Goal: Task Accomplishment & Management: Use online tool/utility

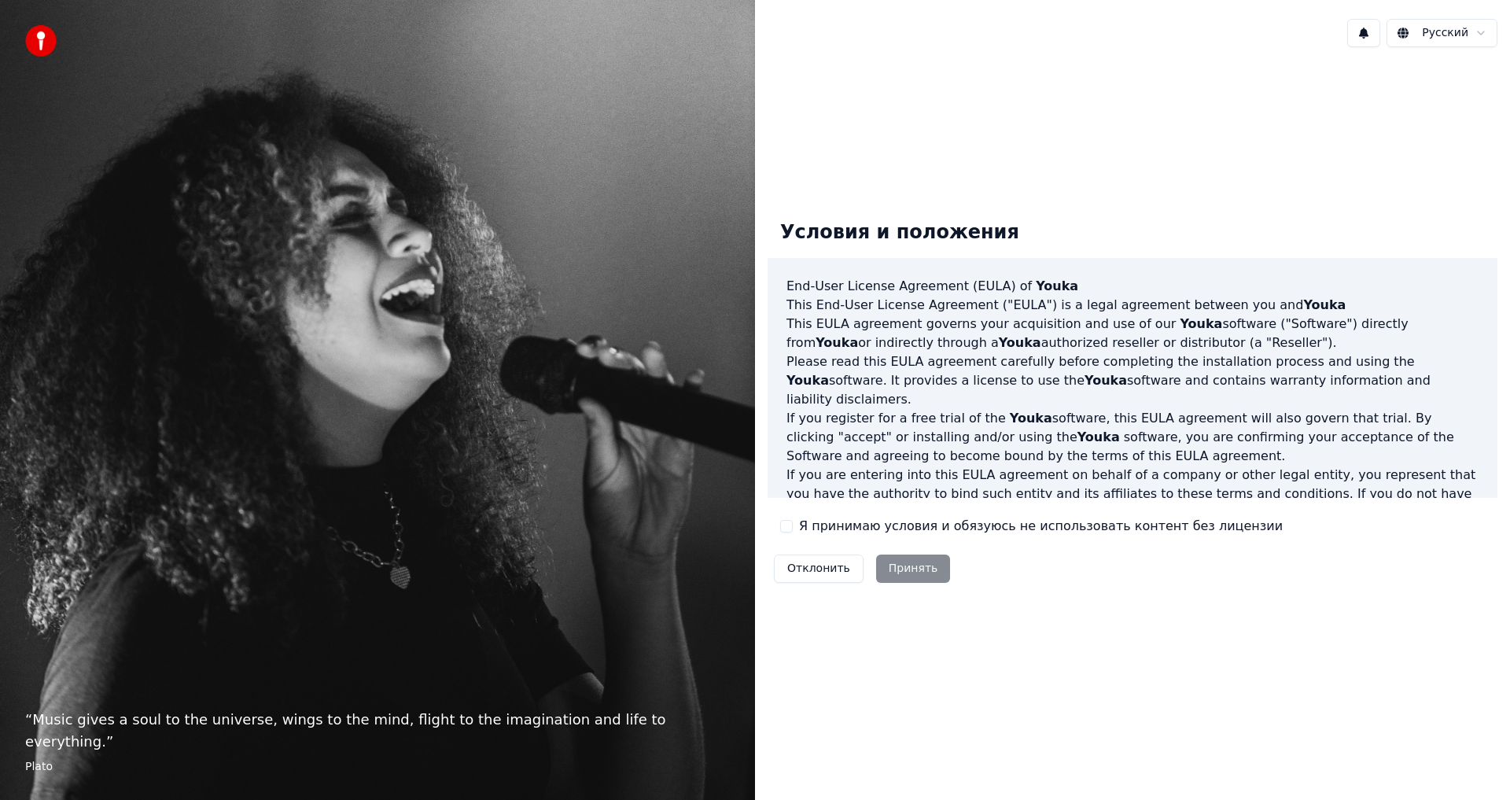
click at [830, 527] on label "Я принимаю условия и обязуюсь не использовать контент без лицензии" at bounding box center [1041, 526] width 484 height 19
click at [793, 527] on button "Я принимаю условия и обязуюсь не использовать контент без лицензии" at bounding box center [786, 526] width 13 height 13
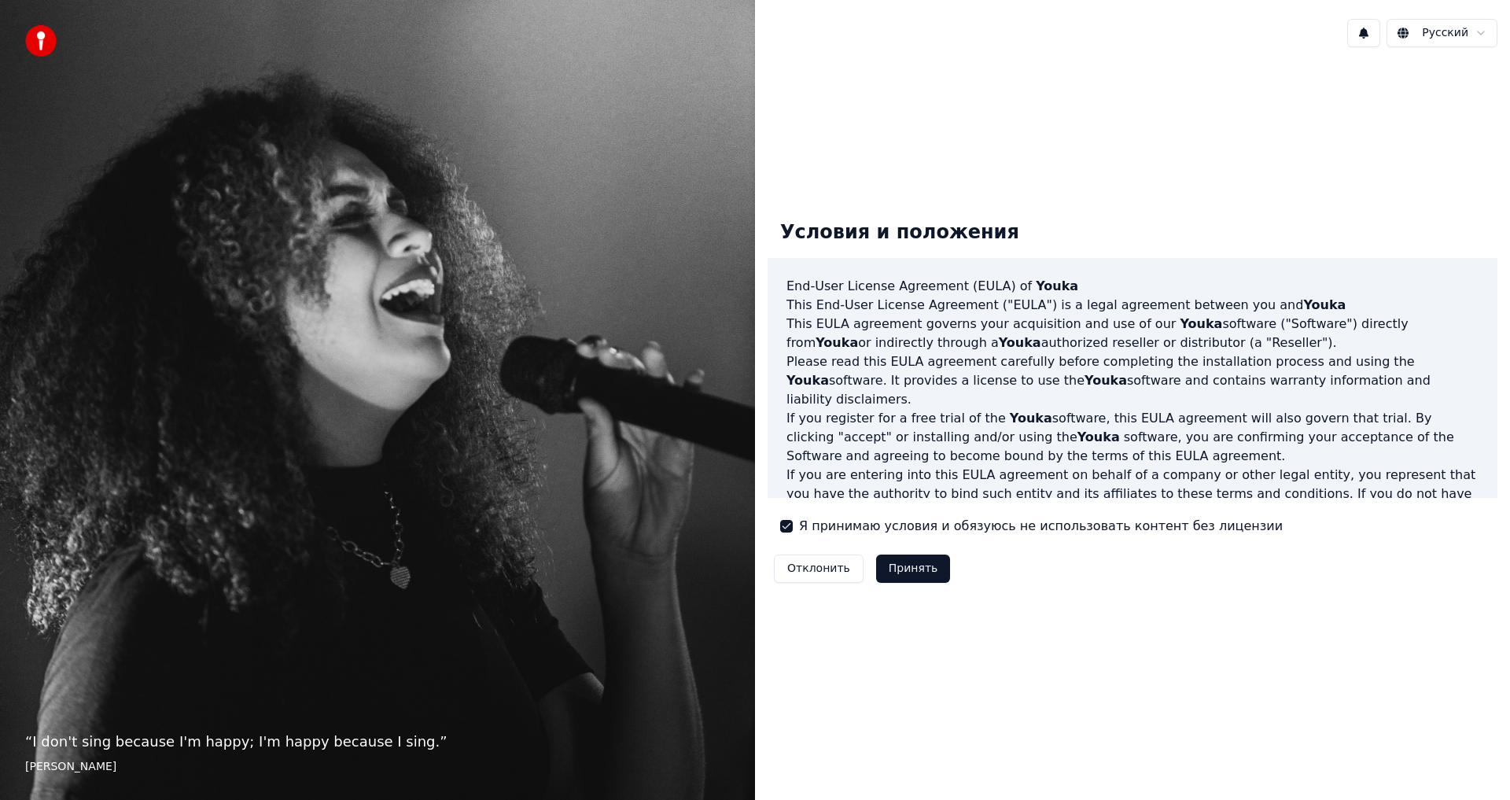
click at [897, 571] on button "Принять" at bounding box center [913, 568] width 75 height 28
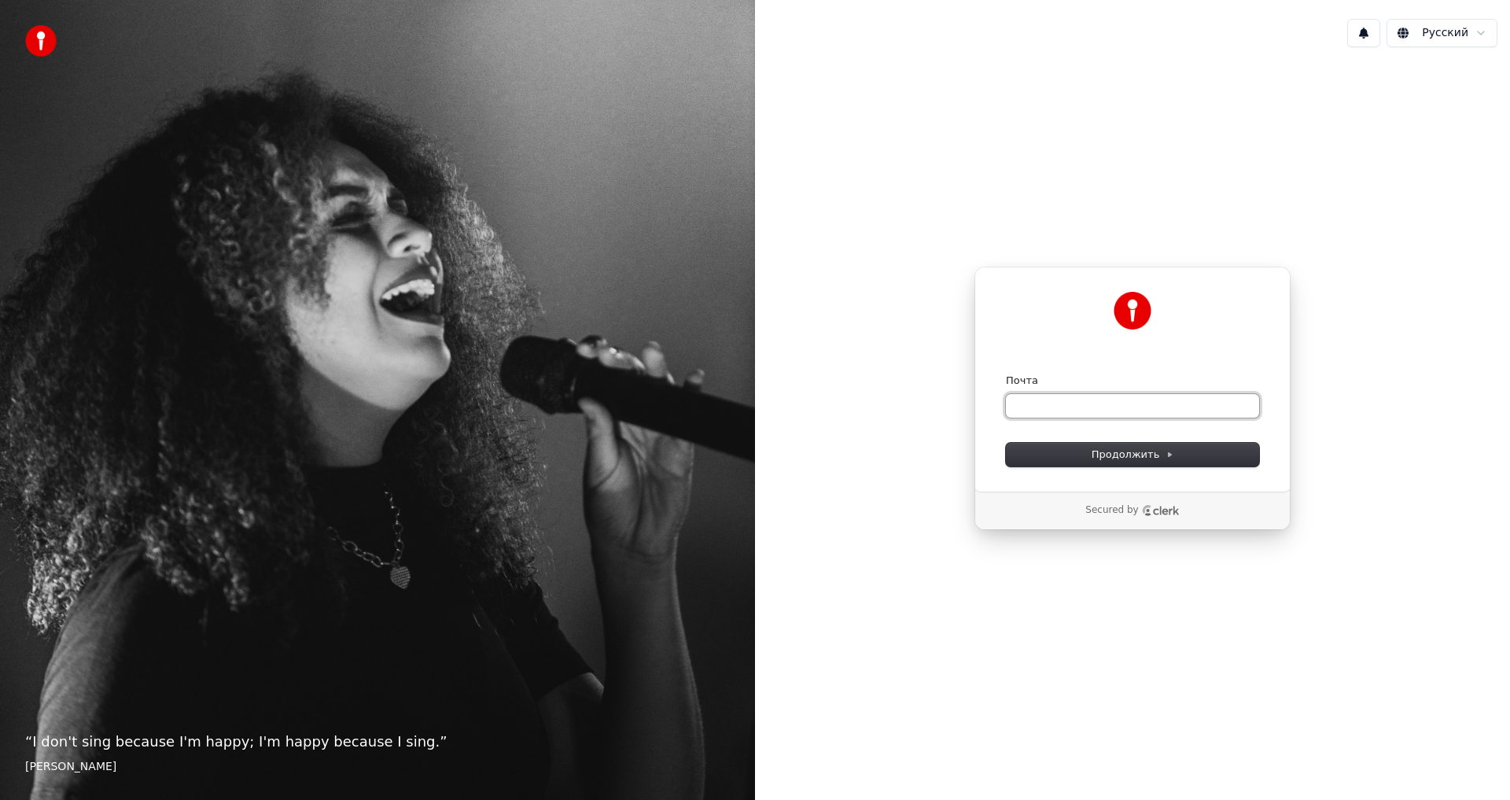
click at [1039, 403] on input "Почта" at bounding box center [1132, 406] width 253 height 24
click at [1006, 374] on button "submit" at bounding box center [1006, 374] width 0 height 0
type input "**********"
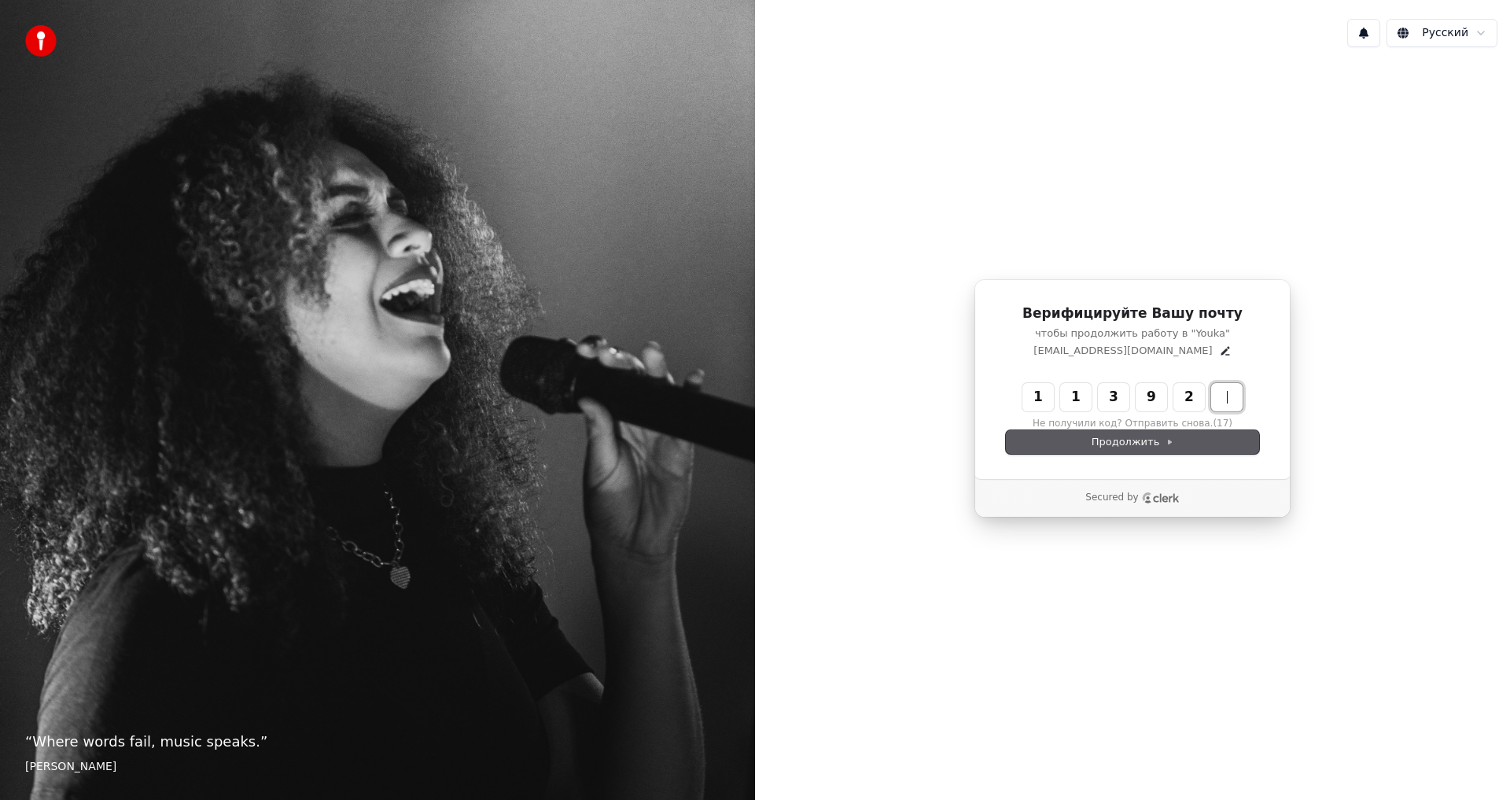
type input "******"
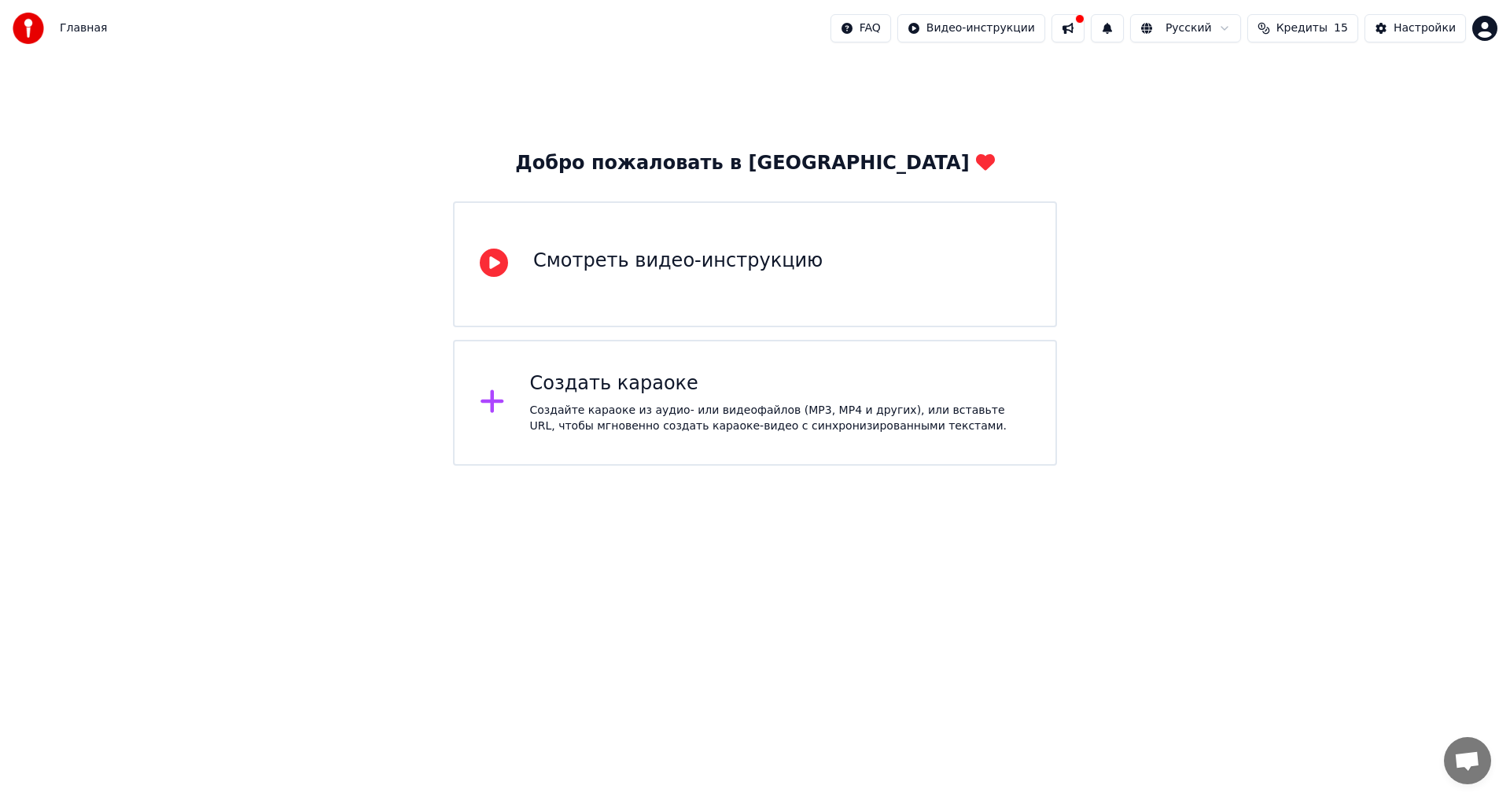
click at [631, 263] on div "Смотреть видео-инструкцию" at bounding box center [677, 260] width 289 height 25
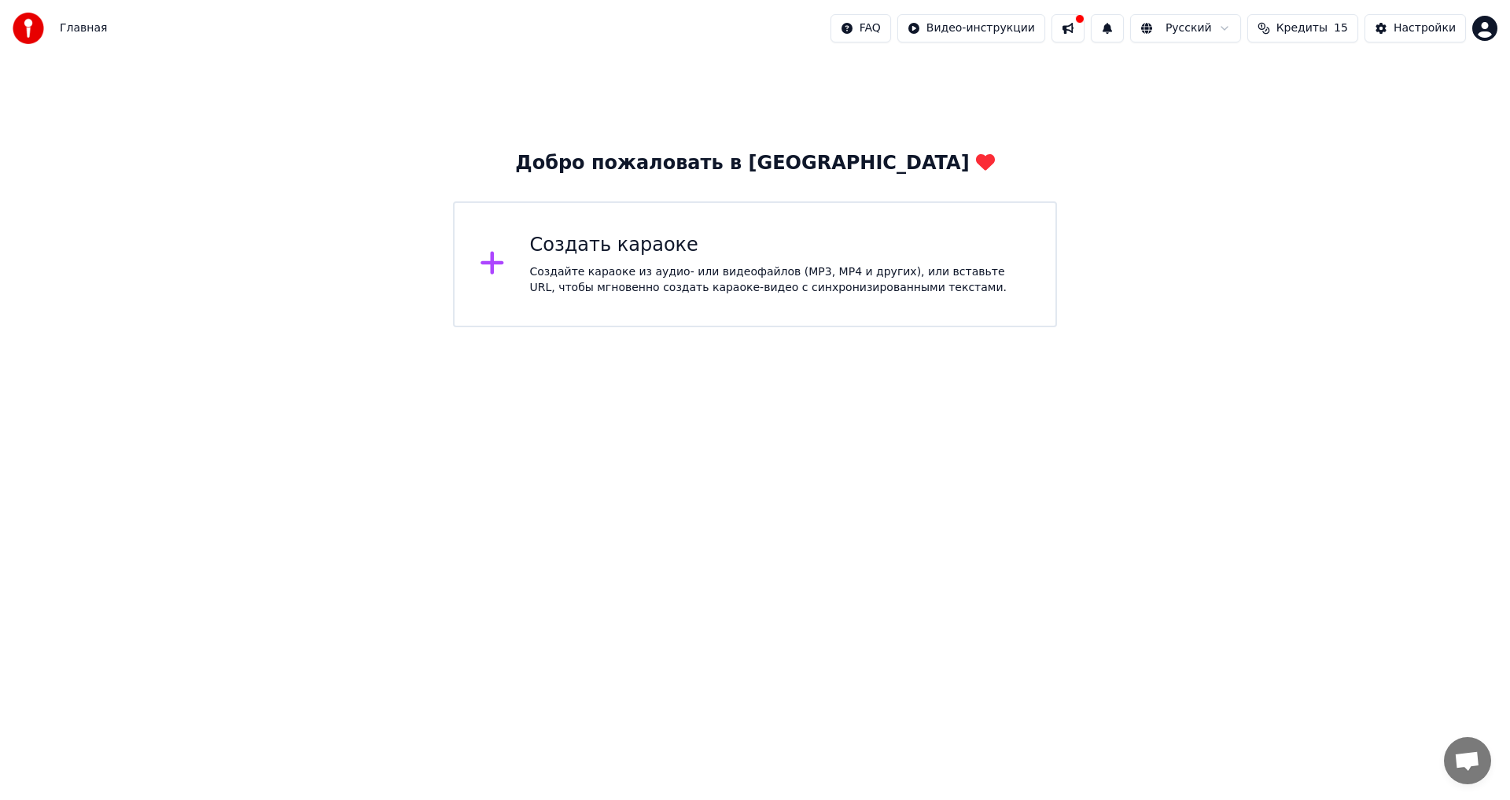
click at [653, 264] on div "Создайте караоке из аудио- или видеофайлов (MP3, MP4 и других), или вставьте UR…" at bounding box center [780, 279] width 501 height 31
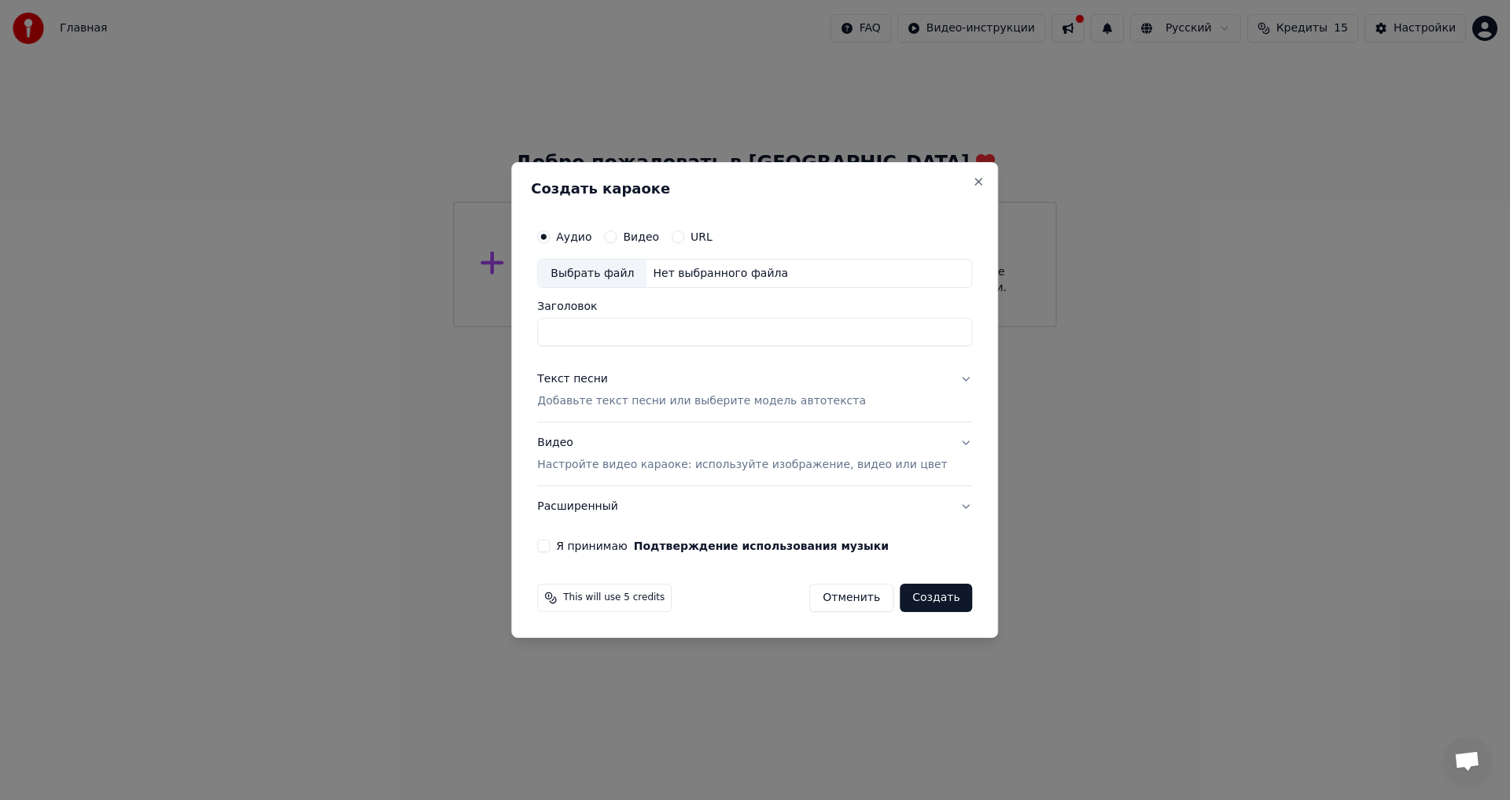
click at [627, 269] on div "Выбрать файл" at bounding box center [592, 274] width 109 height 28
type input "**********"
click at [698, 407] on p "Добавьте текст песни или выберите модель автотекста" at bounding box center [701, 402] width 329 height 16
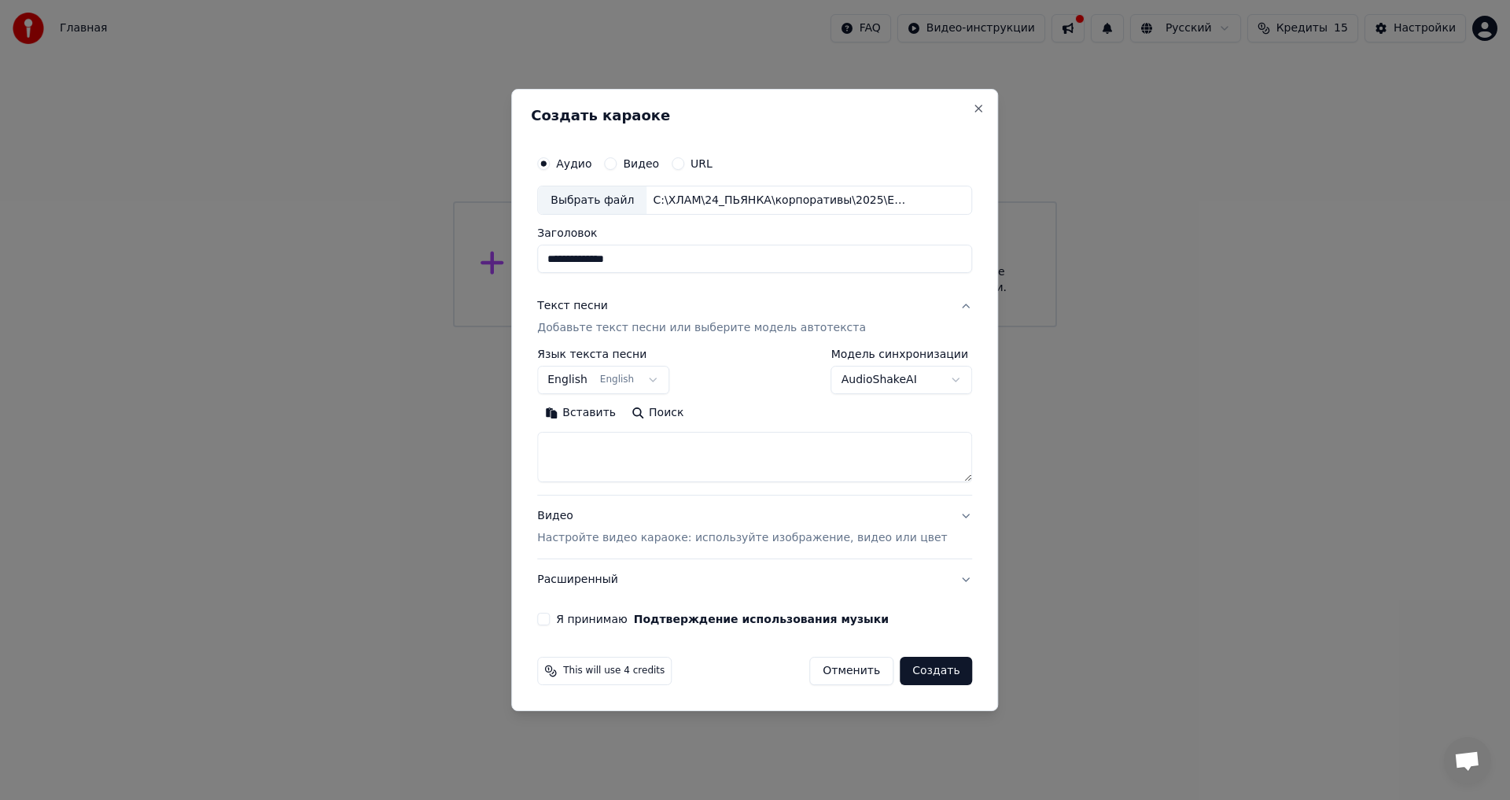
click at [690, 457] on textarea at bounding box center [754, 458] width 435 height 50
paste textarea "**********"
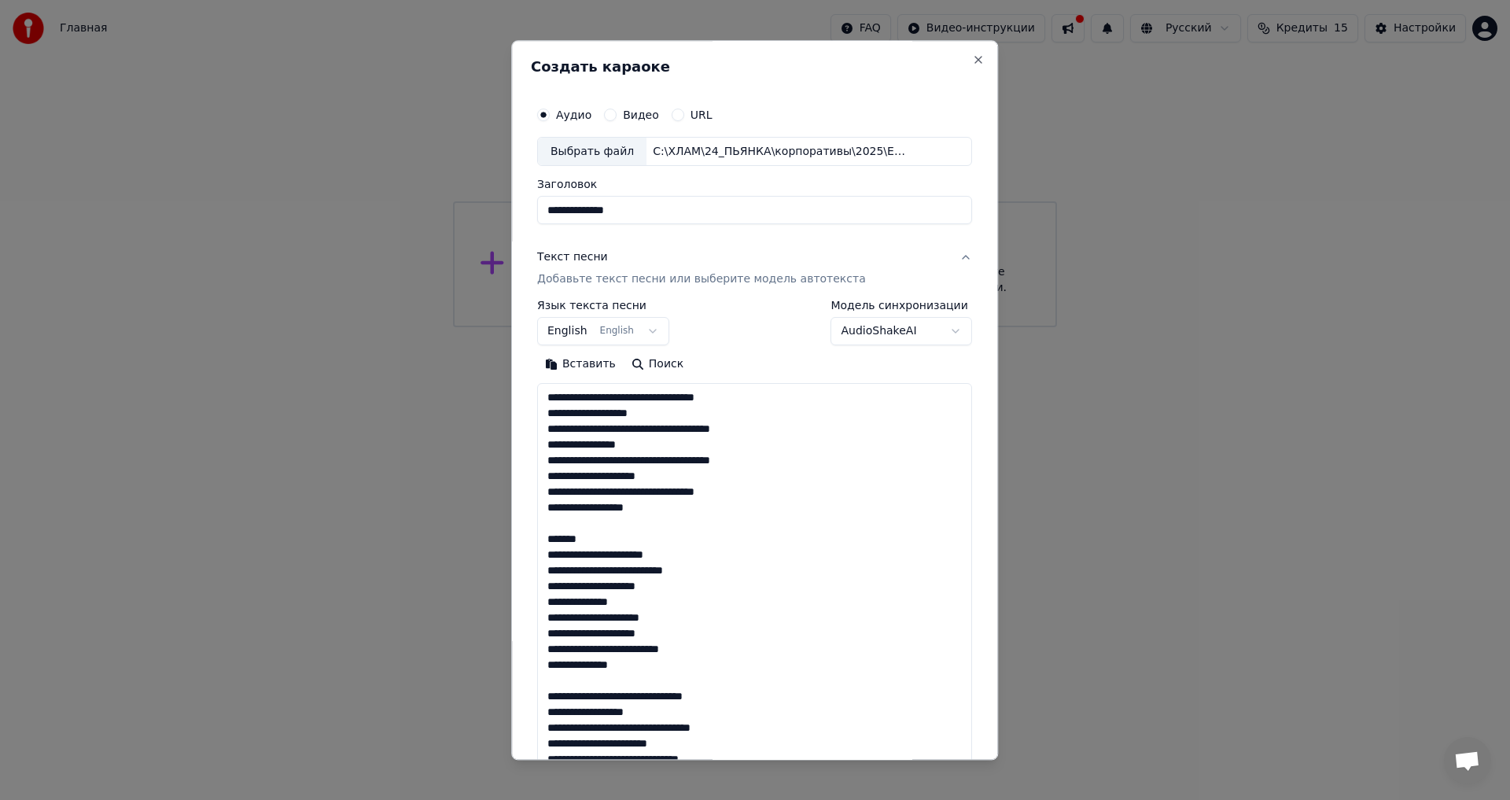
scroll to position [554, 0]
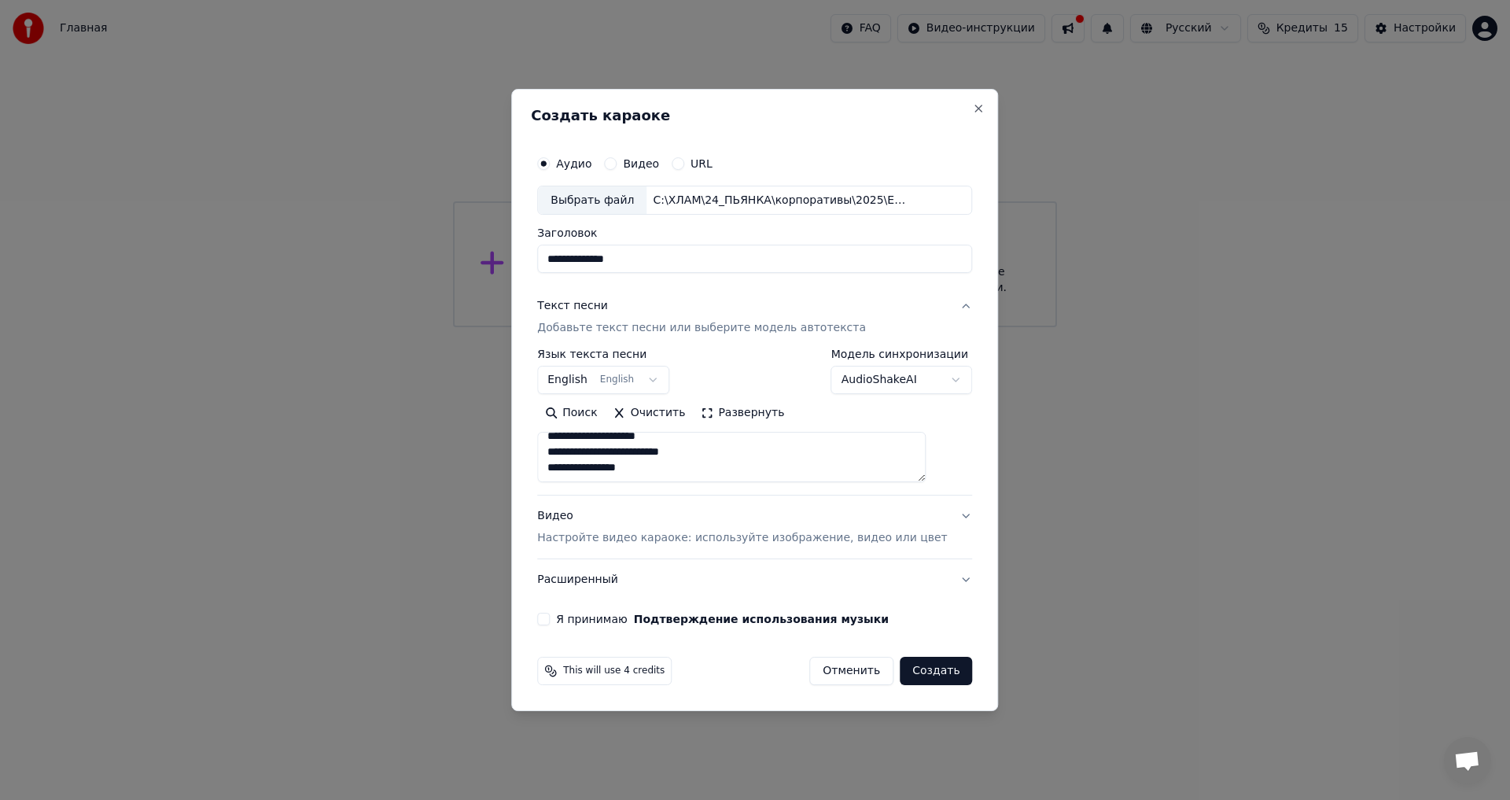
type textarea "**********"
click at [600, 327] on body "**********" at bounding box center [755, 163] width 1510 height 327
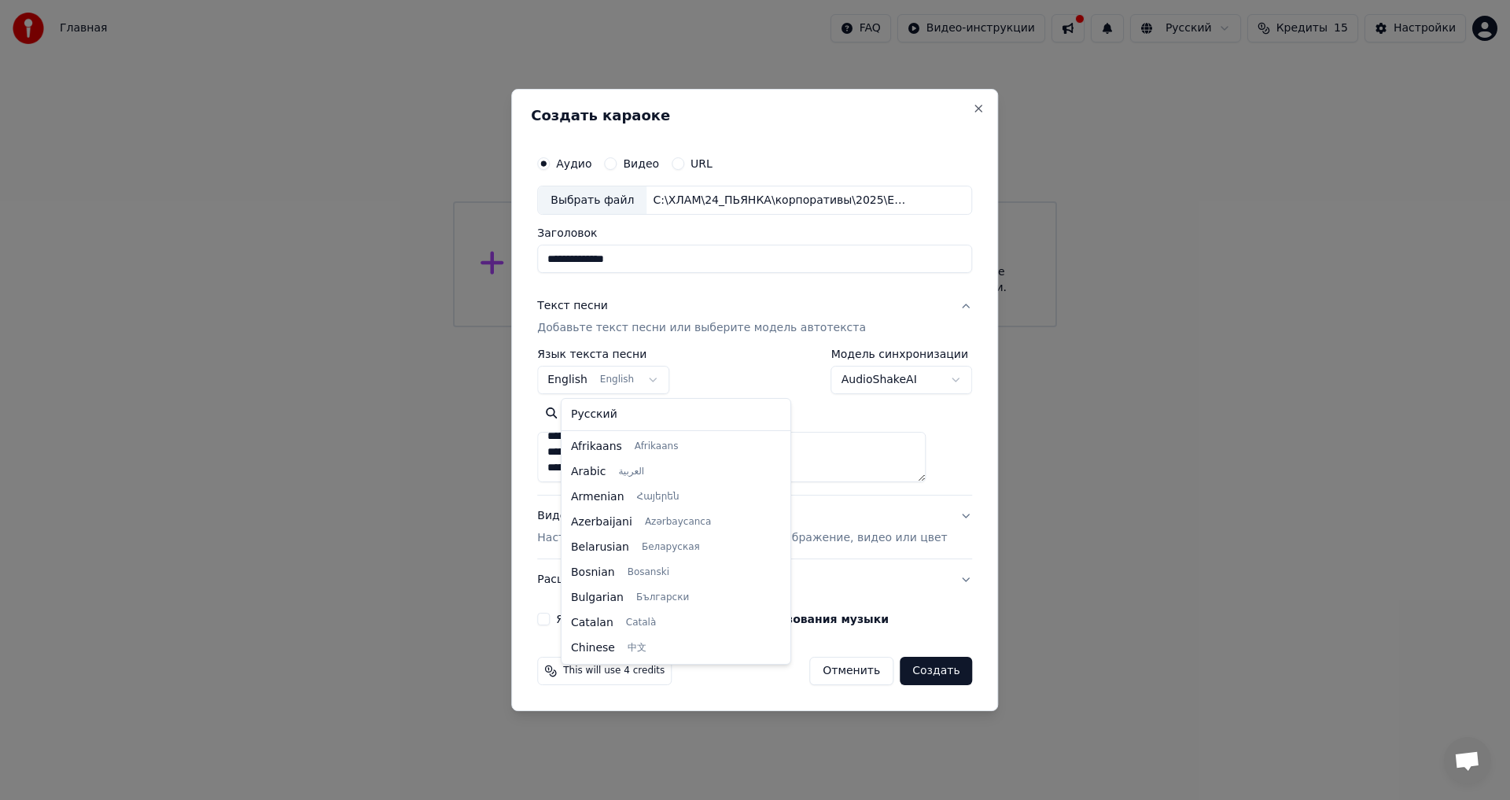
scroll to position [126, 0]
select select "**"
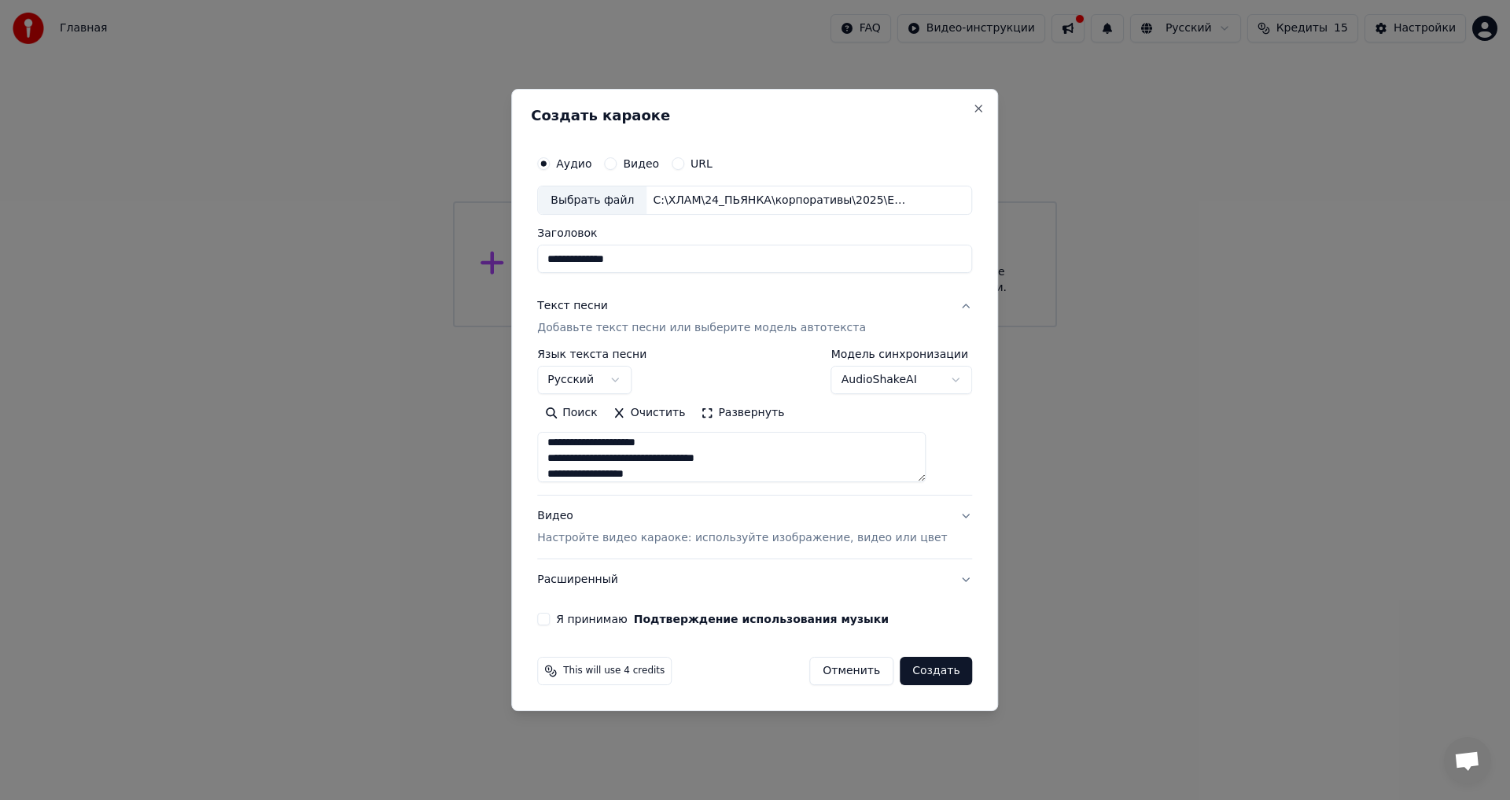
scroll to position [0, 0]
click at [635, 539] on p "Настройте видео караоке: используйте изображение, видео или цвет" at bounding box center [742, 538] width 410 height 16
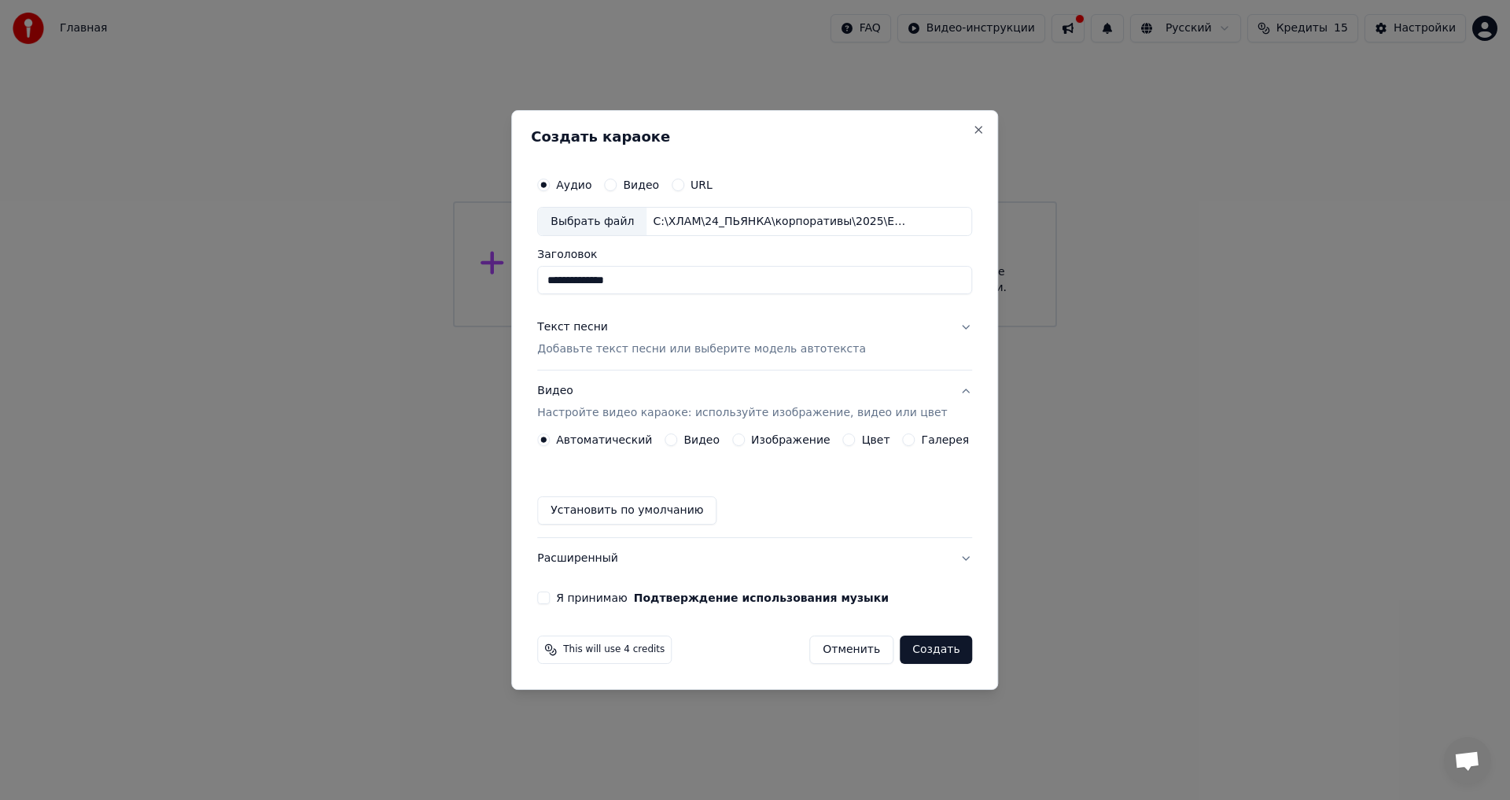
click at [756, 437] on label "Изображение" at bounding box center [790, 439] width 79 height 11
click at [745, 437] on button "Изображение" at bounding box center [738, 439] width 13 height 13
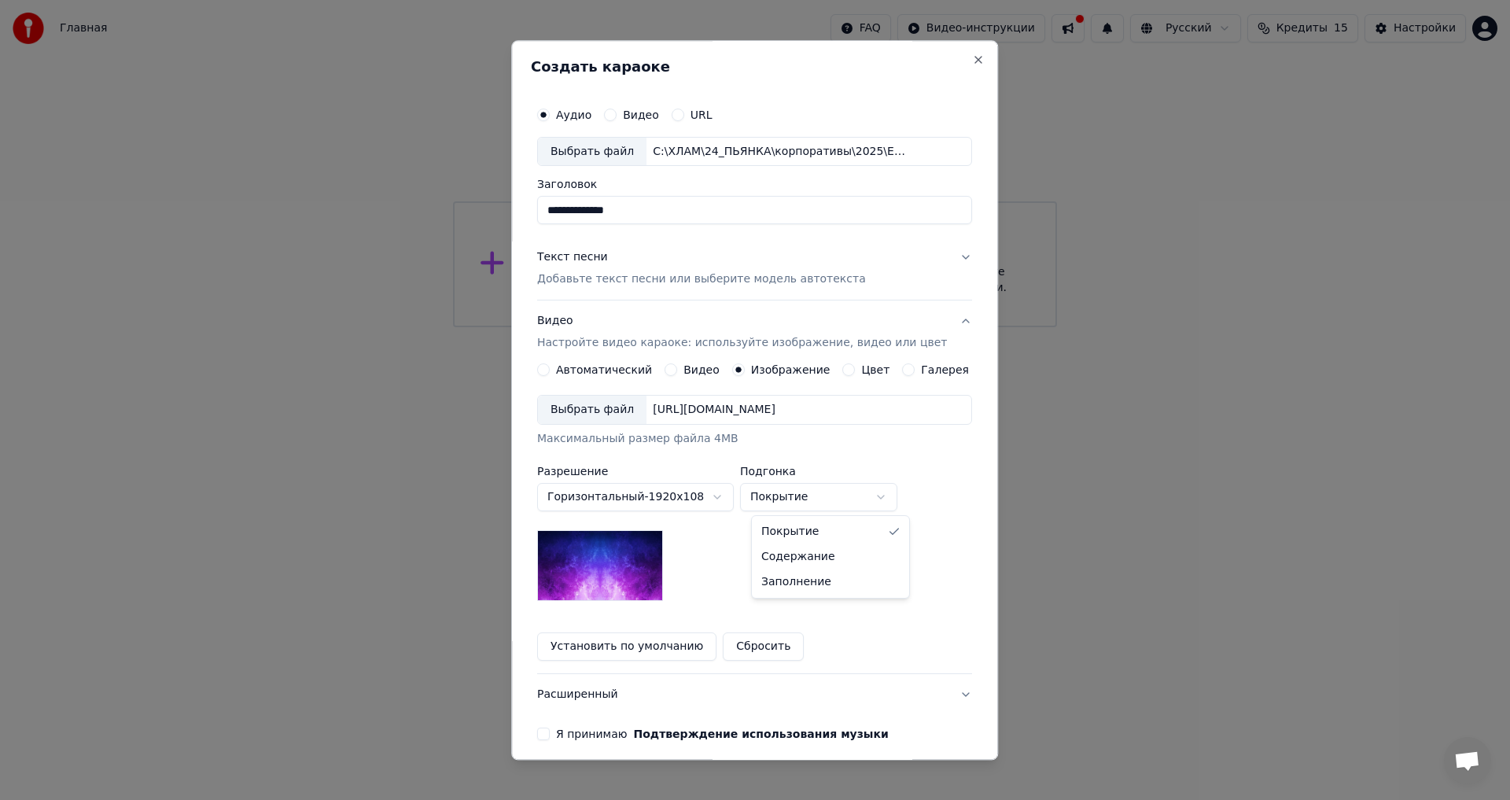
click at [795, 327] on body "**********" at bounding box center [755, 163] width 1510 height 327
click at [797, 327] on body "**********" at bounding box center [755, 163] width 1510 height 327
select select "*****"
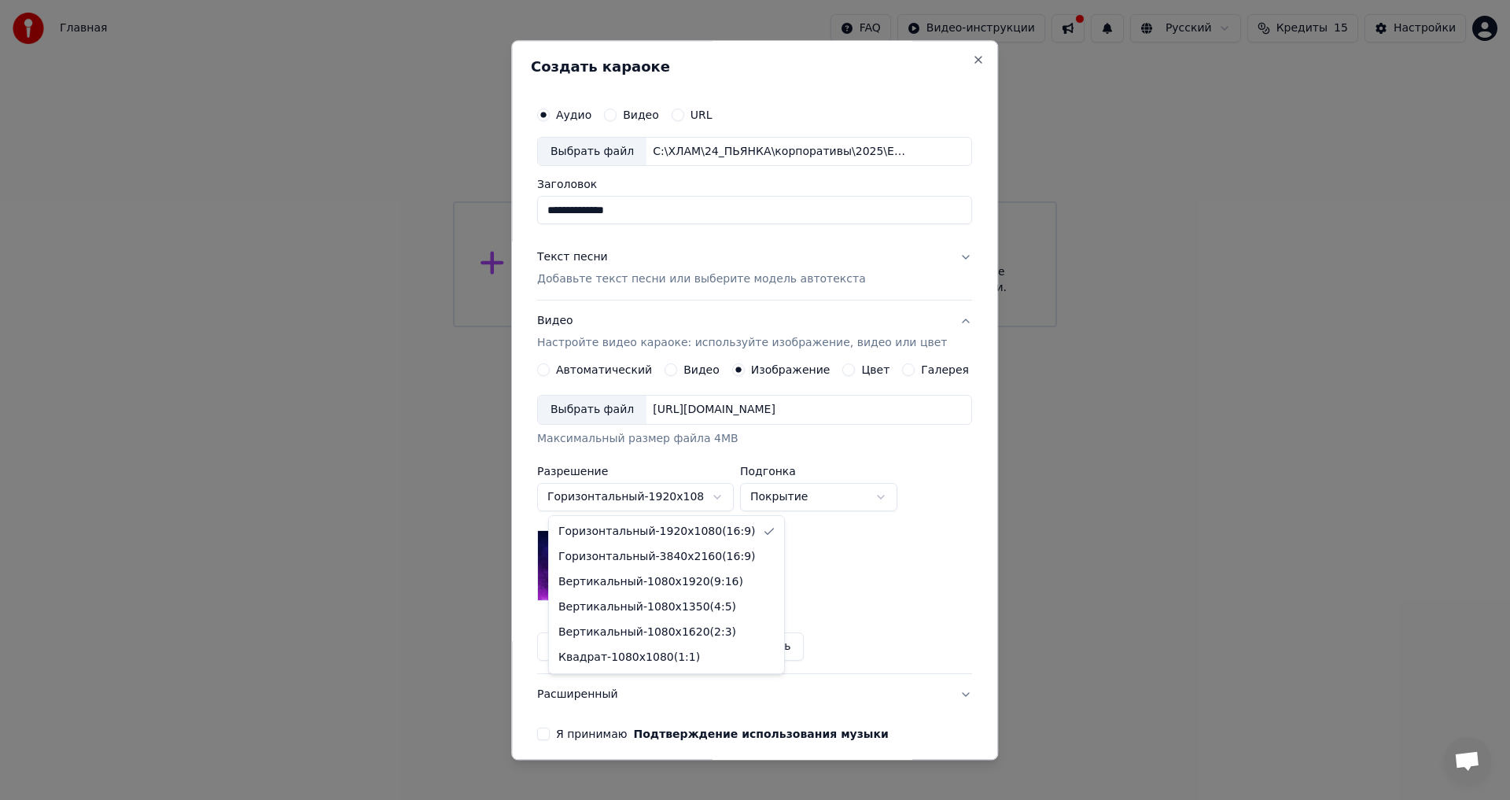
click at [730, 327] on body "**********" at bounding box center [755, 163] width 1510 height 327
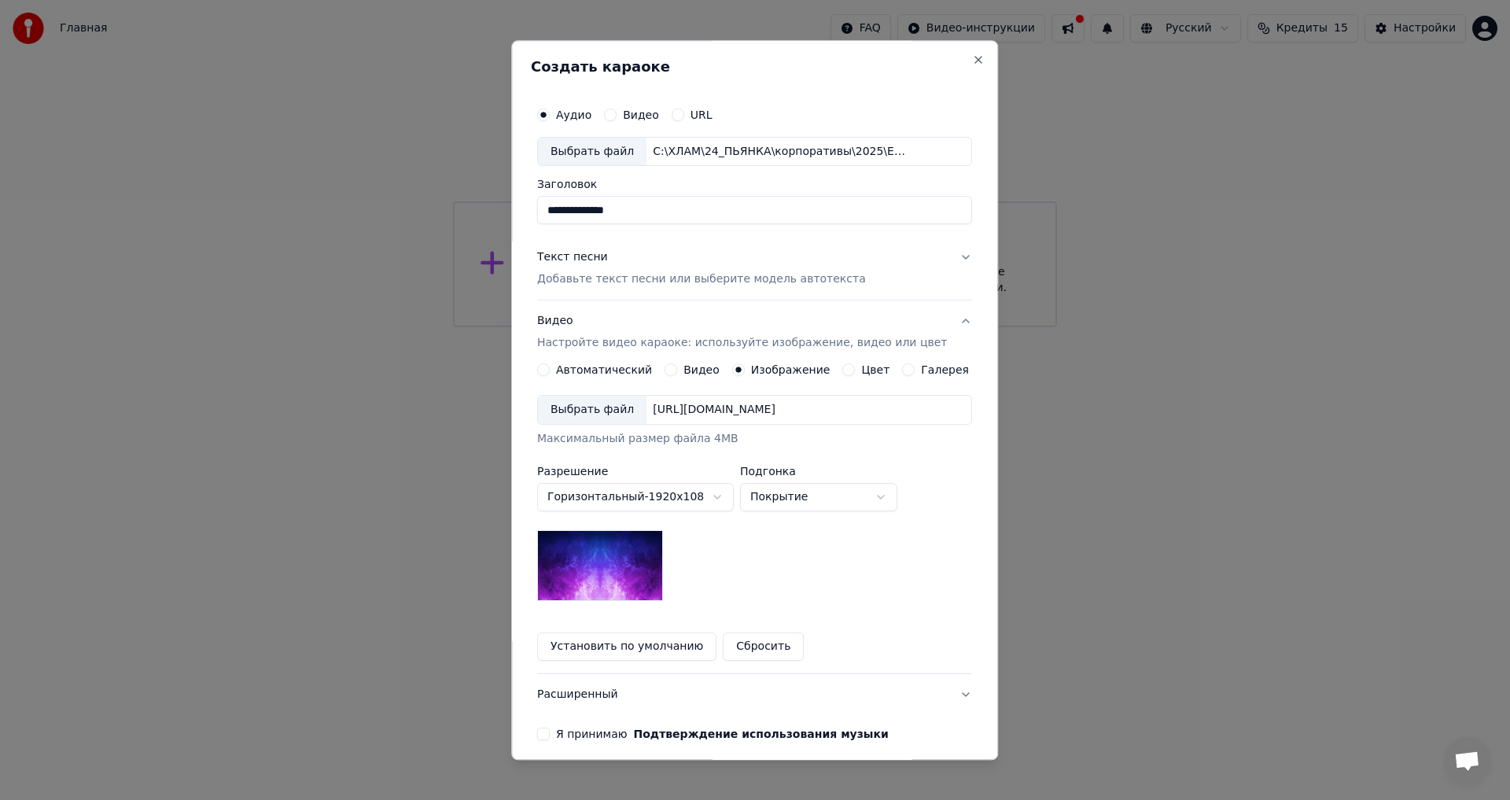
click at [936, 260] on button "Текст песни Добавьте текст песни или выберите модель автотекста" at bounding box center [754, 268] width 435 height 63
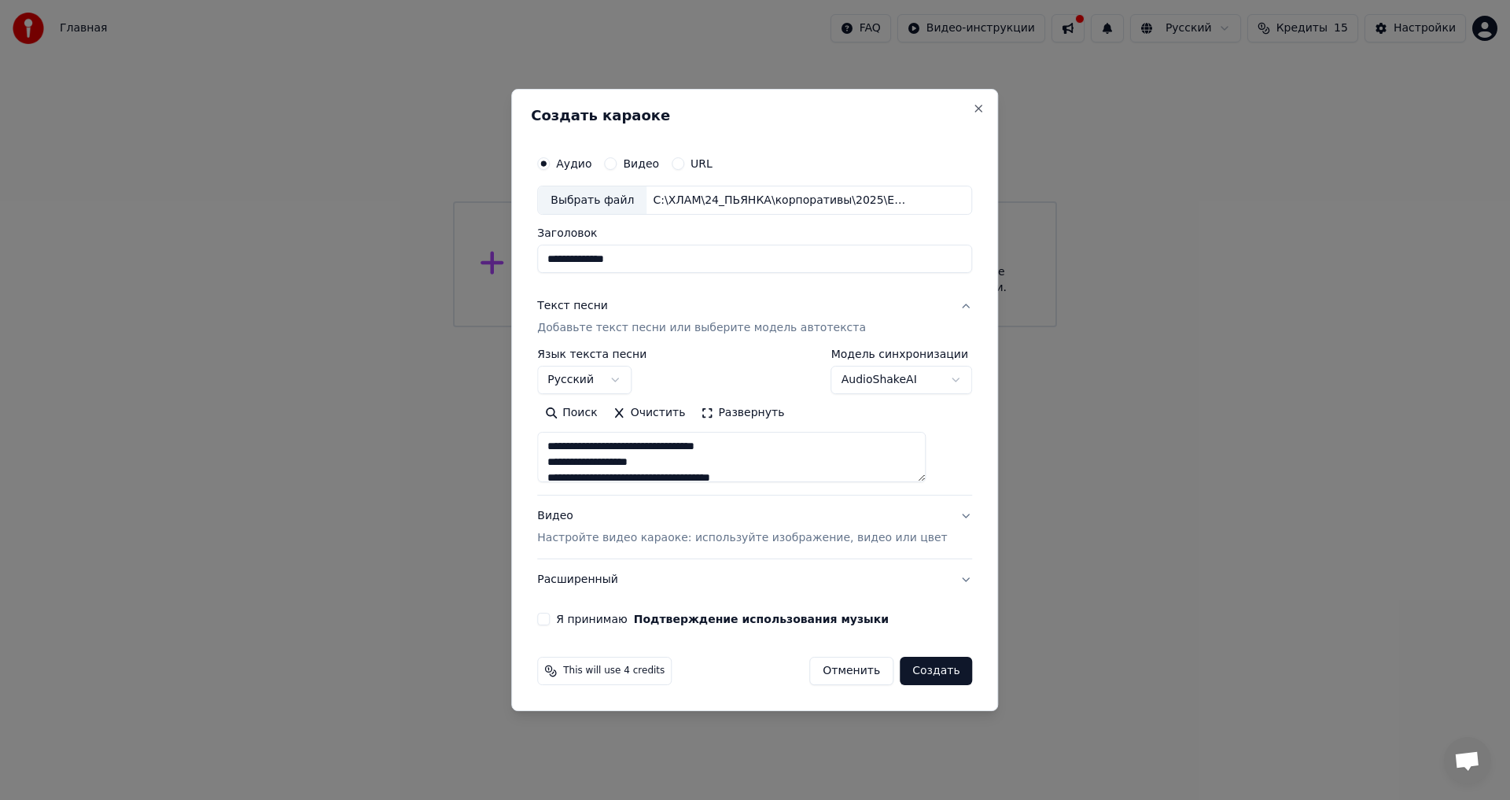
click at [550, 617] on button "Я принимаю Подтверждение использования музыки" at bounding box center [543, 619] width 13 height 13
click at [933, 675] on button "Создать" at bounding box center [936, 671] width 72 height 28
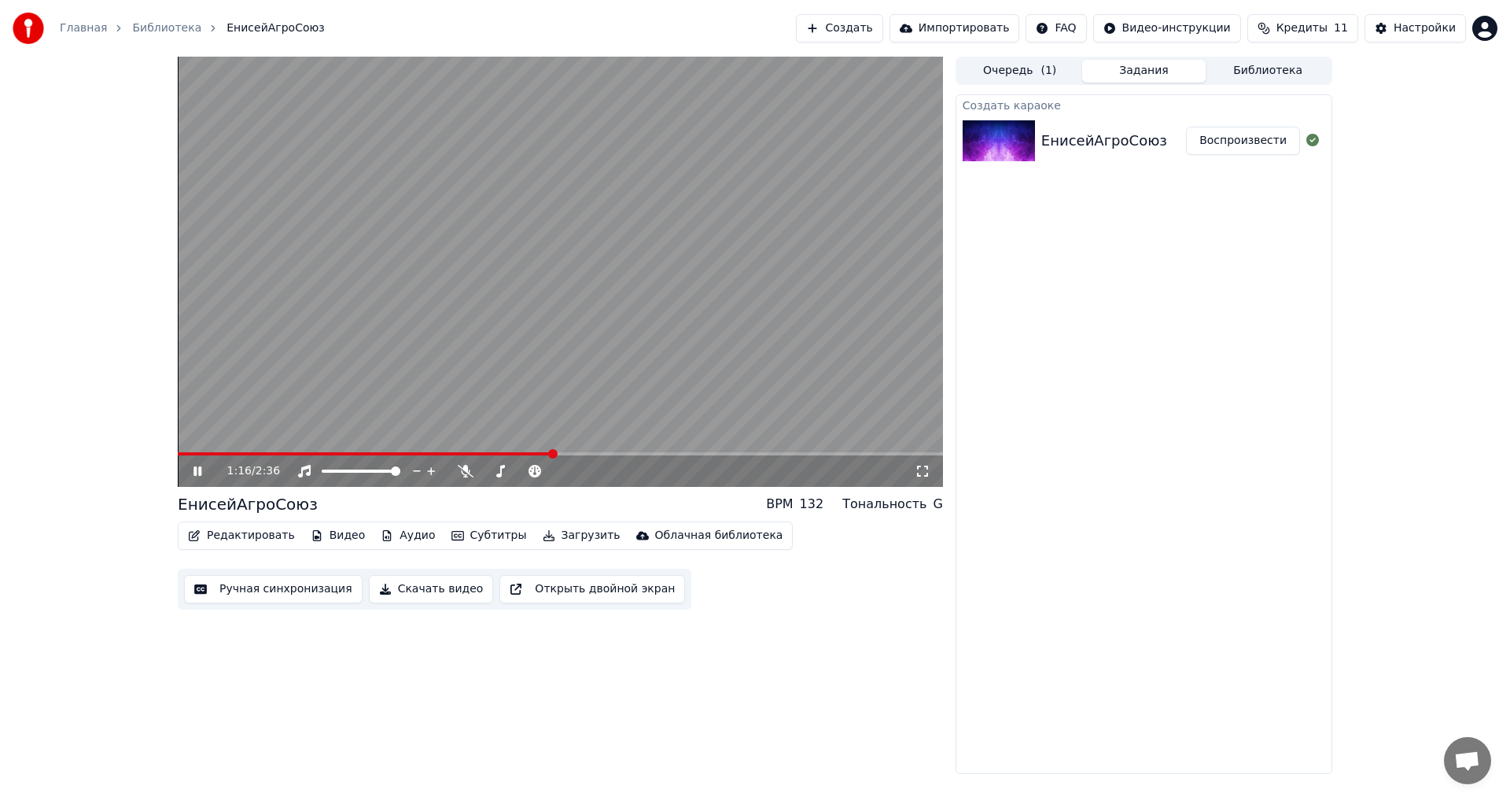
click at [576, 331] on video at bounding box center [560, 272] width 765 height 430
click at [197, 452] on span at bounding box center [188, 453] width 20 height 3
click at [186, 477] on div "0:04 / 2:36" at bounding box center [560, 471] width 753 height 16
click at [191, 470] on icon at bounding box center [208, 471] width 37 height 13
drag, startPoint x: 382, startPoint y: 469, endPoint x: 364, endPoint y: 469, distance: 18.1
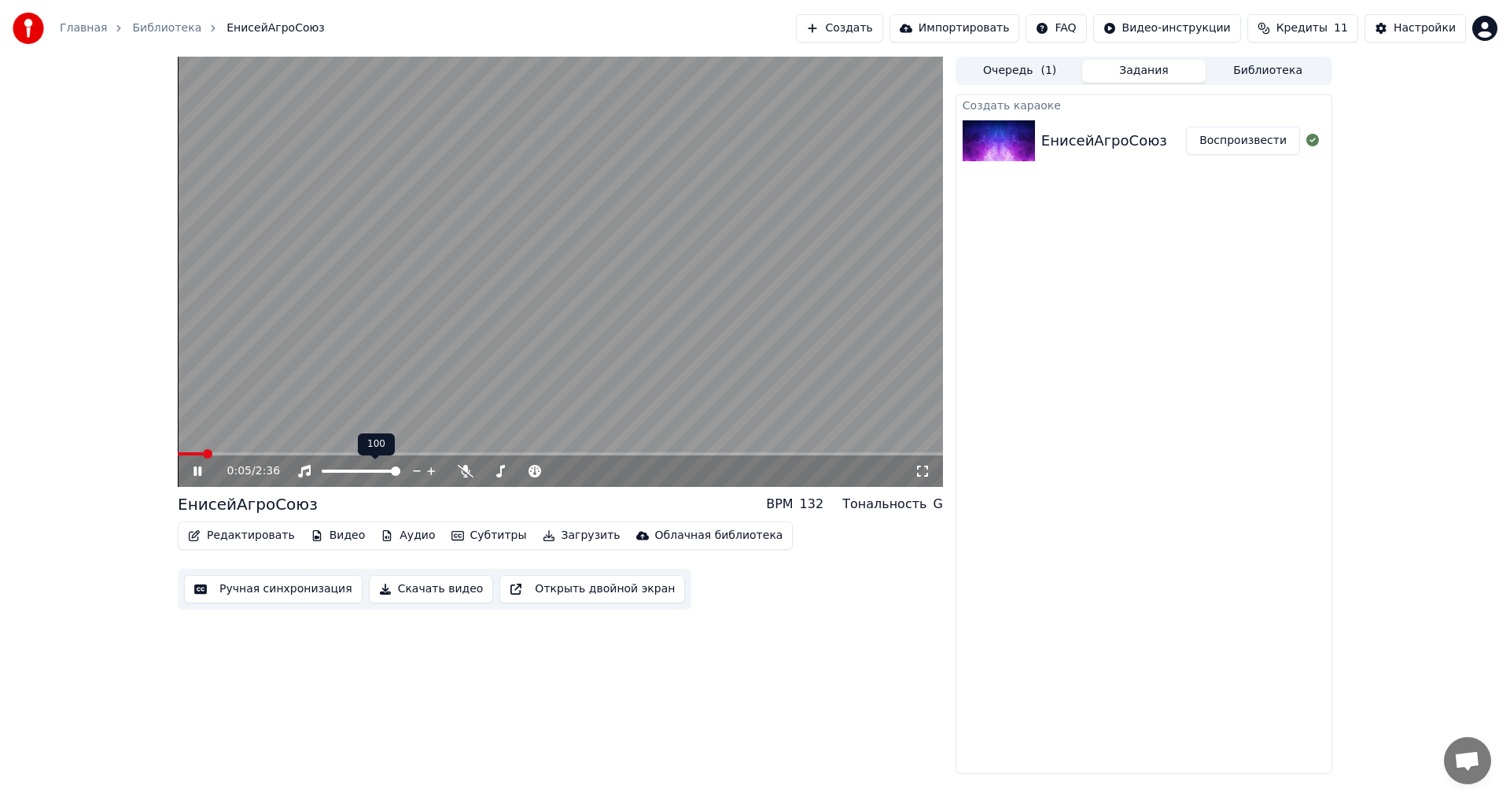
click at [364, 469] on div at bounding box center [375, 471] width 127 height 16
click at [364, 469] on span at bounding box center [361, 470] width 79 height 3
click at [377, 469] on span at bounding box center [374, 470] width 9 height 9
click at [237, 540] on button "Редактировать" at bounding box center [242, 536] width 120 height 22
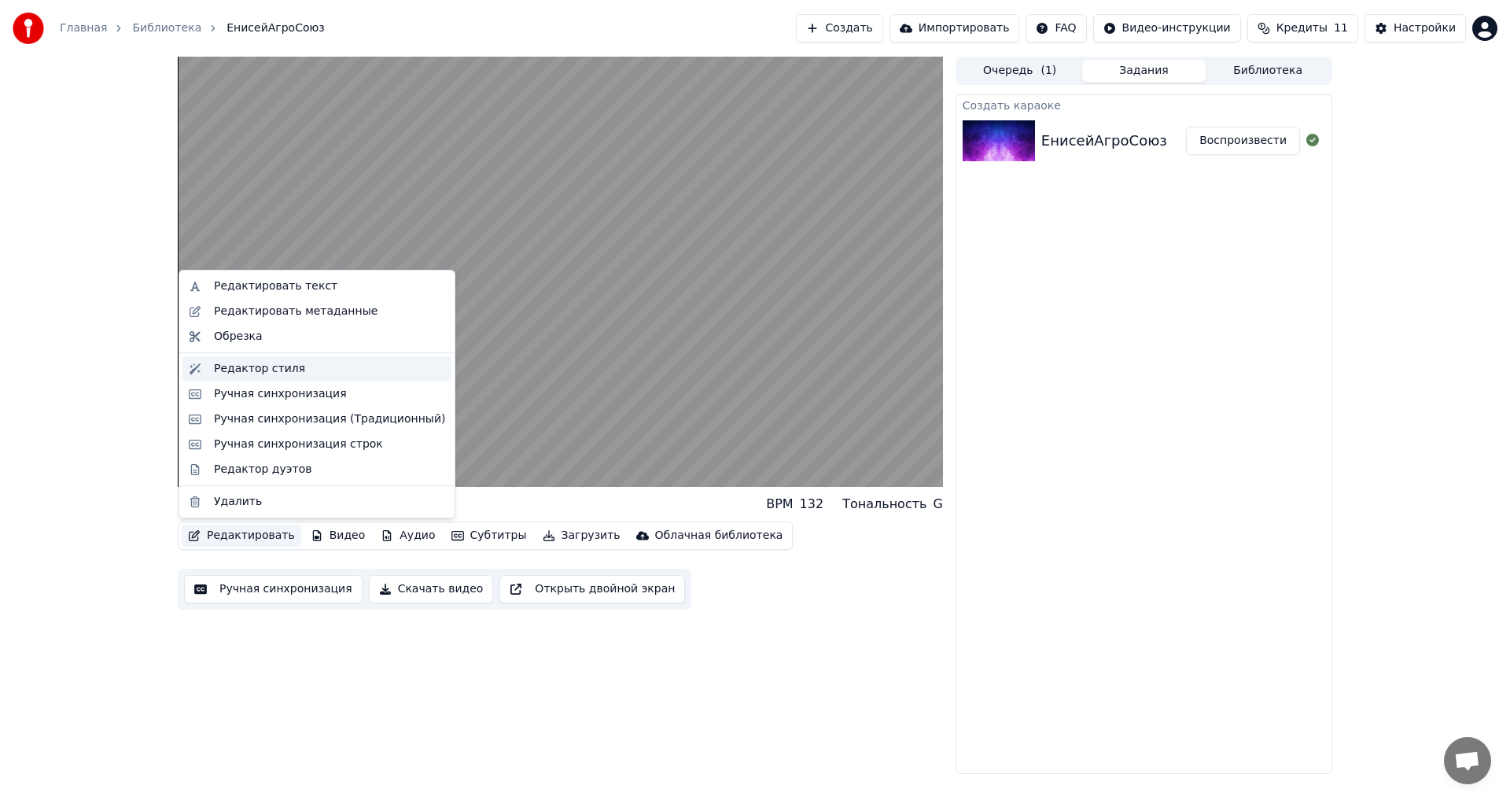
click at [292, 363] on div "Редактор стиля" at bounding box center [329, 369] width 231 height 16
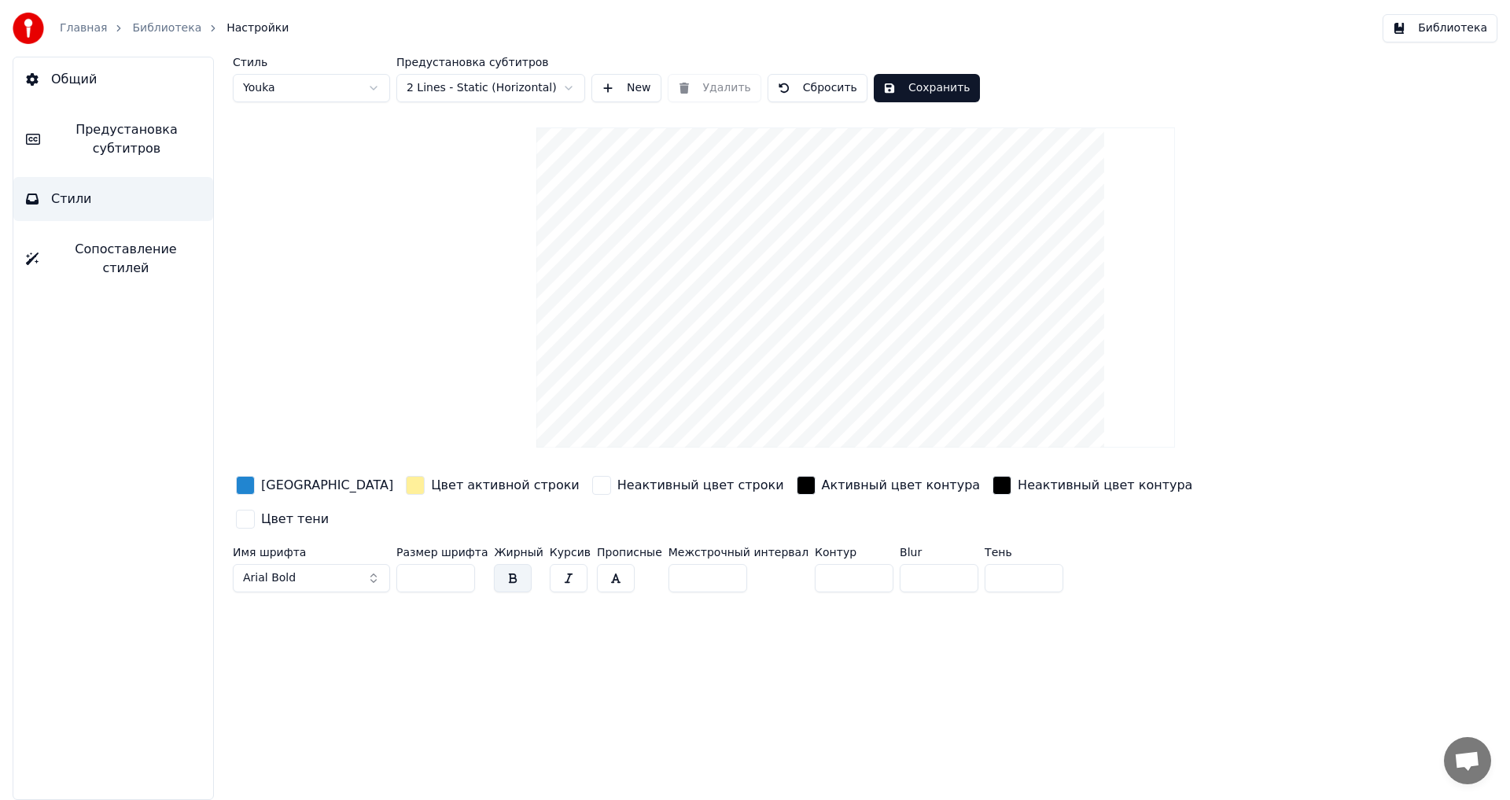
click at [822, 488] on div "Активный цвет контура" at bounding box center [901, 485] width 159 height 19
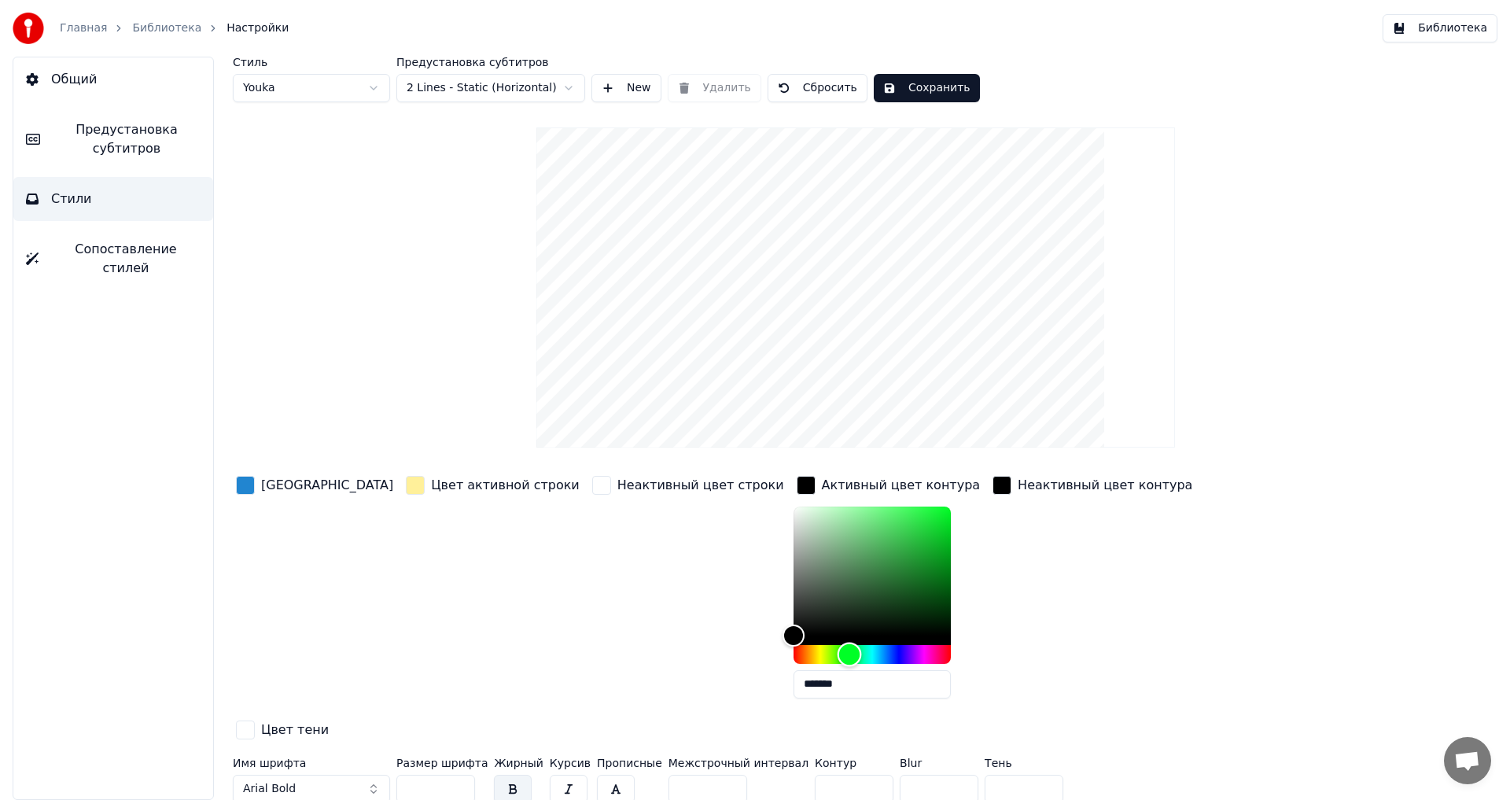
drag, startPoint x: 695, startPoint y: 654, endPoint x: 750, endPoint y: 659, distance: 55.2
click at [837, 659] on div "Hue" at bounding box center [849, 654] width 24 height 24
type input "*******"
drag, startPoint x: 698, startPoint y: 632, endPoint x: 691, endPoint y: 642, distance: 11.3
click at [781, 642] on div "Color" at bounding box center [793, 635] width 24 height 24
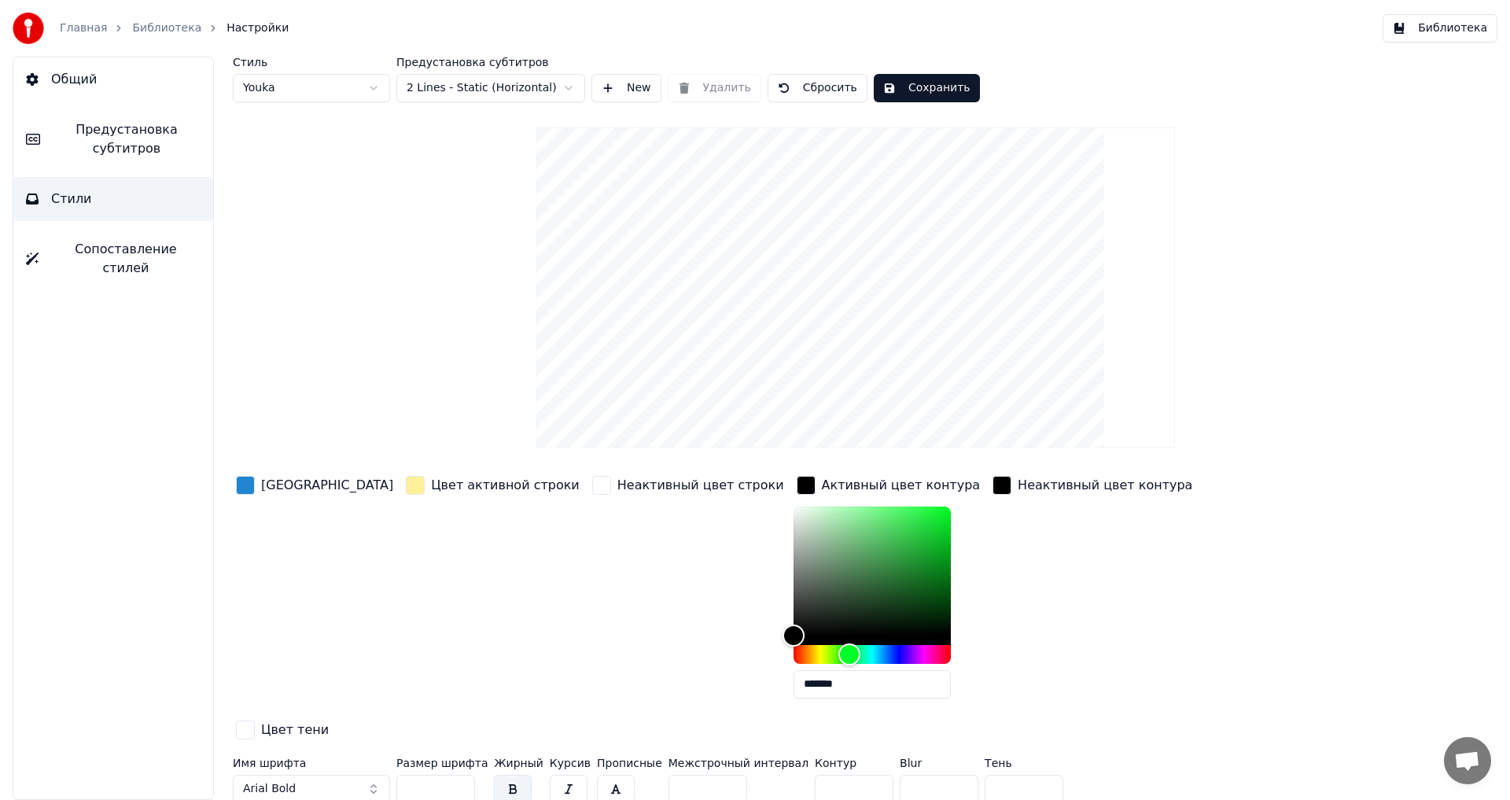
click at [244, 484] on div "button" at bounding box center [245, 485] width 19 height 19
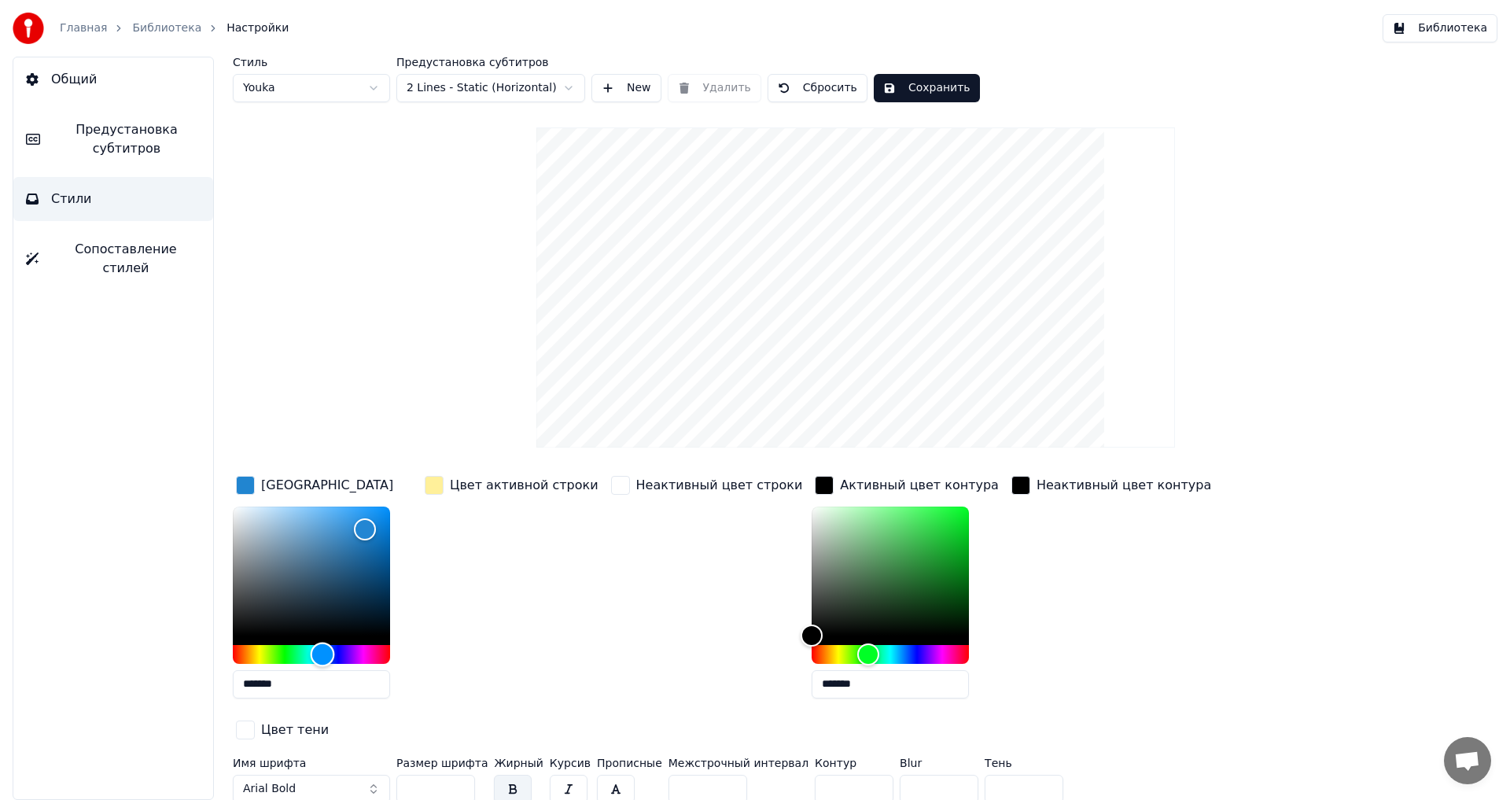
type input "*******"
click at [278, 653] on div "Hue" at bounding box center [311, 654] width 157 height 19
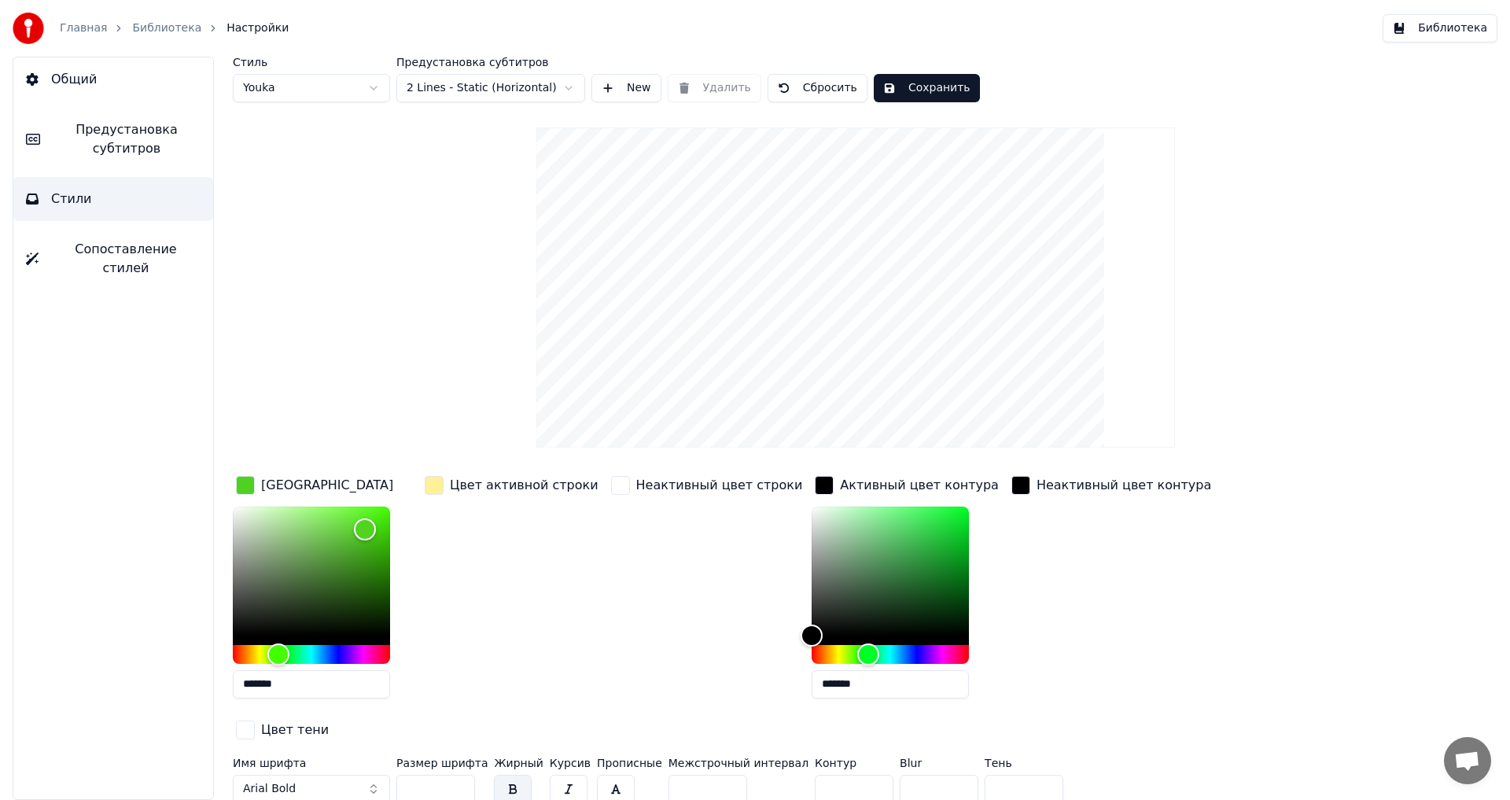
click at [714, 582] on div "Неактивный цвет строки" at bounding box center [707, 592] width 198 height 238
click at [886, 87] on button "Сохранить" at bounding box center [927, 88] width 106 height 28
click at [907, 90] on button "Сохранить" at bounding box center [927, 88] width 106 height 28
click at [175, 27] on link "Библиотека" at bounding box center [166, 28] width 69 height 16
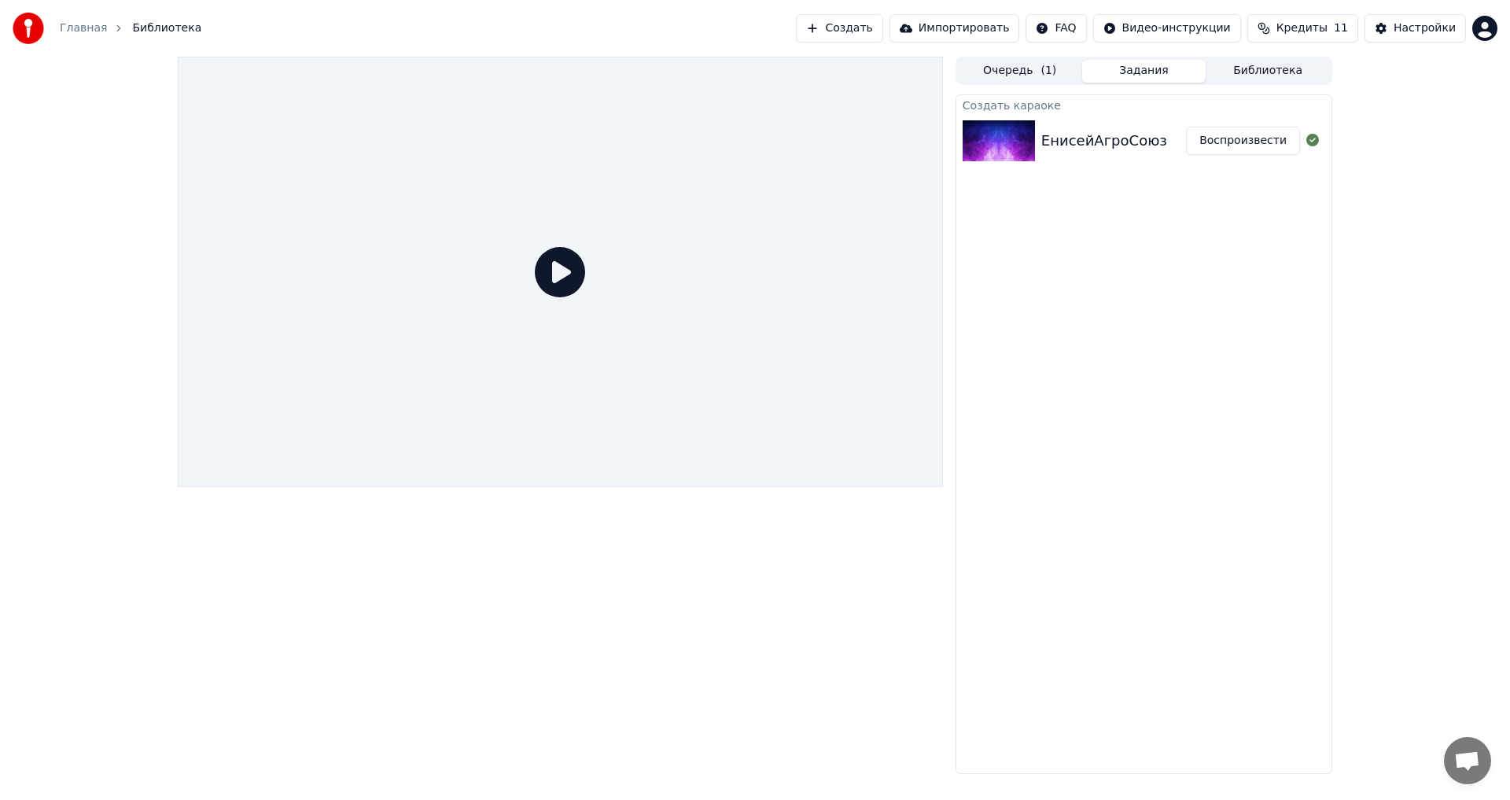
click at [1066, 143] on div "ЕнисейАгроСоюз" at bounding box center [1104, 141] width 126 height 22
click at [1246, 137] on button "Воспроизвести" at bounding box center [1243, 141] width 114 height 28
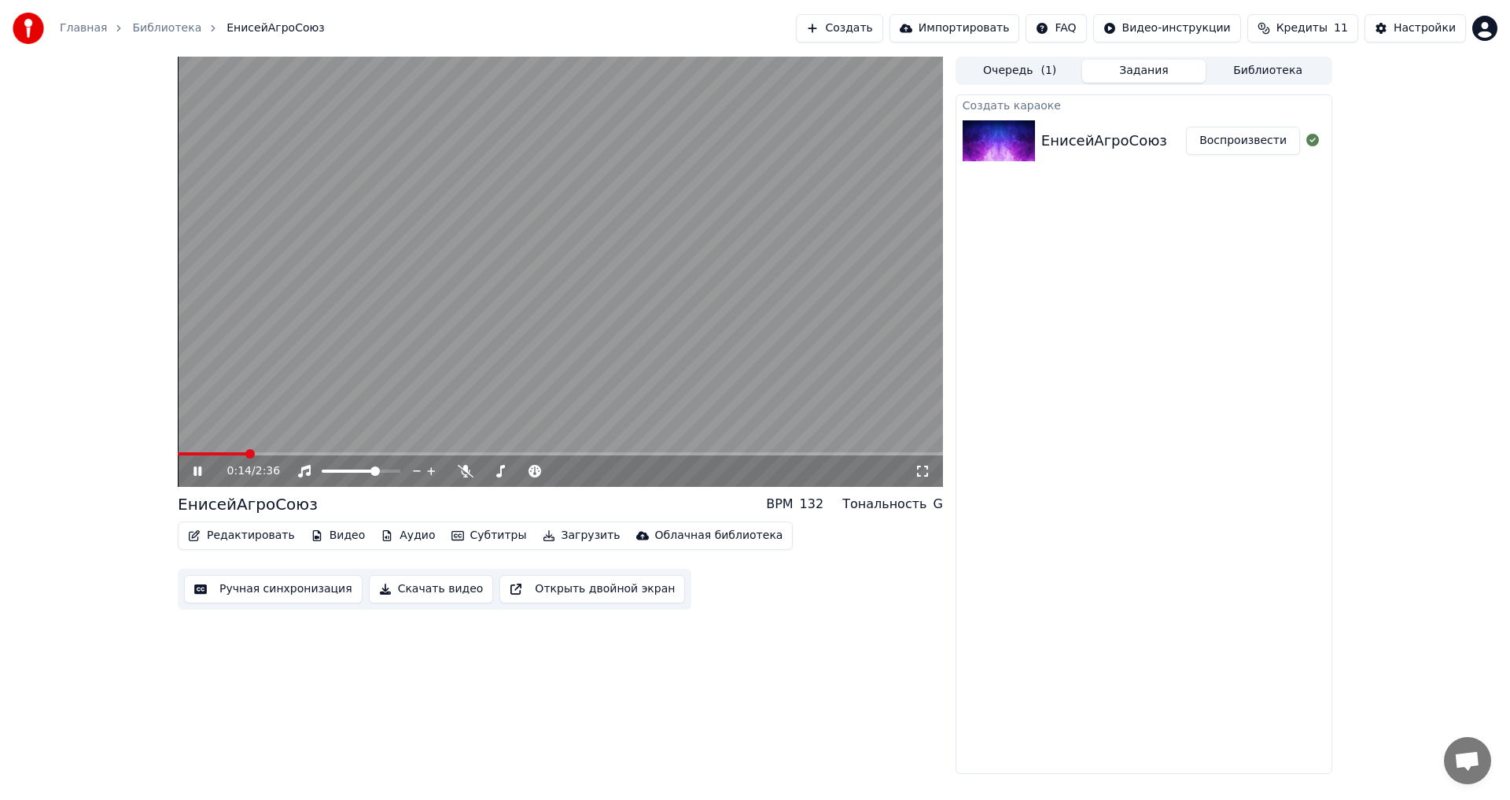
click at [245, 454] on span at bounding box center [560, 453] width 765 height 3
click at [298, 452] on span at bounding box center [560, 453] width 765 height 3
click at [395, 300] on video at bounding box center [560, 272] width 765 height 430
click at [333, 532] on button "Видео" at bounding box center [338, 536] width 68 height 22
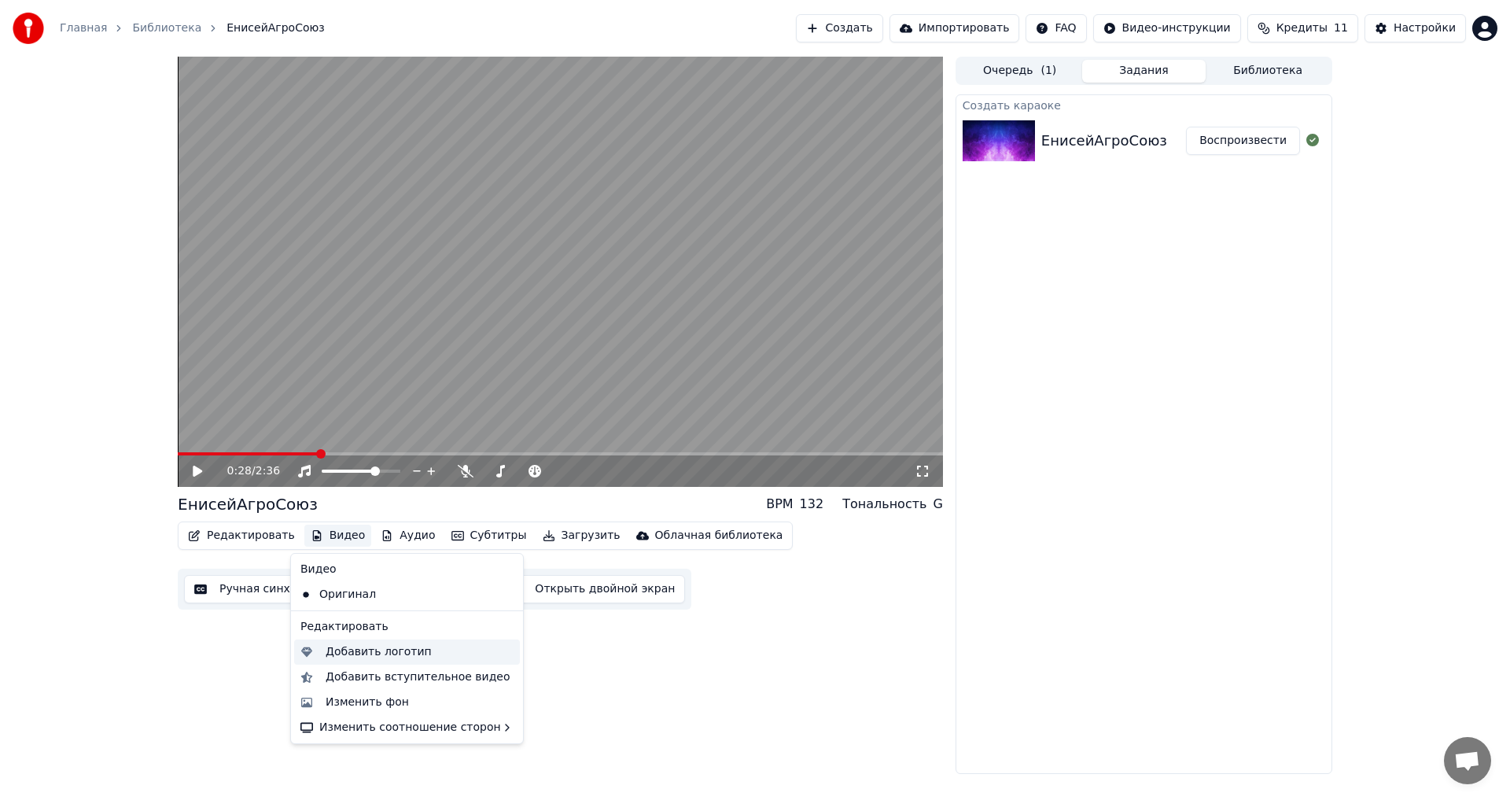
click at [399, 645] on div "Добавить логотип" at bounding box center [379, 652] width 106 height 16
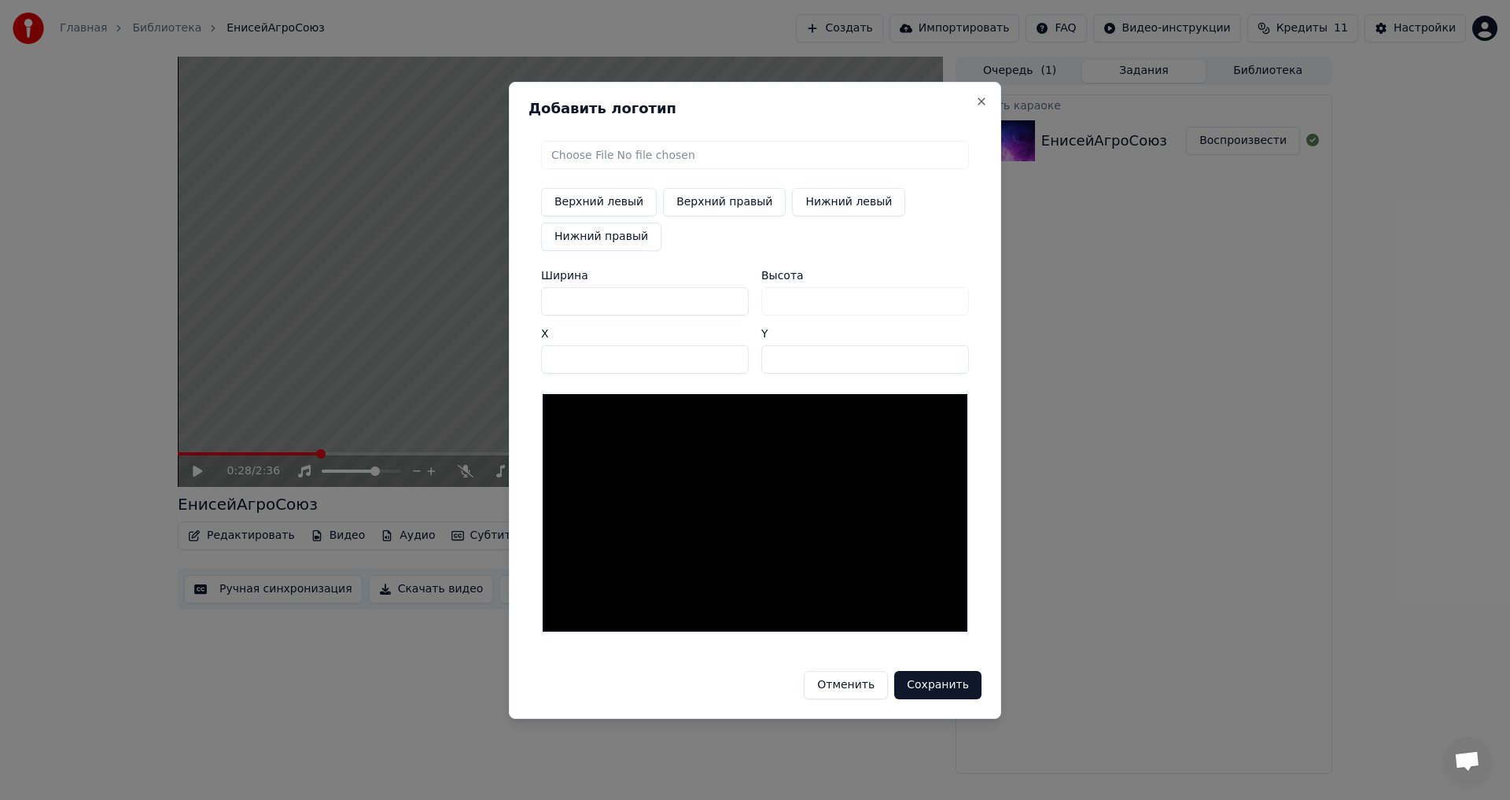
click at [692, 151] on input "file" at bounding box center [755, 155] width 428 height 28
type input "**********"
type input "***"
click at [578, 433] on img at bounding box center [572, 434] width 42 height 63
click at [933, 683] on button "Сохранить" at bounding box center [937, 685] width 87 height 28
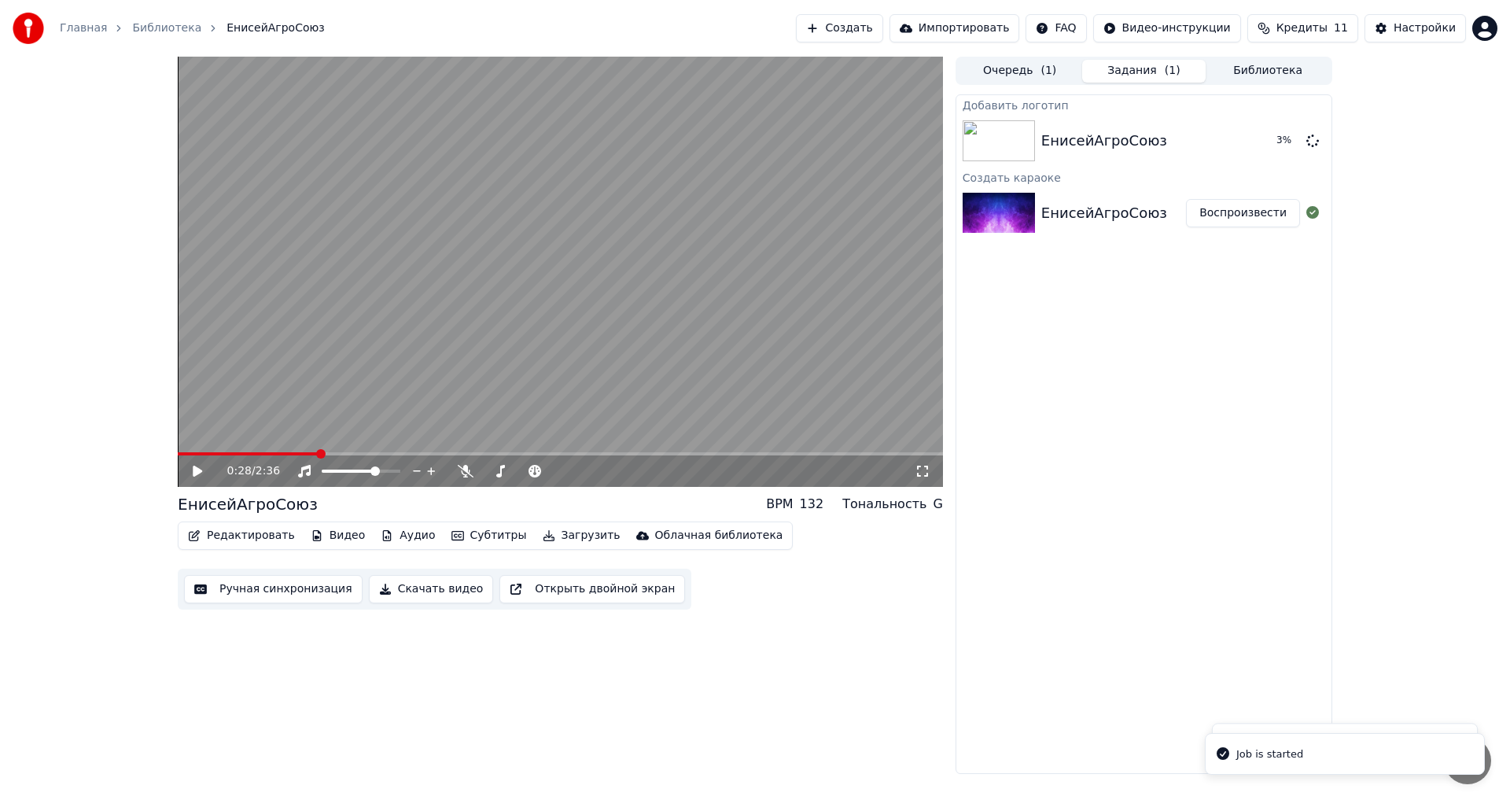
click at [462, 529] on button "Субтитры" at bounding box center [489, 536] width 88 height 22
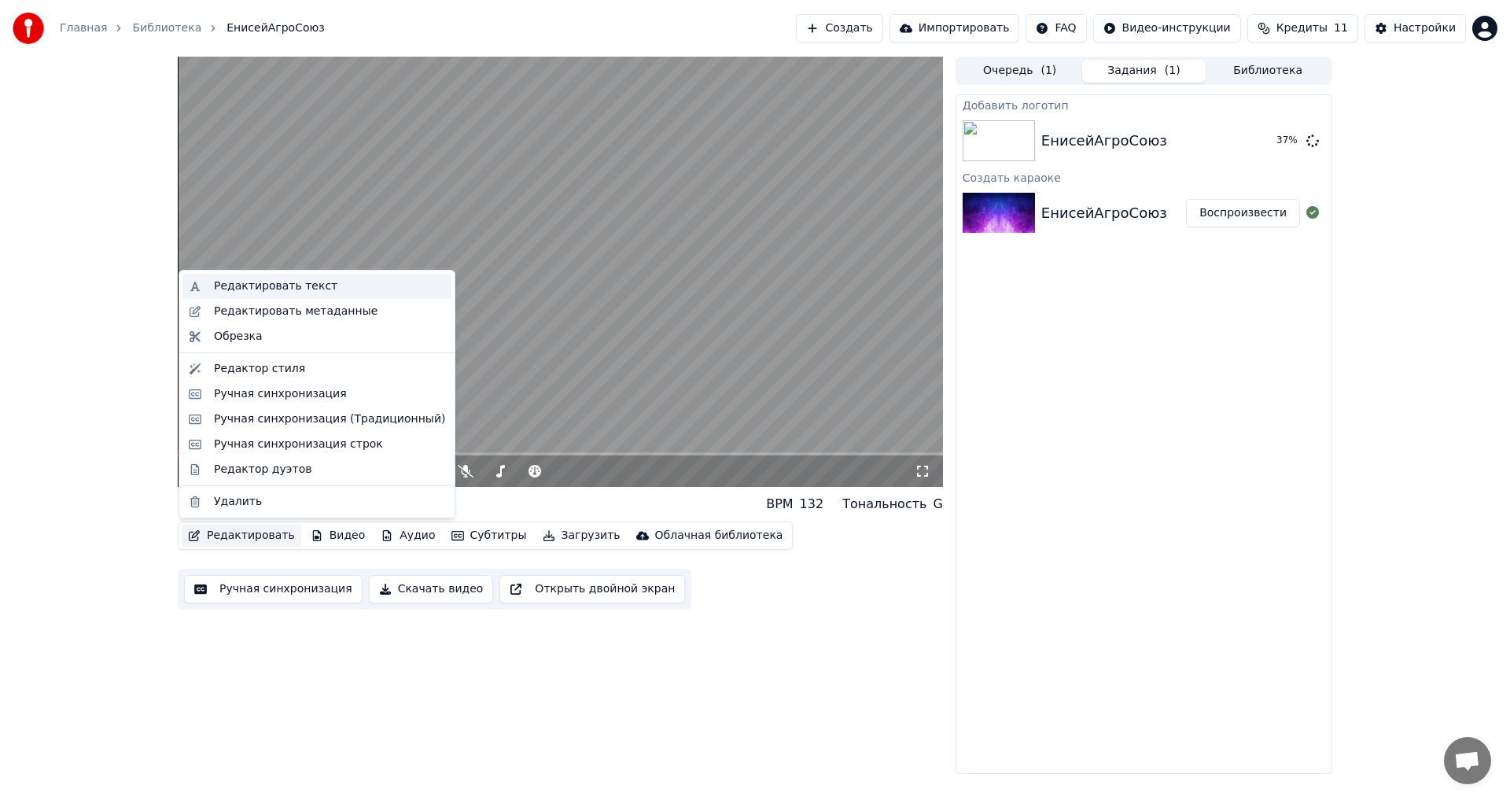
click at [272, 285] on div "Редактировать текст" at bounding box center [275, 286] width 123 height 16
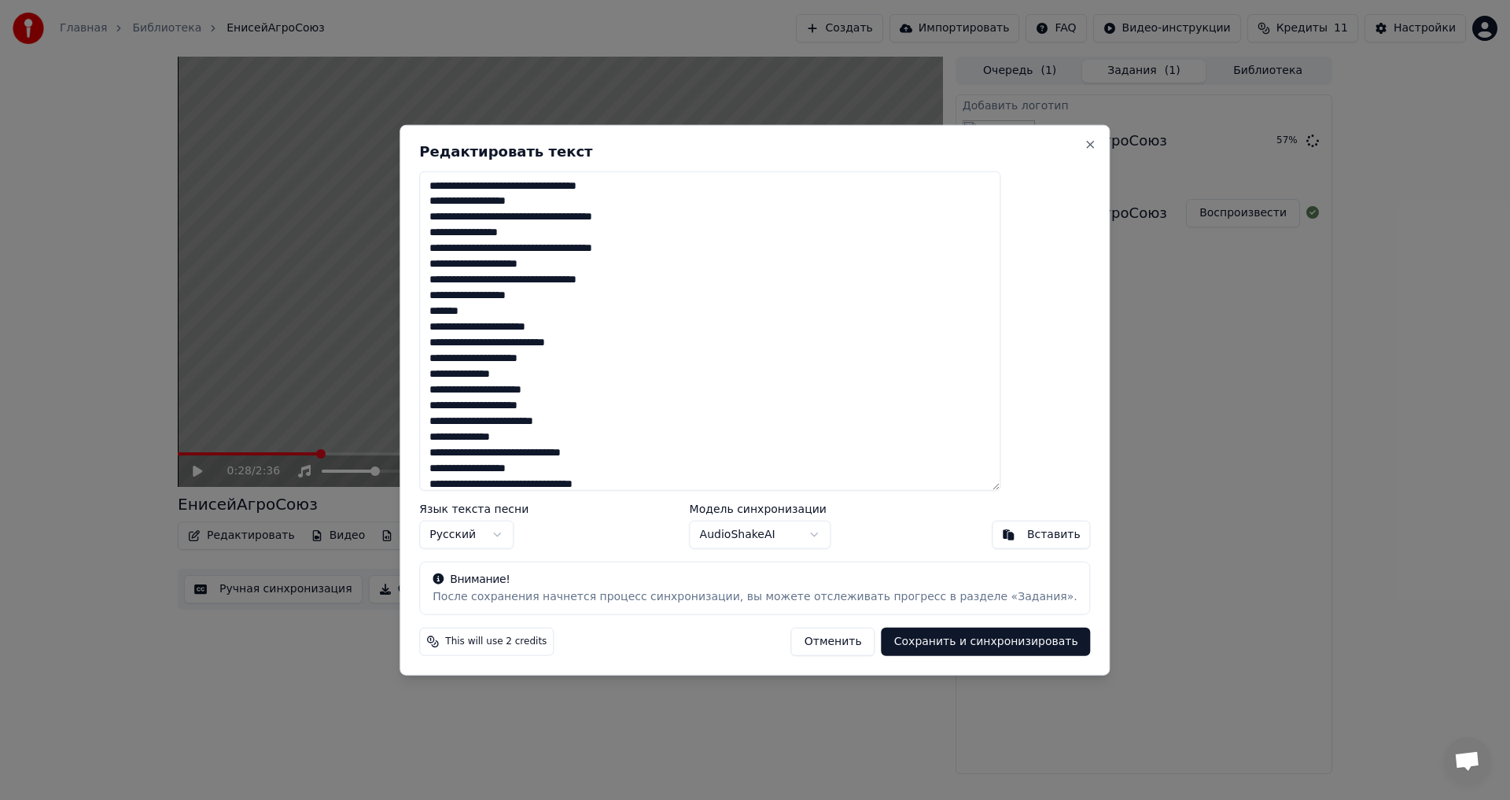
click at [804, 645] on button "Отменить" at bounding box center [833, 642] width 84 height 28
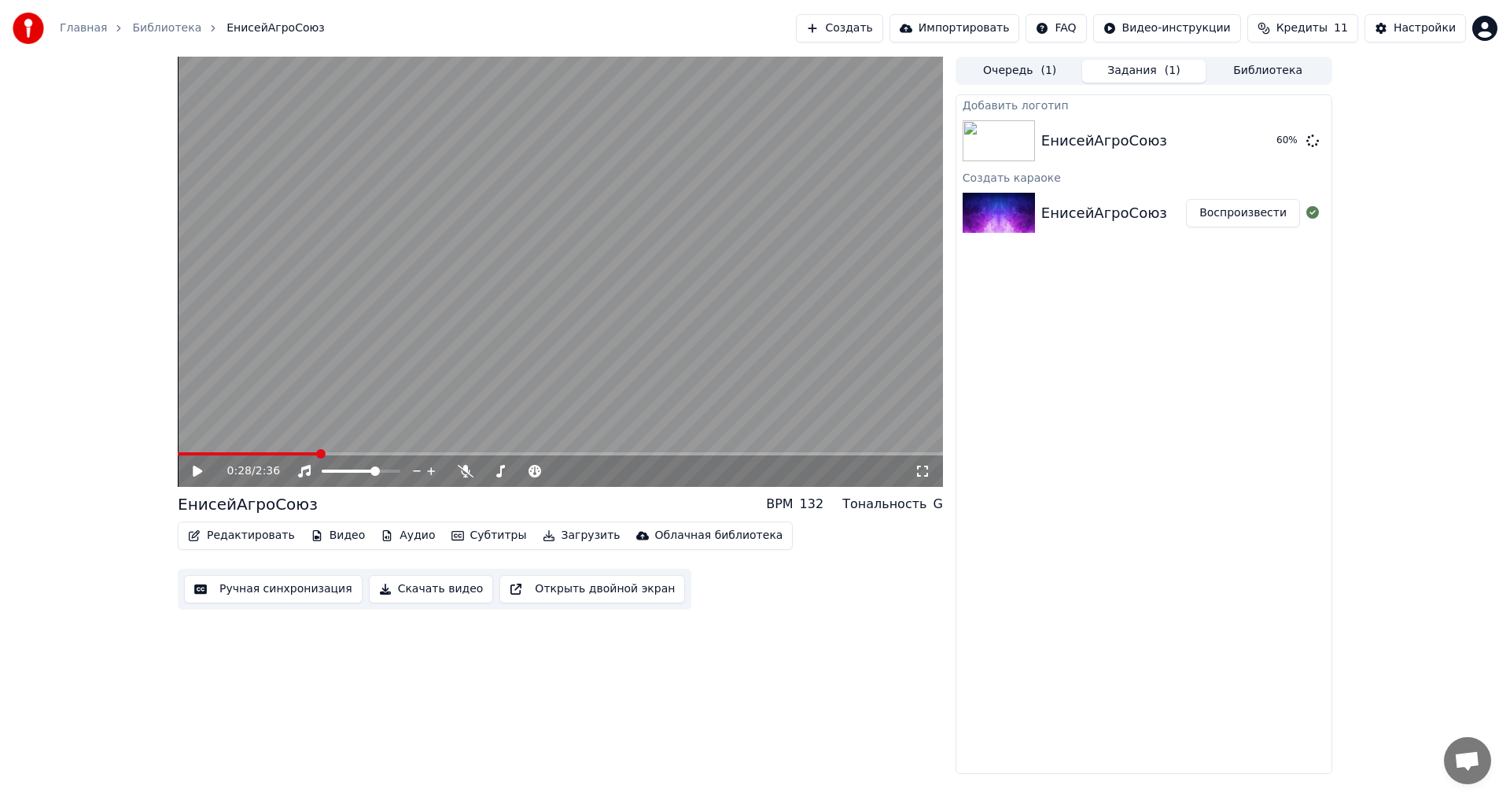
click at [256, 532] on button "Редактировать" at bounding box center [242, 536] width 120 height 22
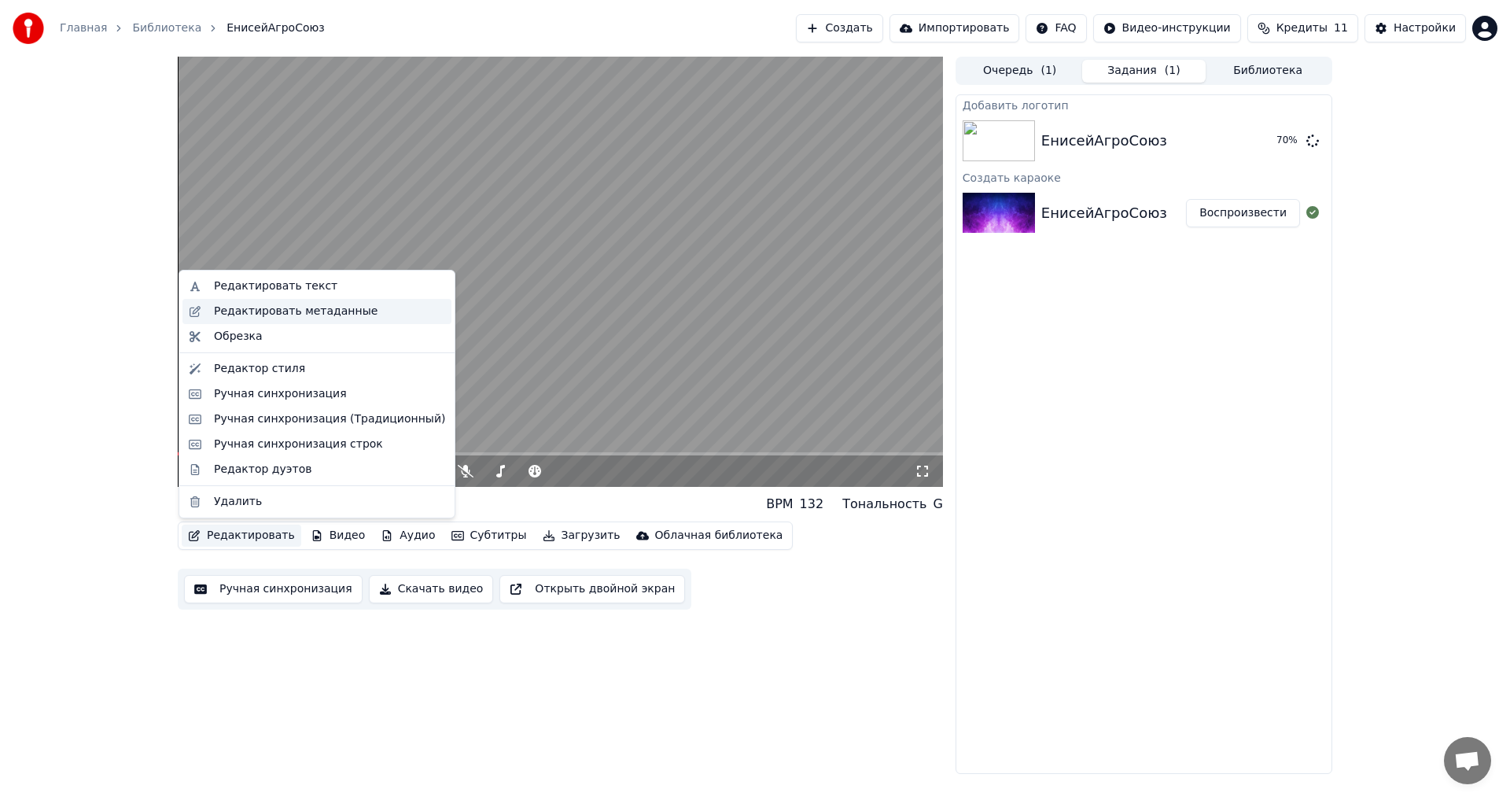
click at [264, 315] on div "Редактировать метаданные" at bounding box center [296, 312] width 164 height 16
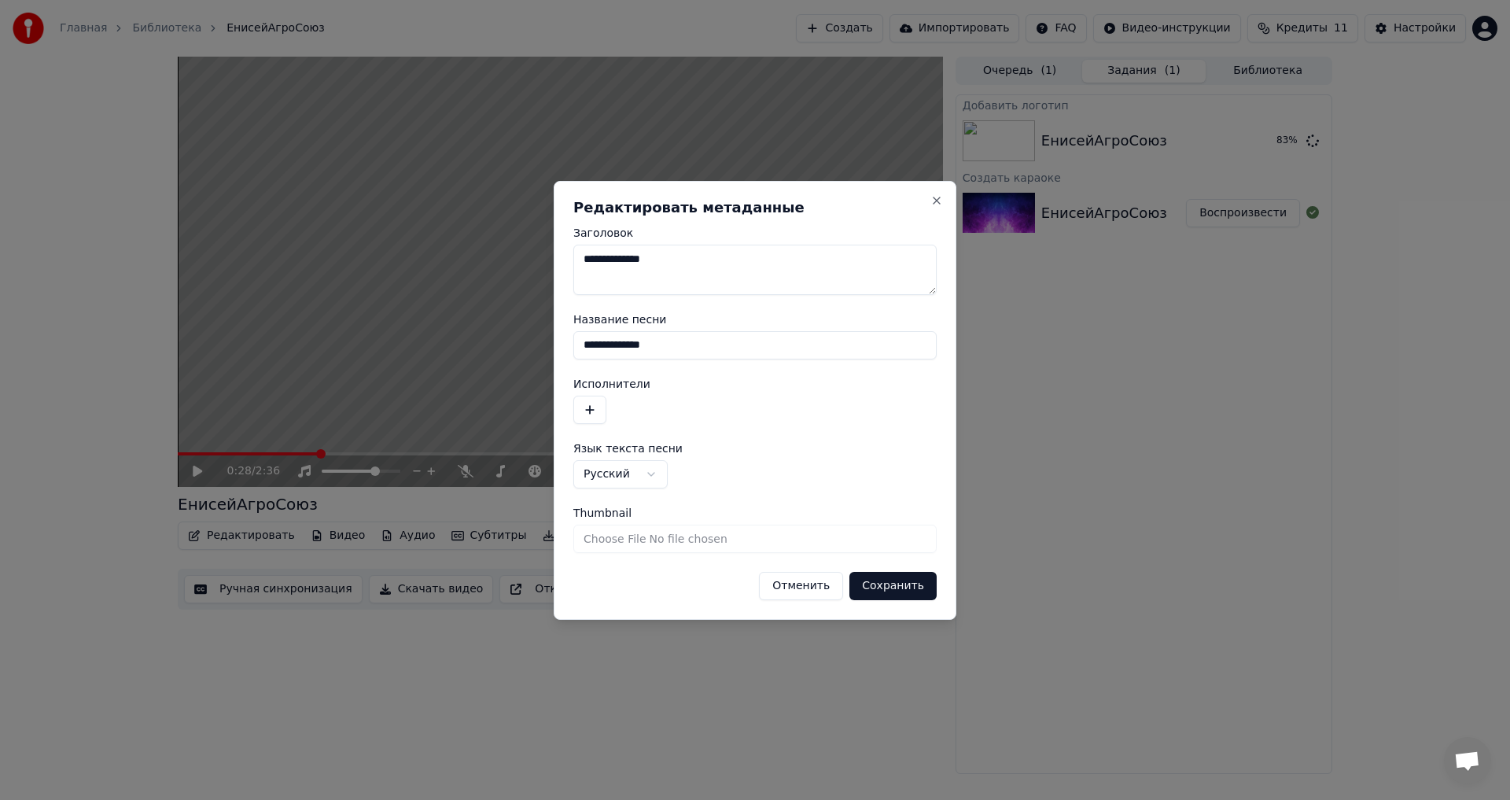
click at [691, 543] on input "Thumbnail" at bounding box center [754, 539] width 363 height 28
type input "**********"
drag, startPoint x: 675, startPoint y: 260, endPoint x: 512, endPoint y: 269, distance: 163.1
click at [512, 269] on body "**********" at bounding box center [755, 400] width 1510 height 800
type textarea "**********"
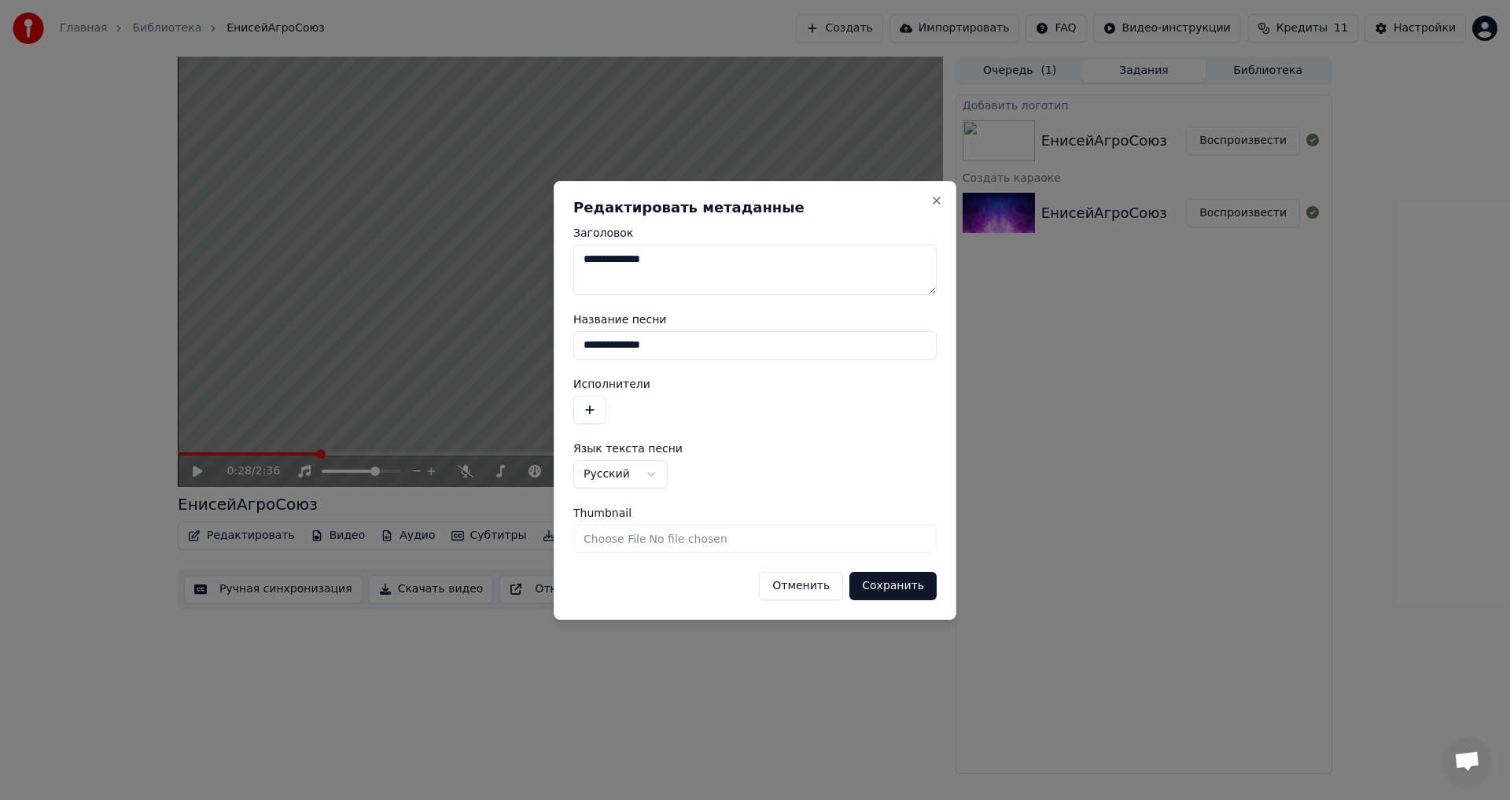
click at [673, 259] on textarea "**********" at bounding box center [754, 270] width 363 height 50
click at [690, 321] on label "Название песни" at bounding box center [754, 319] width 363 height 11
click at [690, 331] on input "**********" at bounding box center [754, 345] width 363 height 28
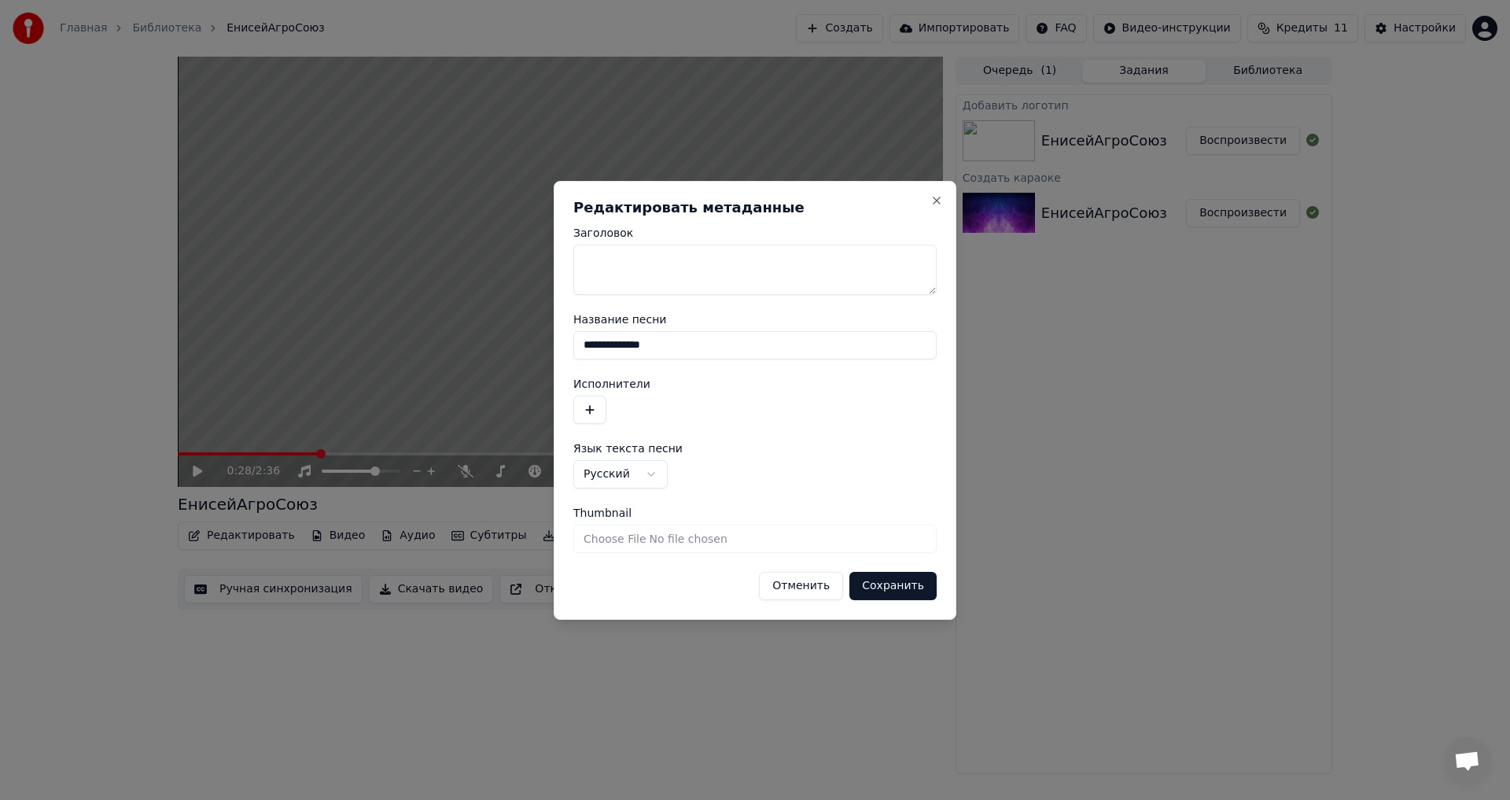
click at [683, 352] on input "**********" at bounding box center [754, 345] width 363 height 28
click at [870, 583] on button "Сохранить" at bounding box center [892, 586] width 87 height 28
type textarea "**********"
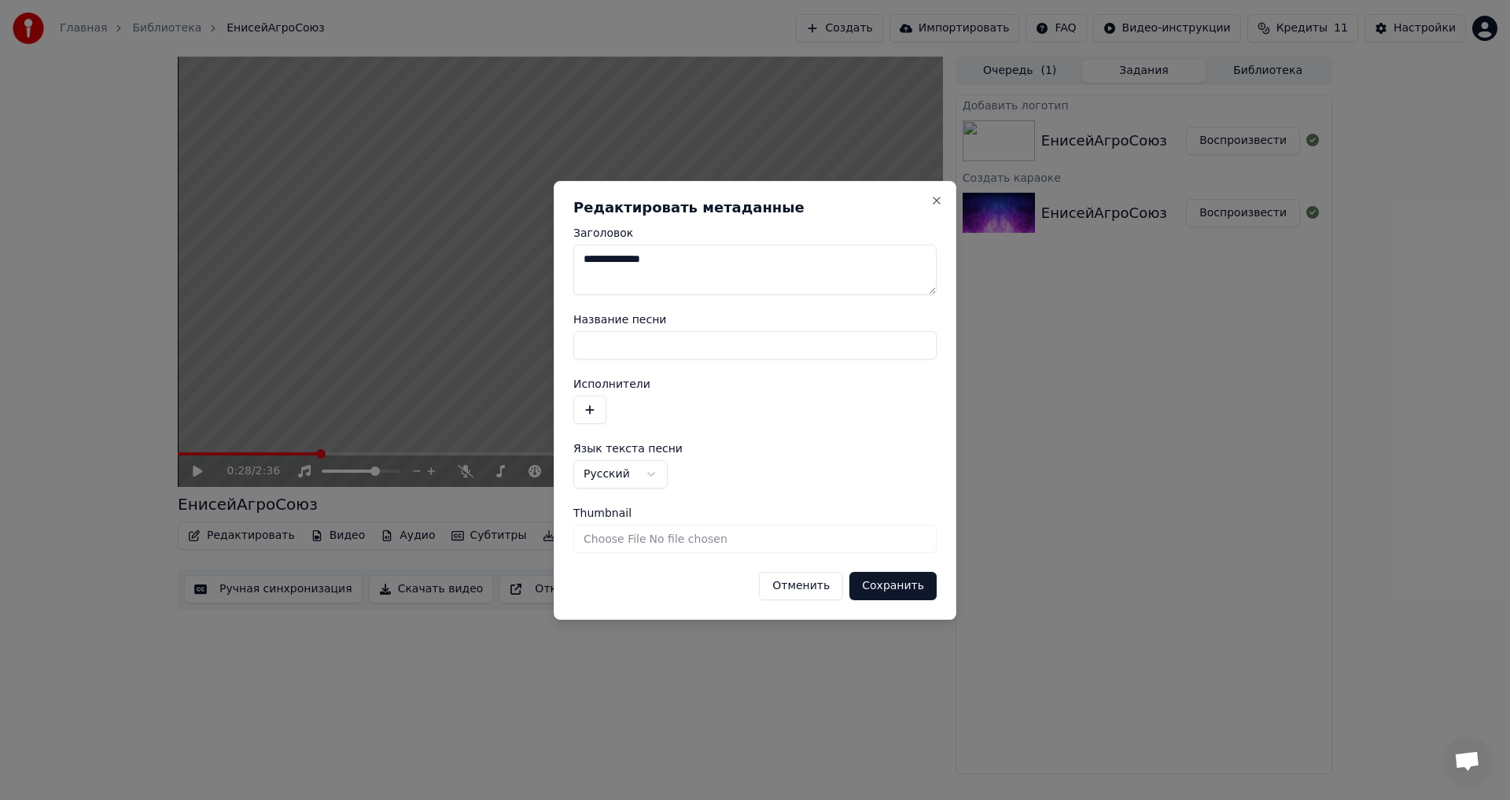
click at [879, 588] on button "Сохранить" at bounding box center [892, 586] width 87 height 28
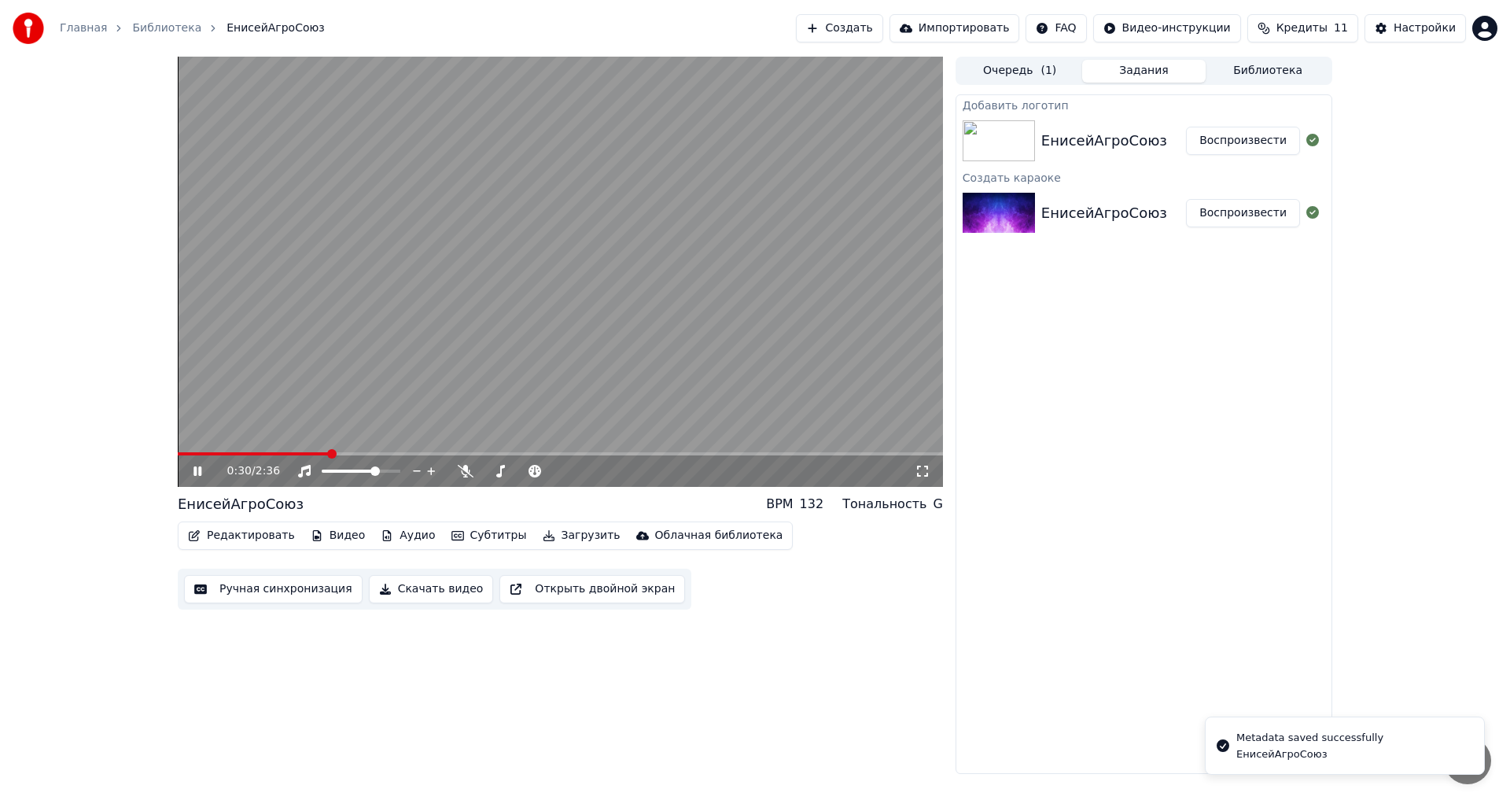
click at [190, 451] on video at bounding box center [560, 272] width 765 height 430
click at [182, 455] on span at bounding box center [254, 453] width 152 height 3
click at [178, 458] on span at bounding box center [182, 453] width 9 height 9
click at [192, 466] on icon at bounding box center [208, 471] width 37 height 13
click at [199, 468] on icon at bounding box center [197, 470] width 8 height 9
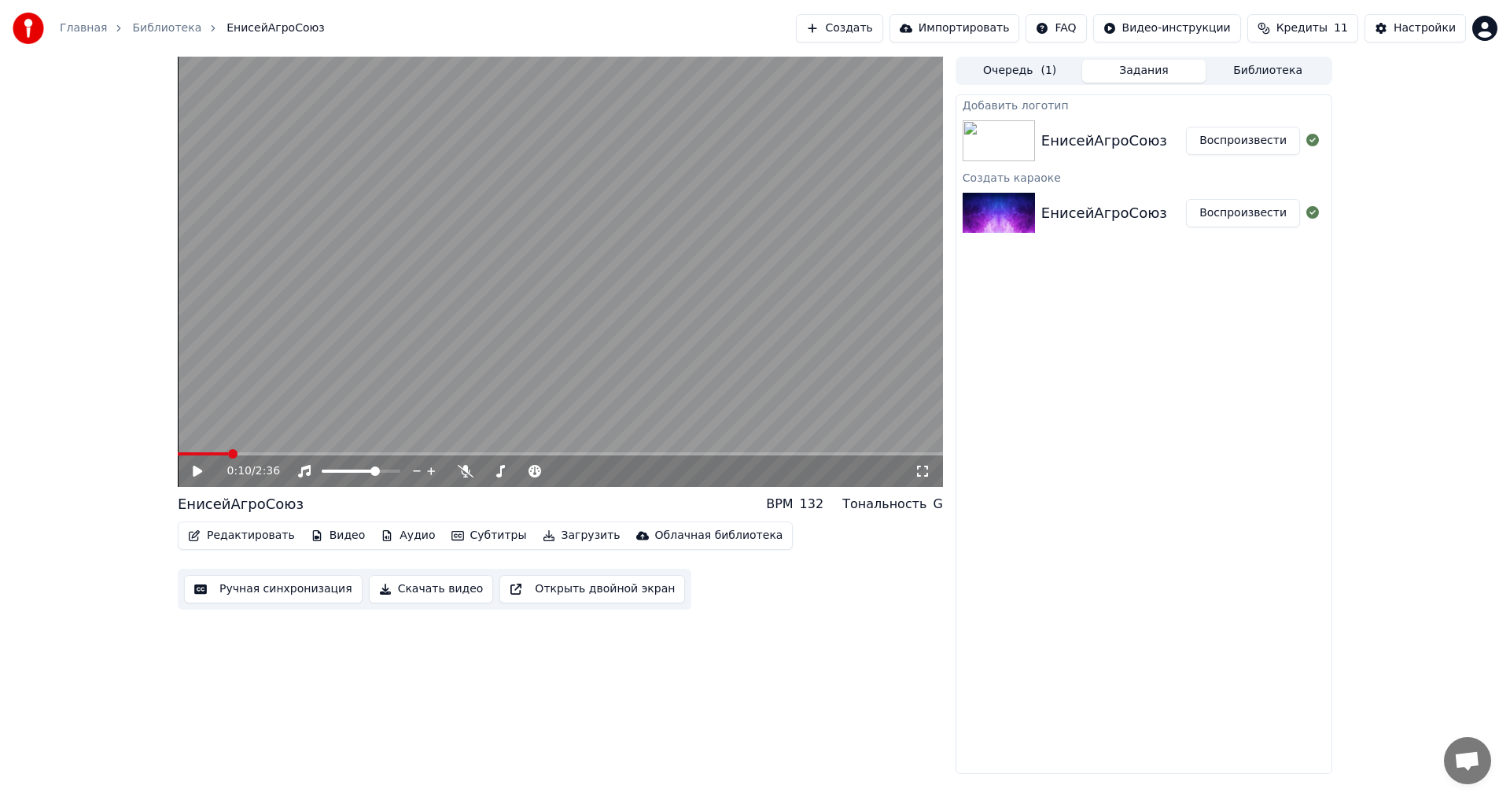
click at [1139, 142] on div "ЕнисейАгроСоюз" at bounding box center [1104, 141] width 126 height 22
click at [1250, 148] on button "Воспроизвести" at bounding box center [1243, 141] width 114 height 28
click at [197, 475] on icon at bounding box center [208, 471] width 37 height 13
click at [233, 535] on button "Редактировать" at bounding box center [242, 536] width 120 height 22
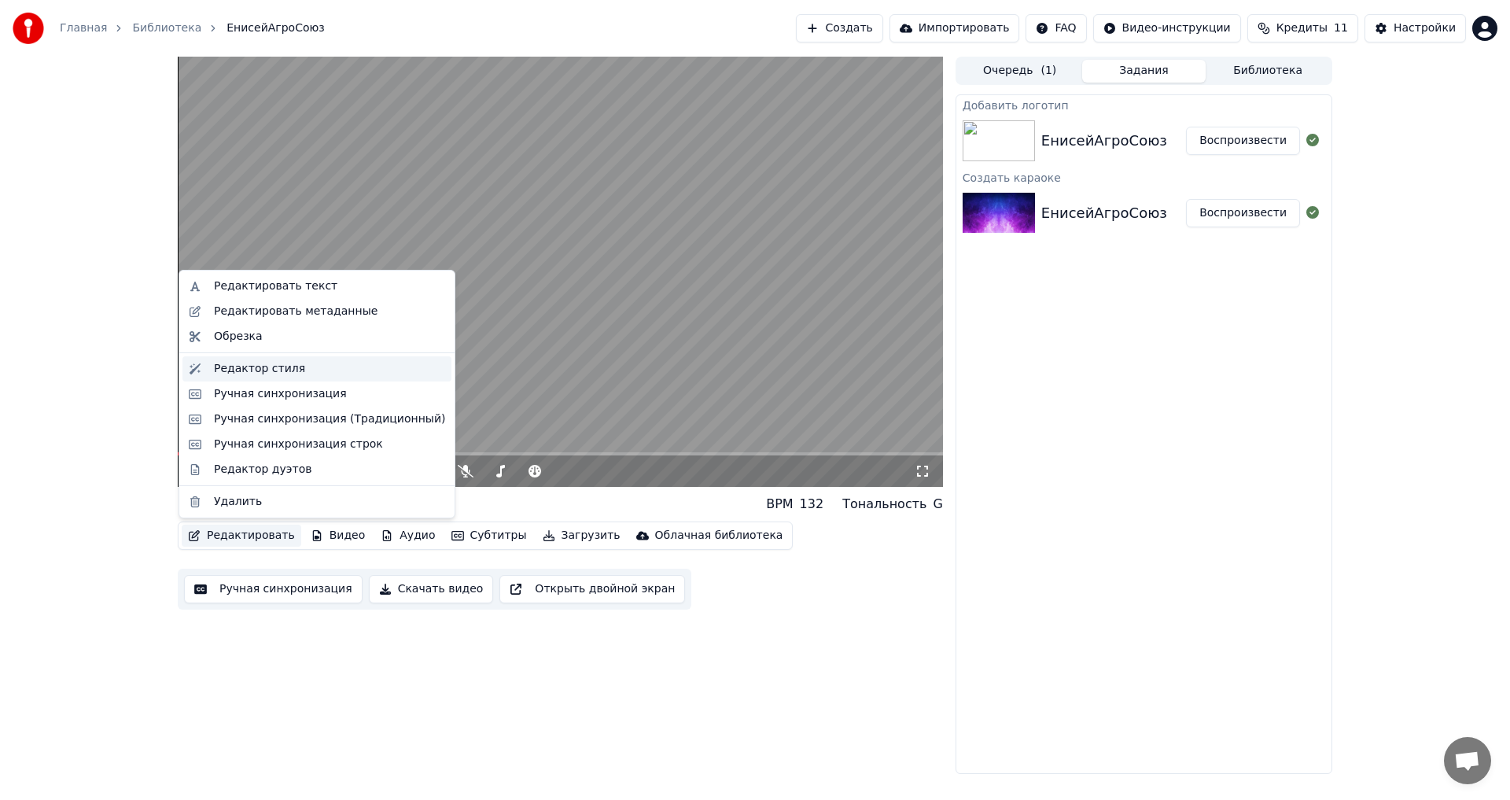
click at [264, 366] on div "Редактор стиля" at bounding box center [259, 369] width 91 height 16
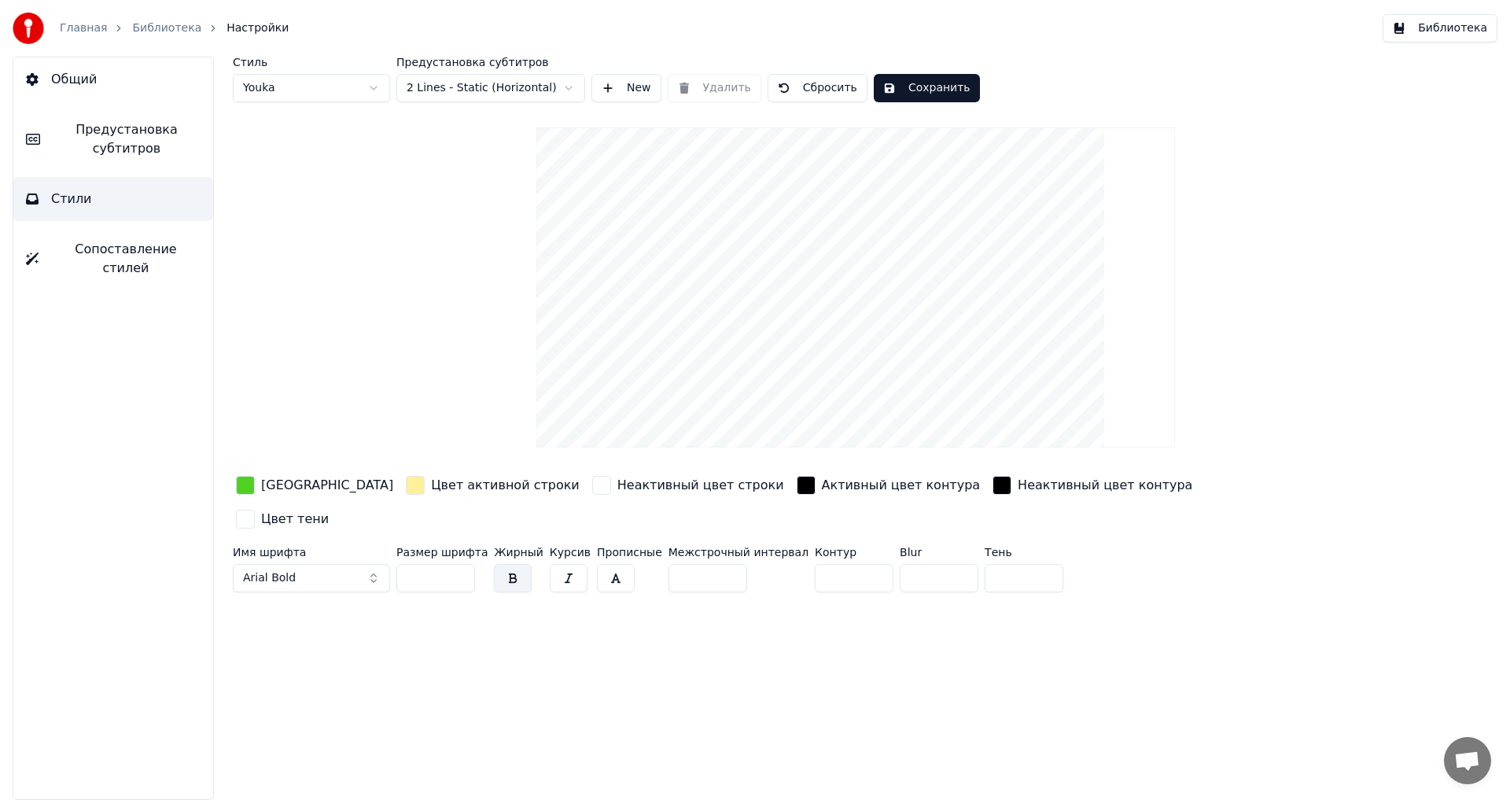
click at [890, 199] on video at bounding box center [855, 287] width 639 height 320
click at [130, 246] on span "Сопоставление стилей" at bounding box center [125, 259] width 149 height 38
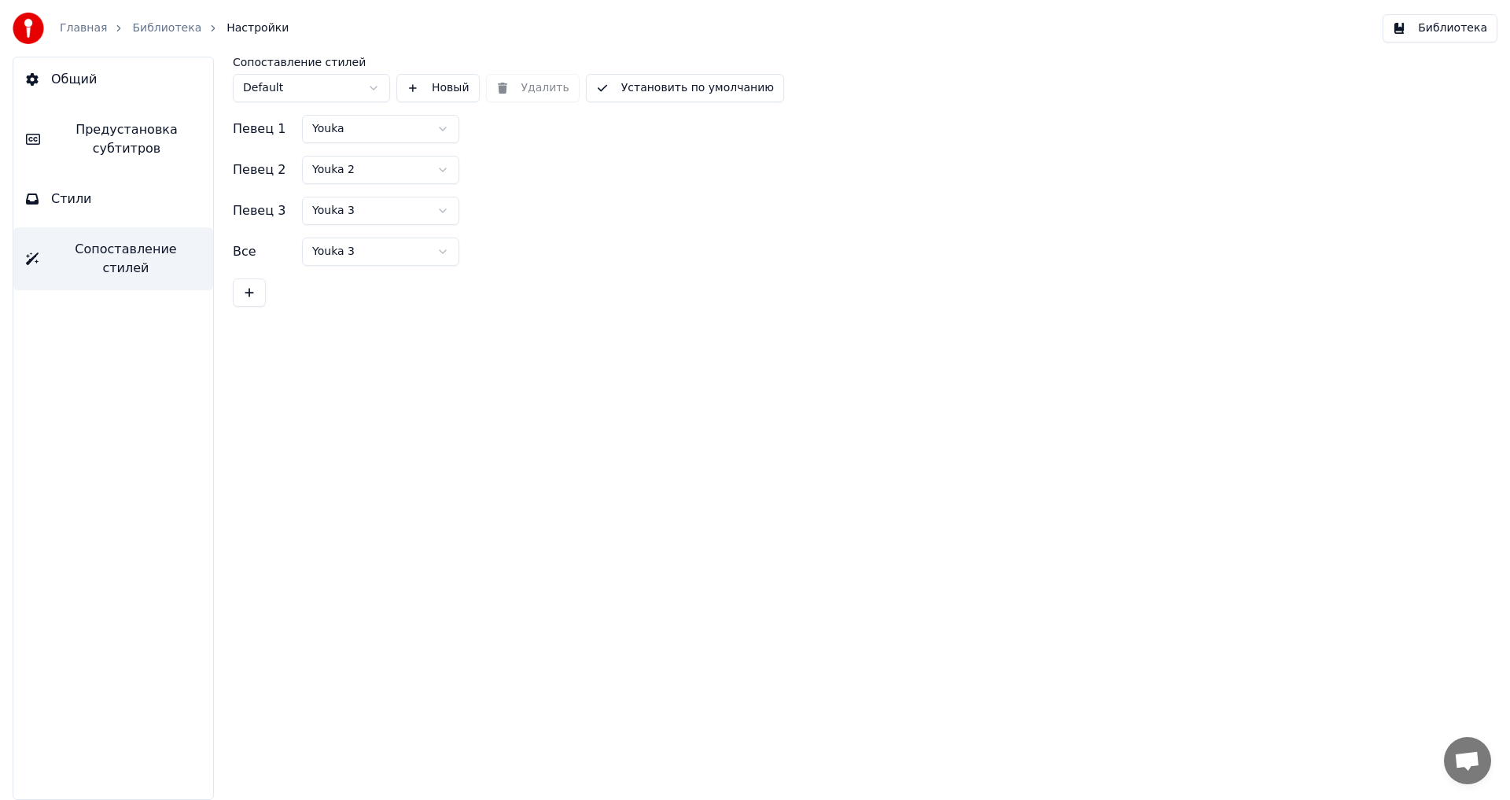
click at [139, 202] on button "Стили" at bounding box center [113, 199] width 200 height 44
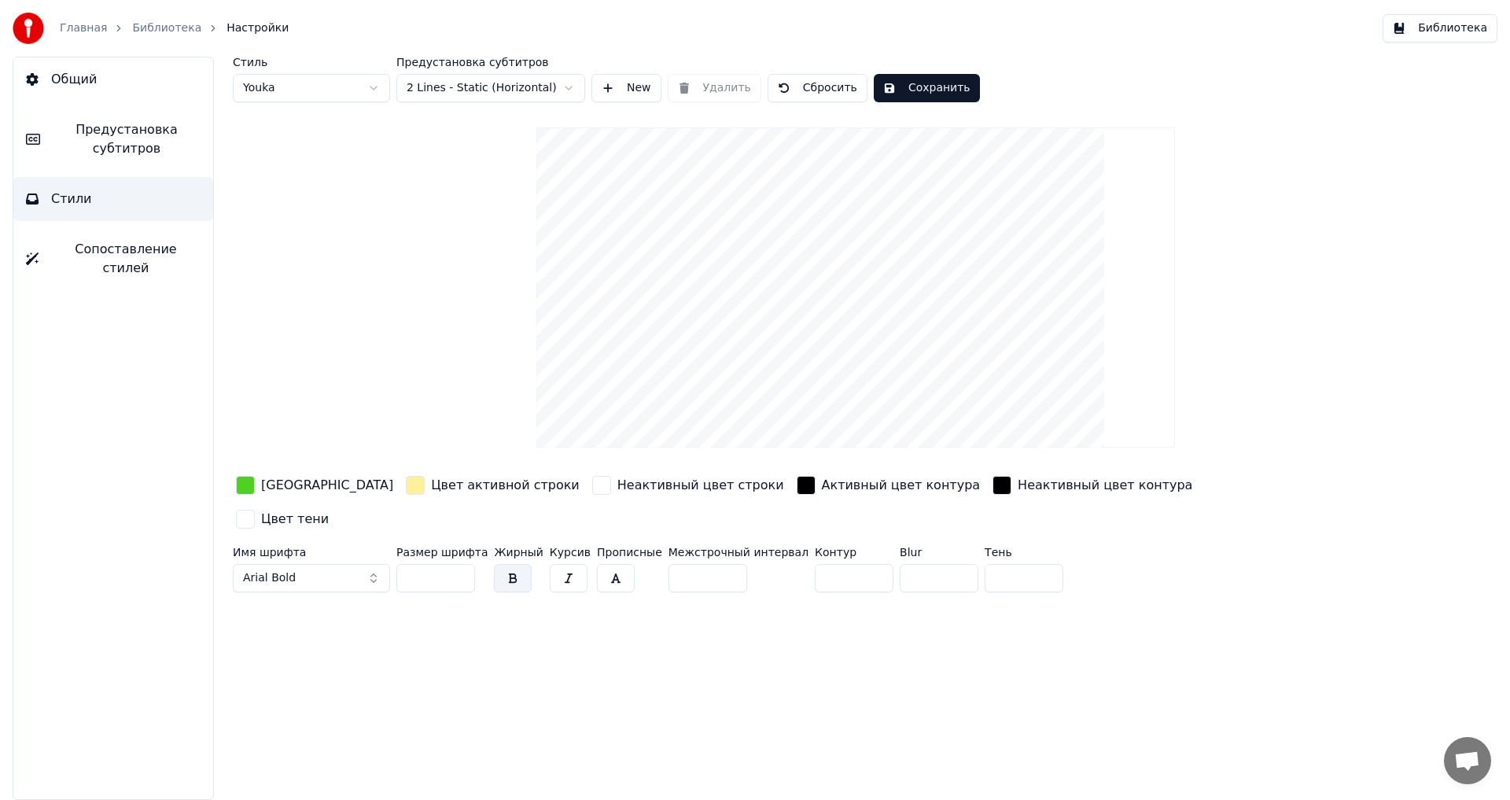
click at [807, 210] on video at bounding box center [855, 287] width 639 height 320
click at [403, 271] on div "Стиль Youka Предустановка субтитров 2 Lines - Static (Horizontal) New Удалить С…" at bounding box center [856, 328] width 1246 height 542
click at [157, 21] on link "Библиотека" at bounding box center [166, 28] width 69 height 16
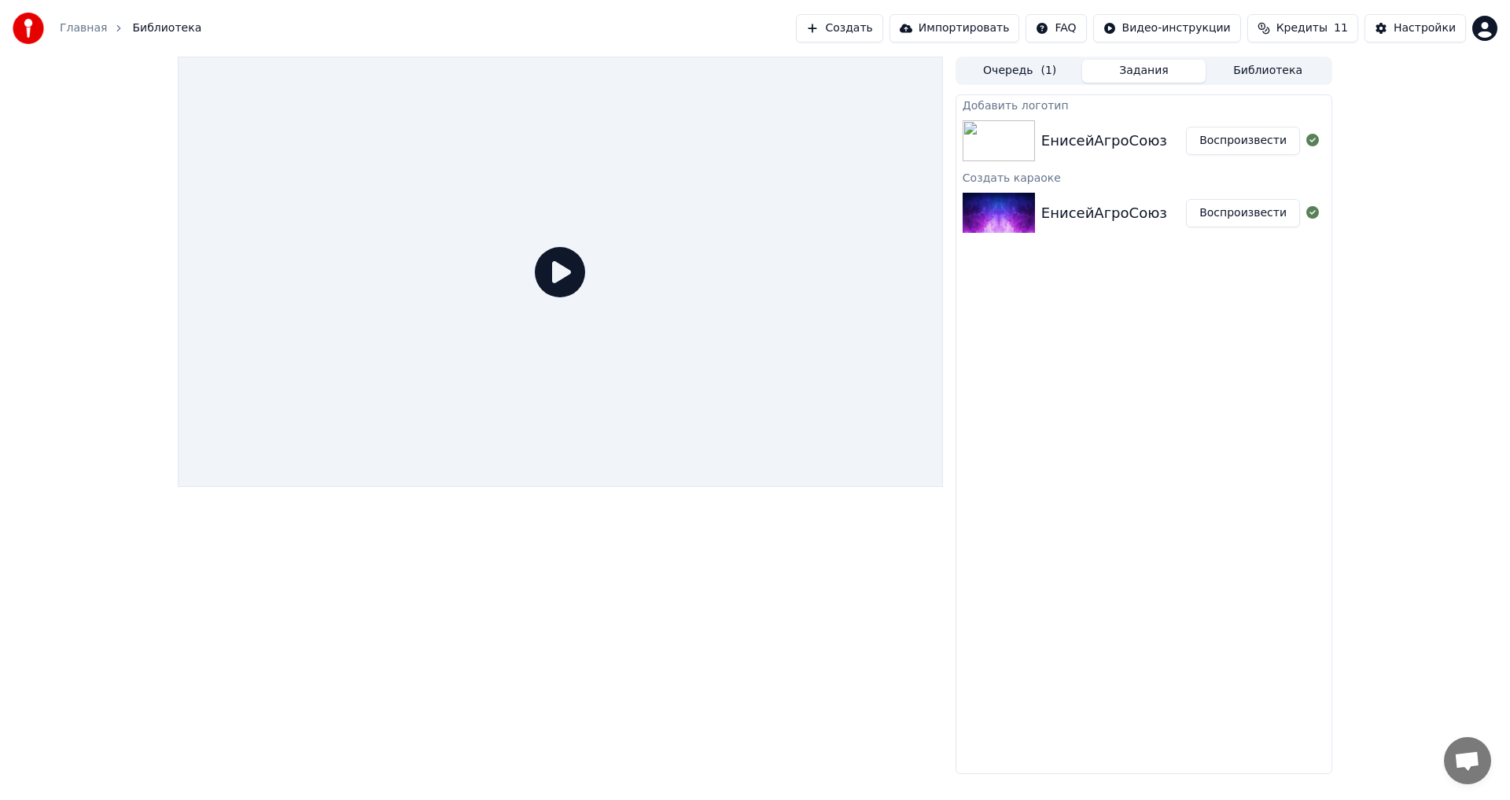
click at [1075, 137] on div "ЕнисейАгроСоюз" at bounding box center [1104, 141] width 126 height 22
click at [1243, 72] on button "Библиотека" at bounding box center [1268, 71] width 124 height 23
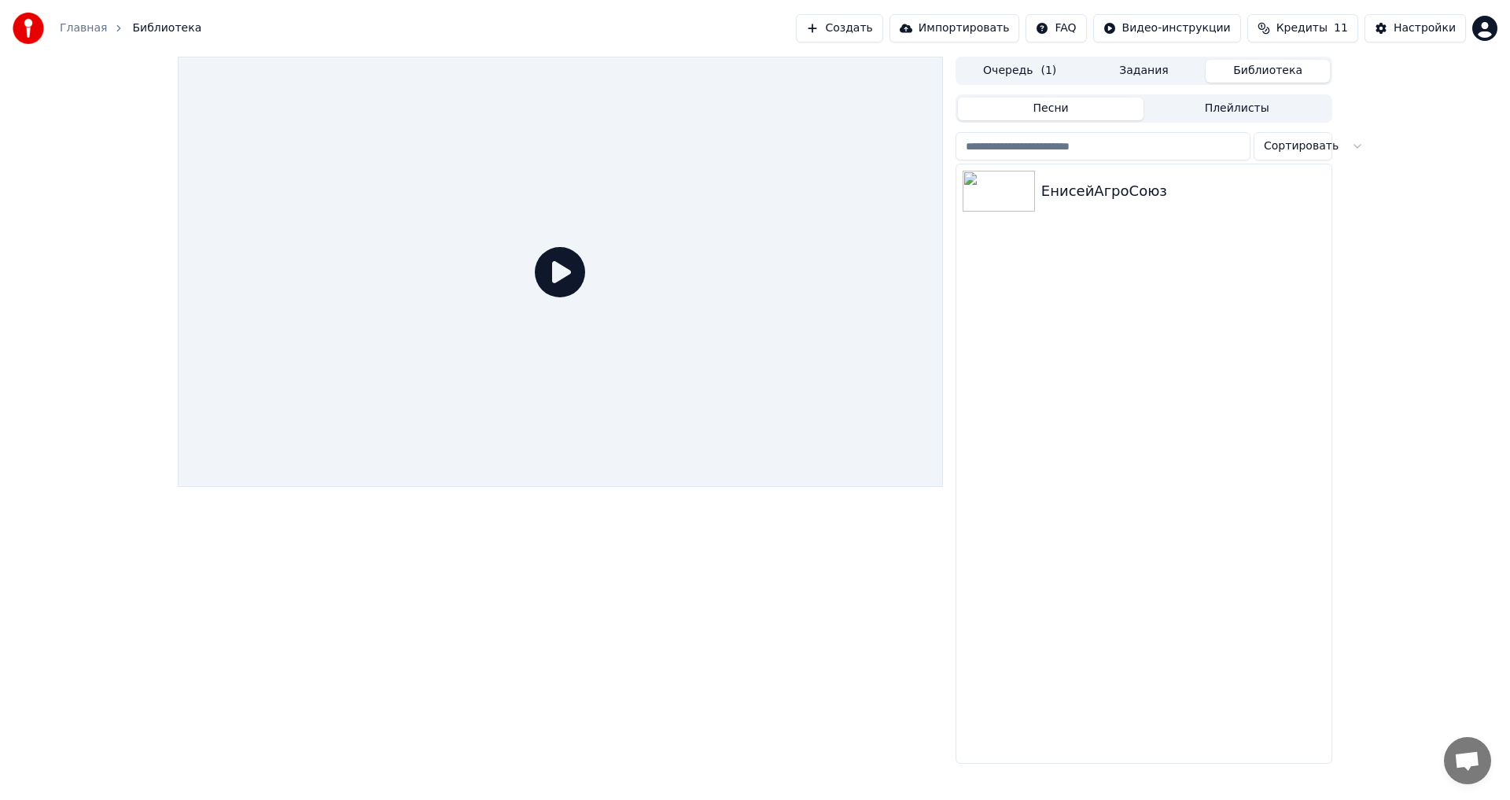
click at [1136, 70] on button "Задания" at bounding box center [1144, 71] width 124 height 23
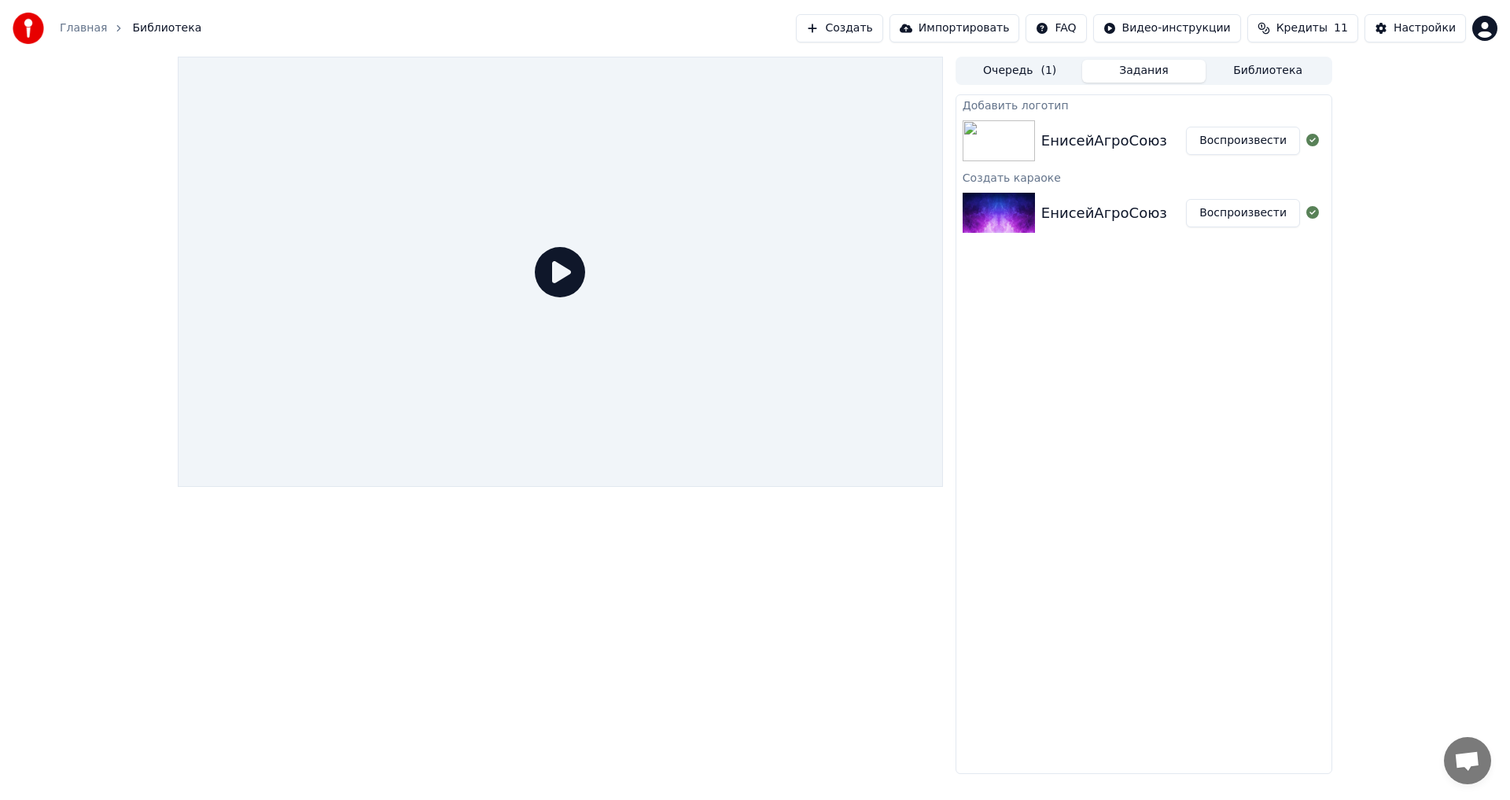
click at [1101, 153] on div "ЕнисейАгроСоюз Воспроизвести" at bounding box center [1143, 140] width 375 height 53
click at [390, 525] on div at bounding box center [560, 415] width 765 height 717
click at [164, 28] on span "Библиотека" at bounding box center [166, 28] width 69 height 16
click at [1033, 70] on button "Очередь ( 1 )" at bounding box center [1020, 71] width 124 height 23
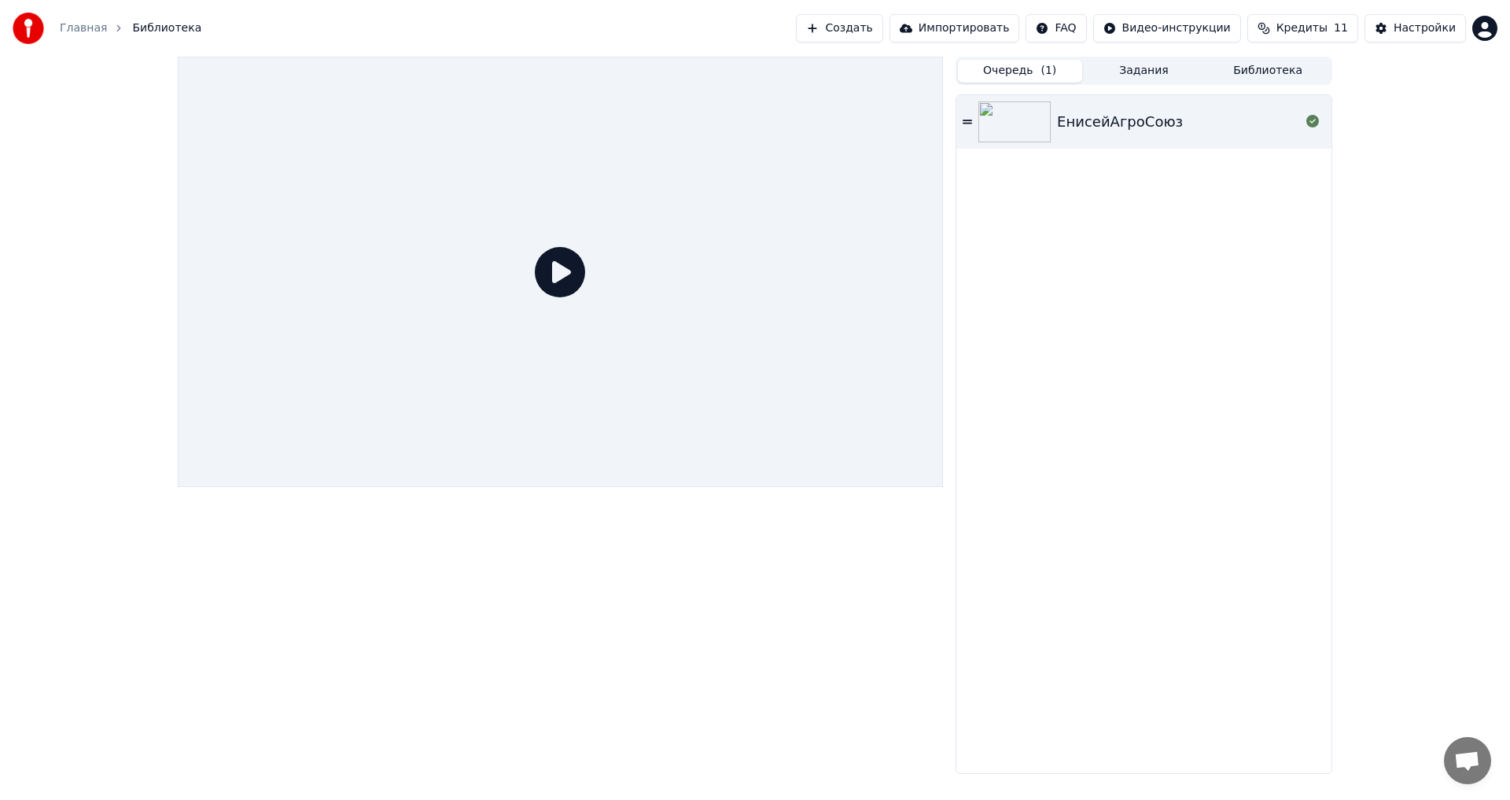
click at [1239, 75] on button "Библиотека" at bounding box center [1268, 71] width 124 height 23
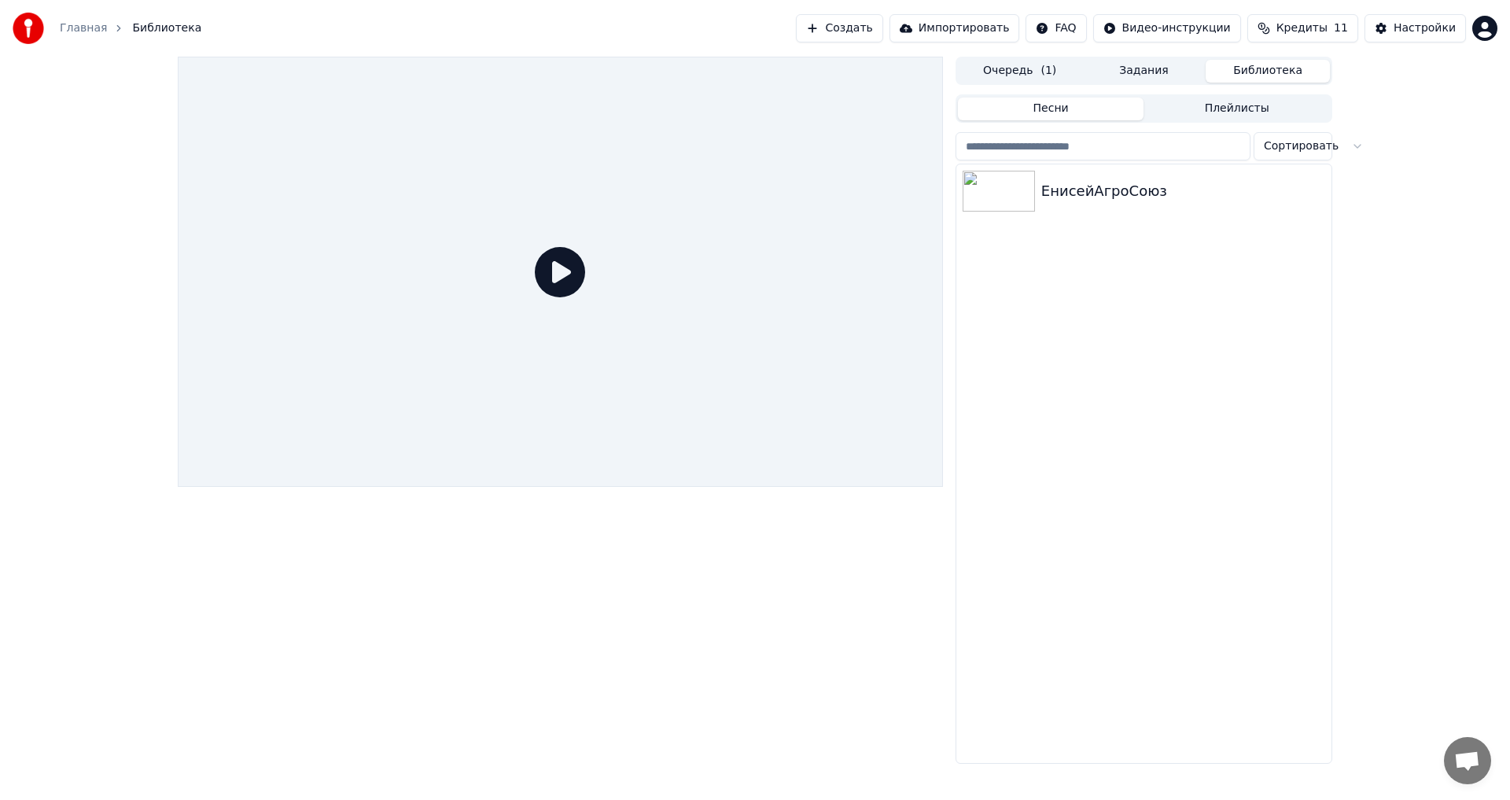
click at [1136, 72] on button "Задания" at bounding box center [1144, 71] width 124 height 23
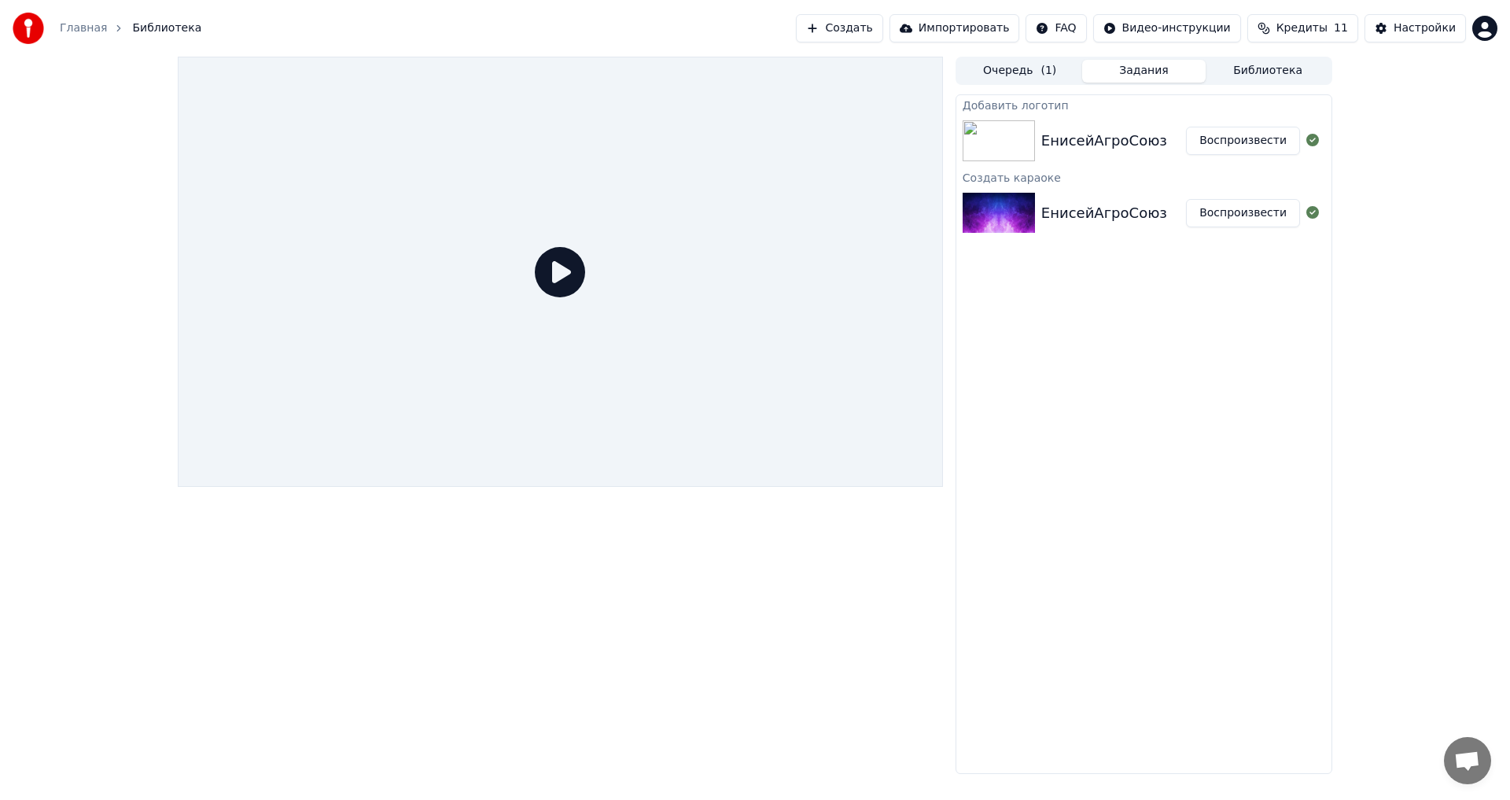
click at [1094, 134] on div "ЕнисейАгроСоюз" at bounding box center [1104, 141] width 126 height 22
click at [1253, 145] on button "Воспроизвести" at bounding box center [1243, 141] width 114 height 28
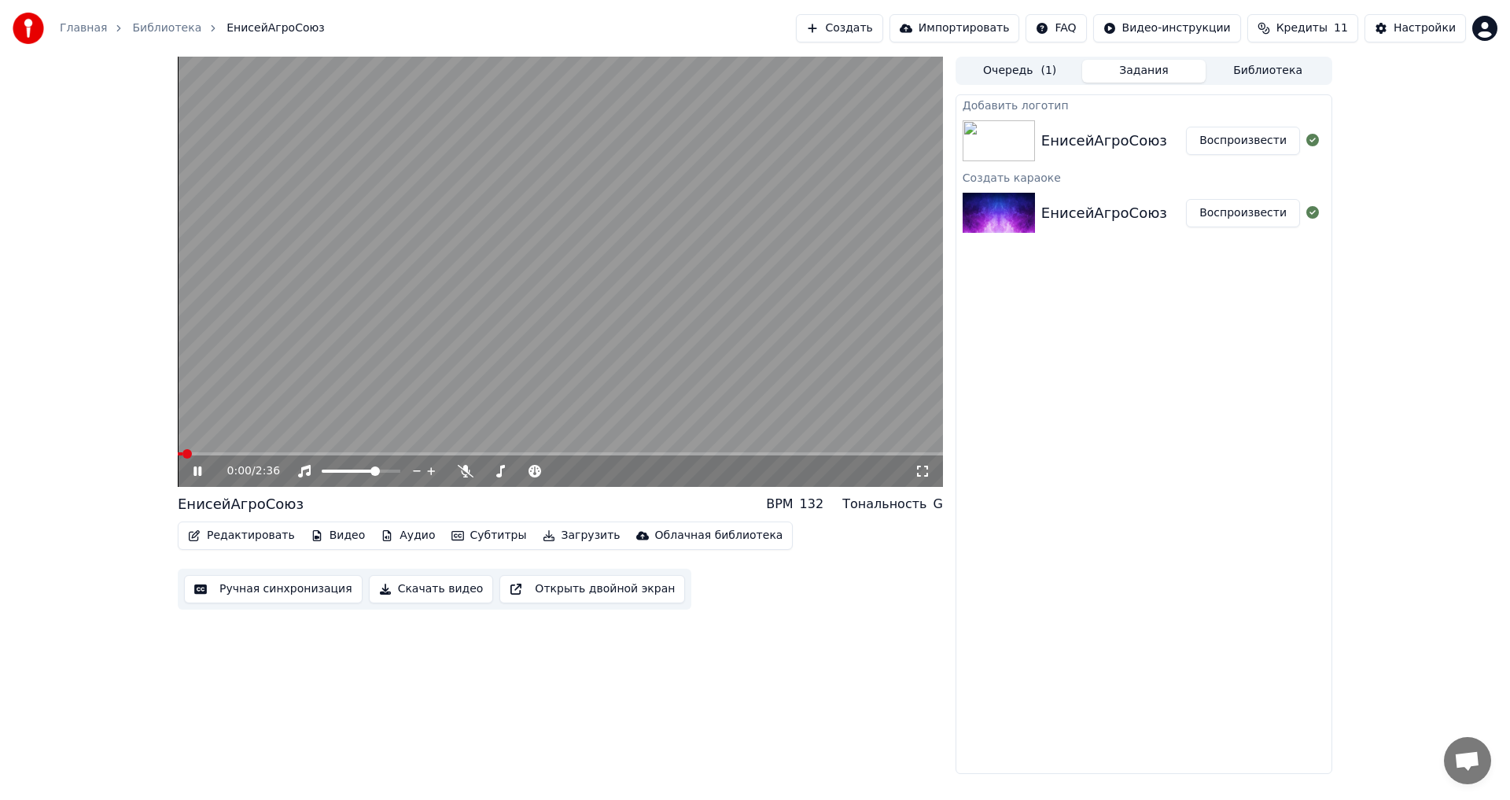
click at [197, 469] on icon at bounding box center [208, 471] width 37 height 13
click at [267, 539] on button "Редактировать" at bounding box center [242, 536] width 120 height 22
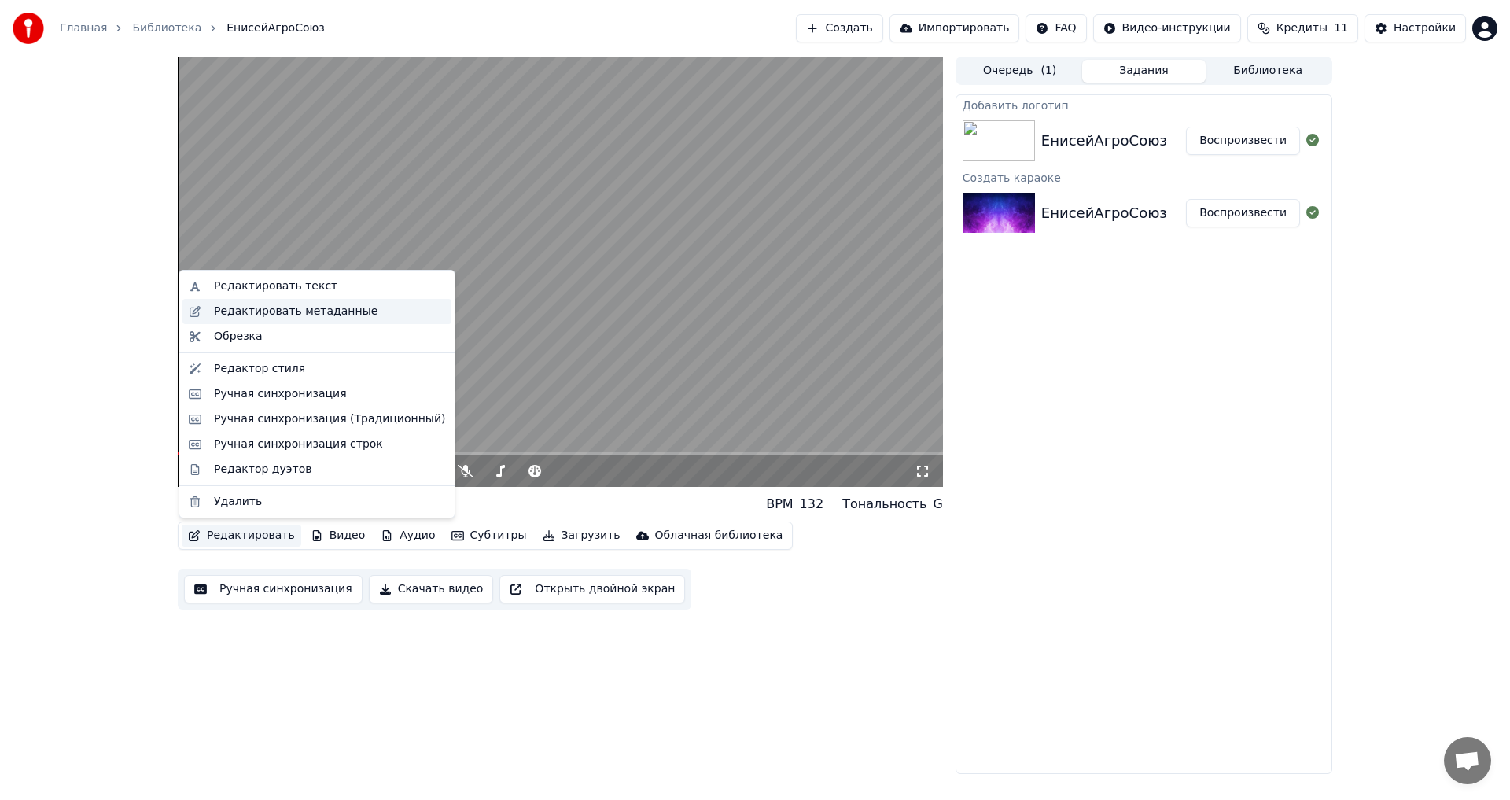
click at [311, 310] on div "Редактировать метаданные" at bounding box center [296, 312] width 164 height 16
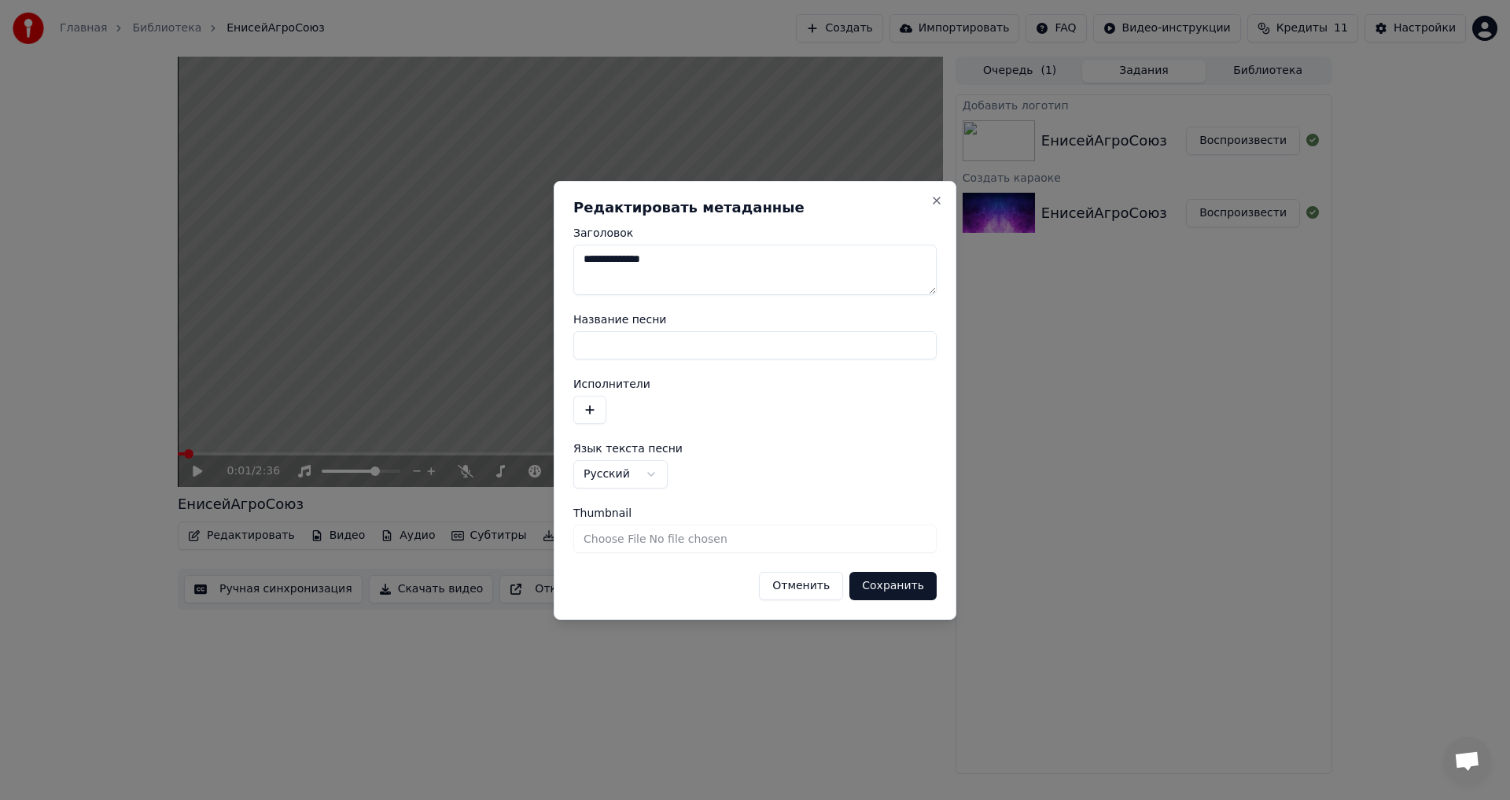
click at [681, 261] on textarea "**********" at bounding box center [754, 270] width 363 height 50
click at [650, 326] on div "Название песни" at bounding box center [754, 337] width 363 height 46
click at [650, 334] on input "Название песни" at bounding box center [754, 345] width 363 height 28
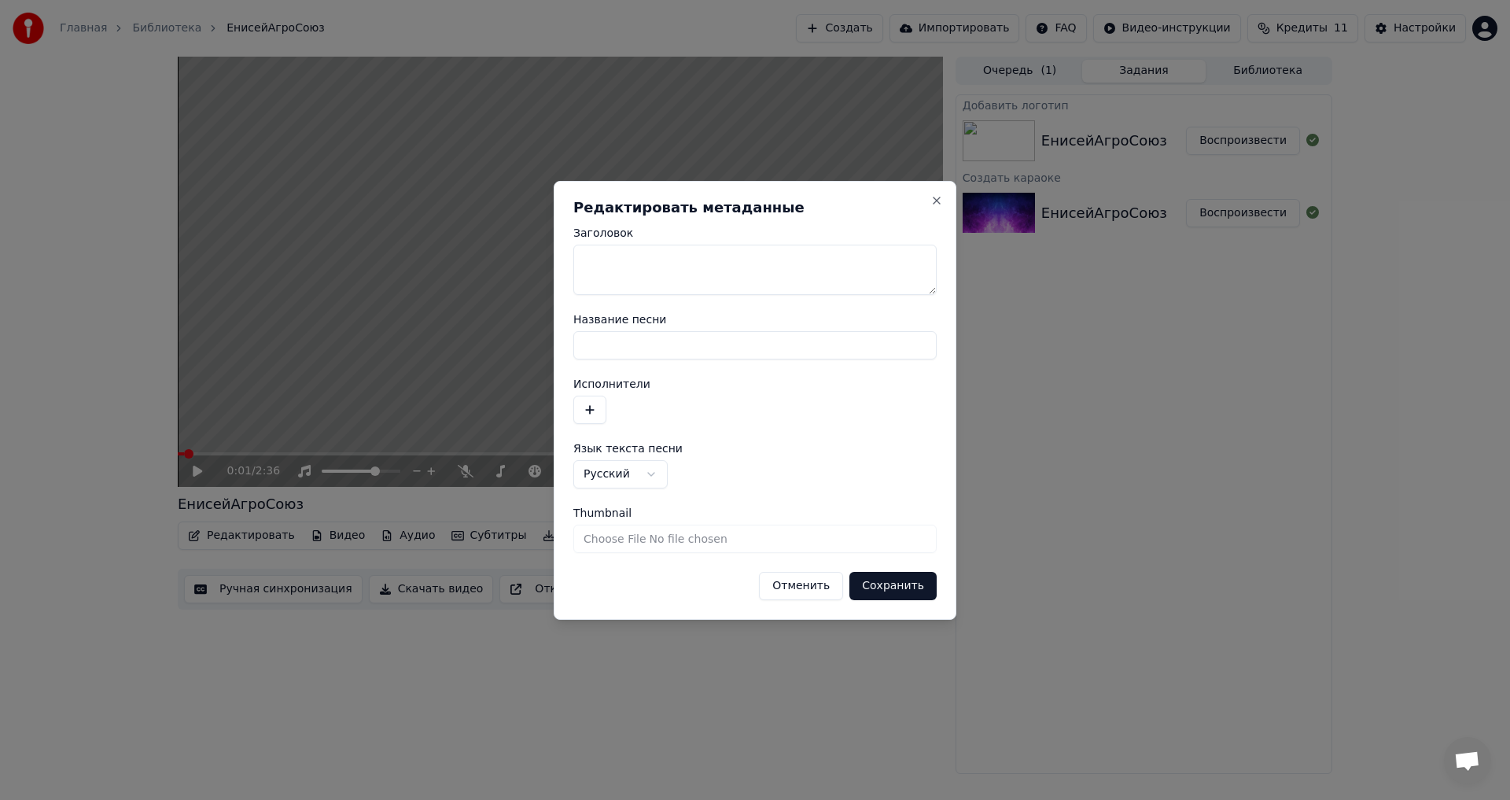
paste input "**********"
type input "**********"
click at [881, 591] on button "Сохранить" at bounding box center [892, 586] width 87 height 28
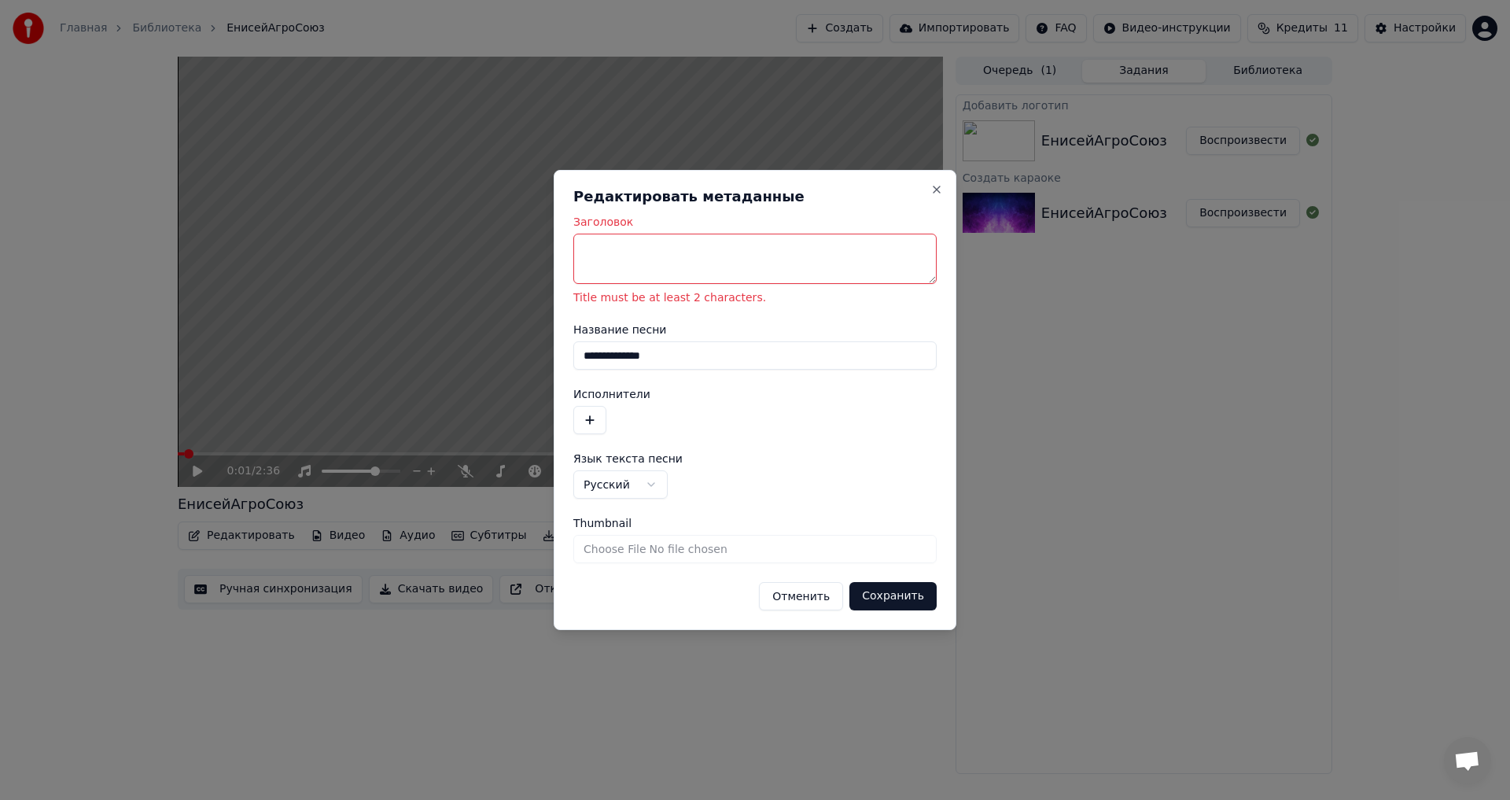
click at [738, 551] on input "Thumbnail" at bounding box center [754, 549] width 363 height 28
type input "**********"
click at [670, 247] on textarea "Заголовок" at bounding box center [754, 259] width 363 height 50
click at [885, 597] on button "Сохранить" at bounding box center [892, 596] width 87 height 28
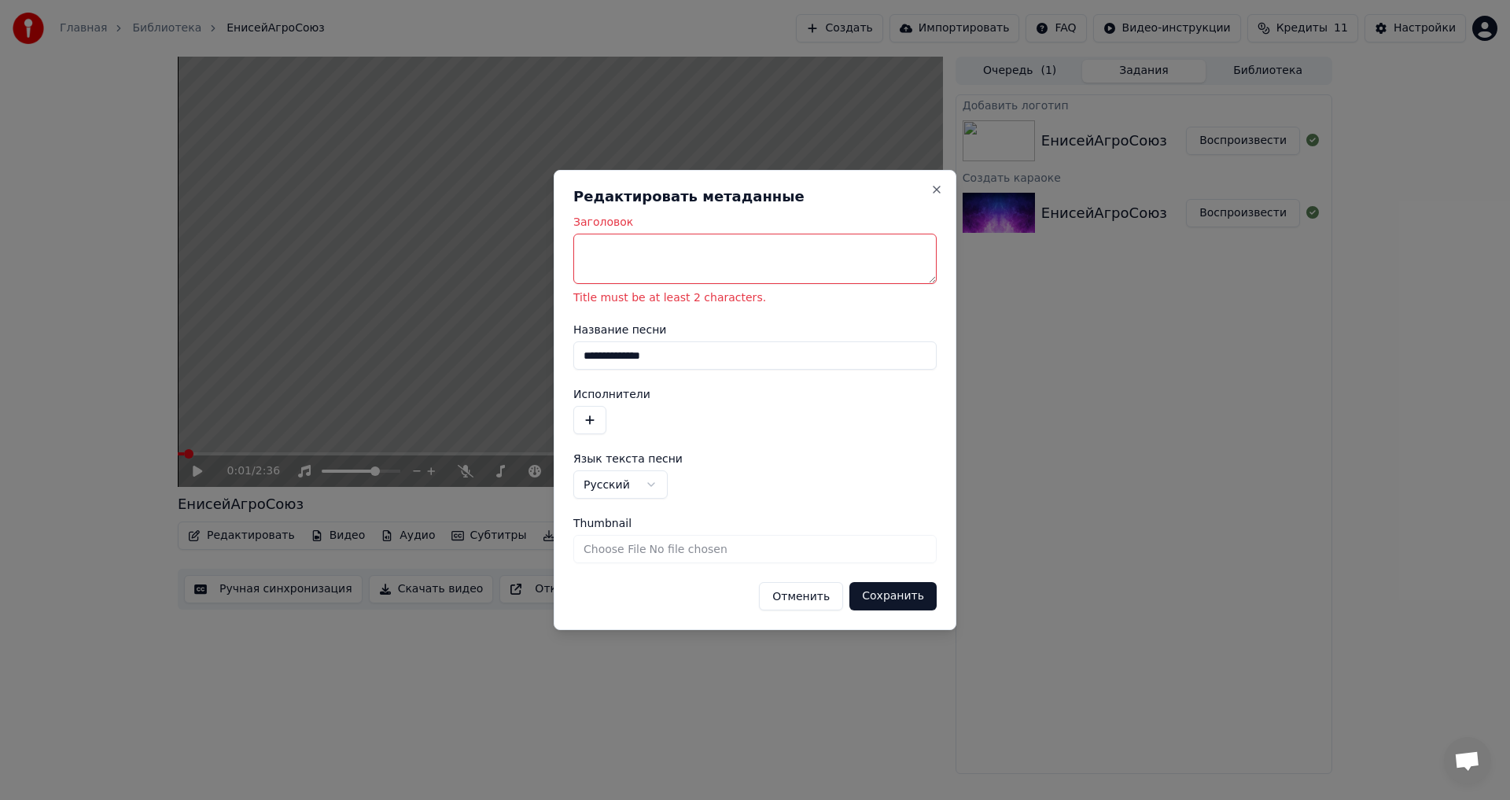
click at [885, 597] on button "Сохранить" at bounding box center [892, 596] width 87 height 28
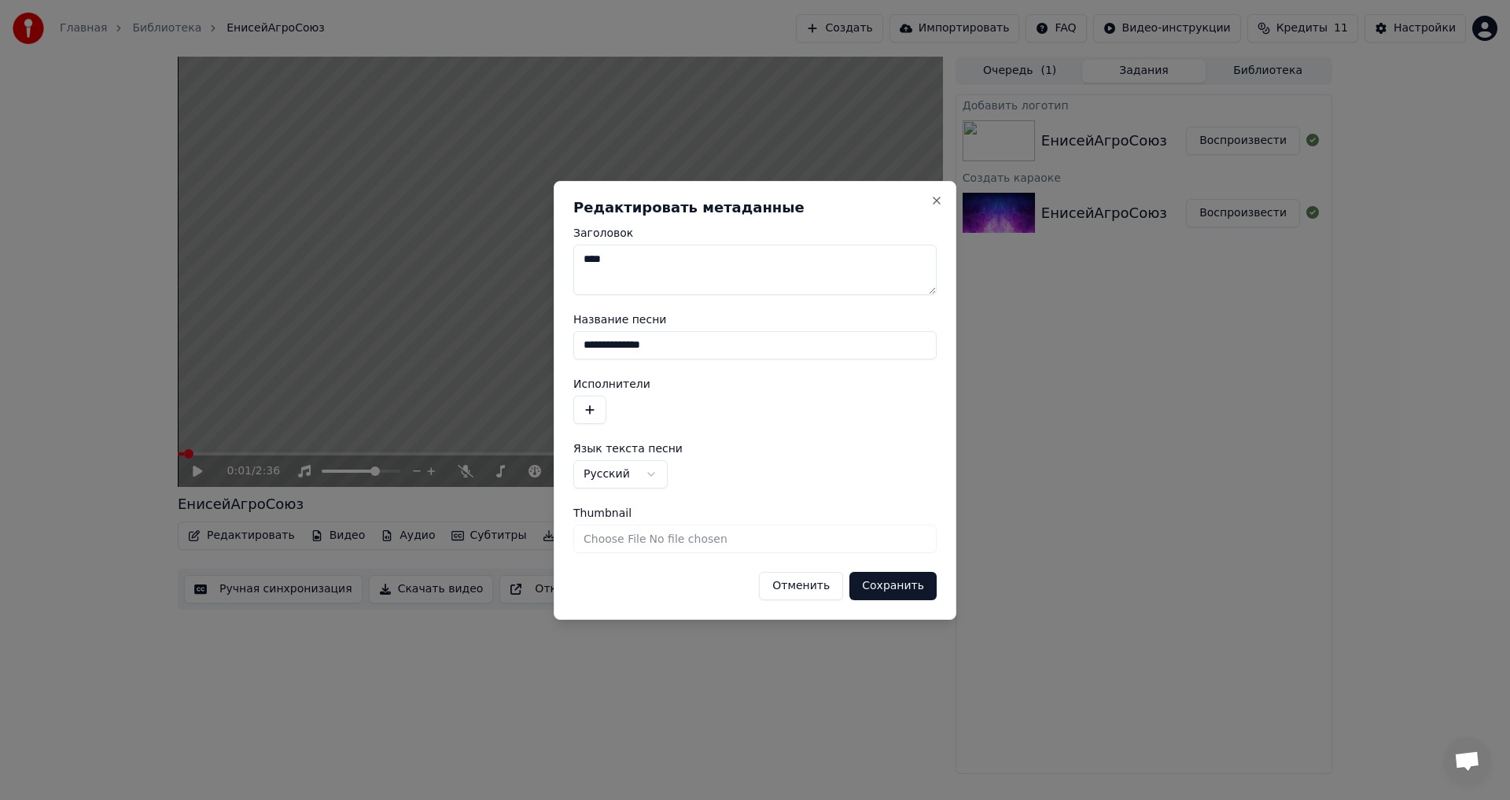
type textarea "****"
click at [889, 584] on button "Сохранить" at bounding box center [892, 586] width 87 height 28
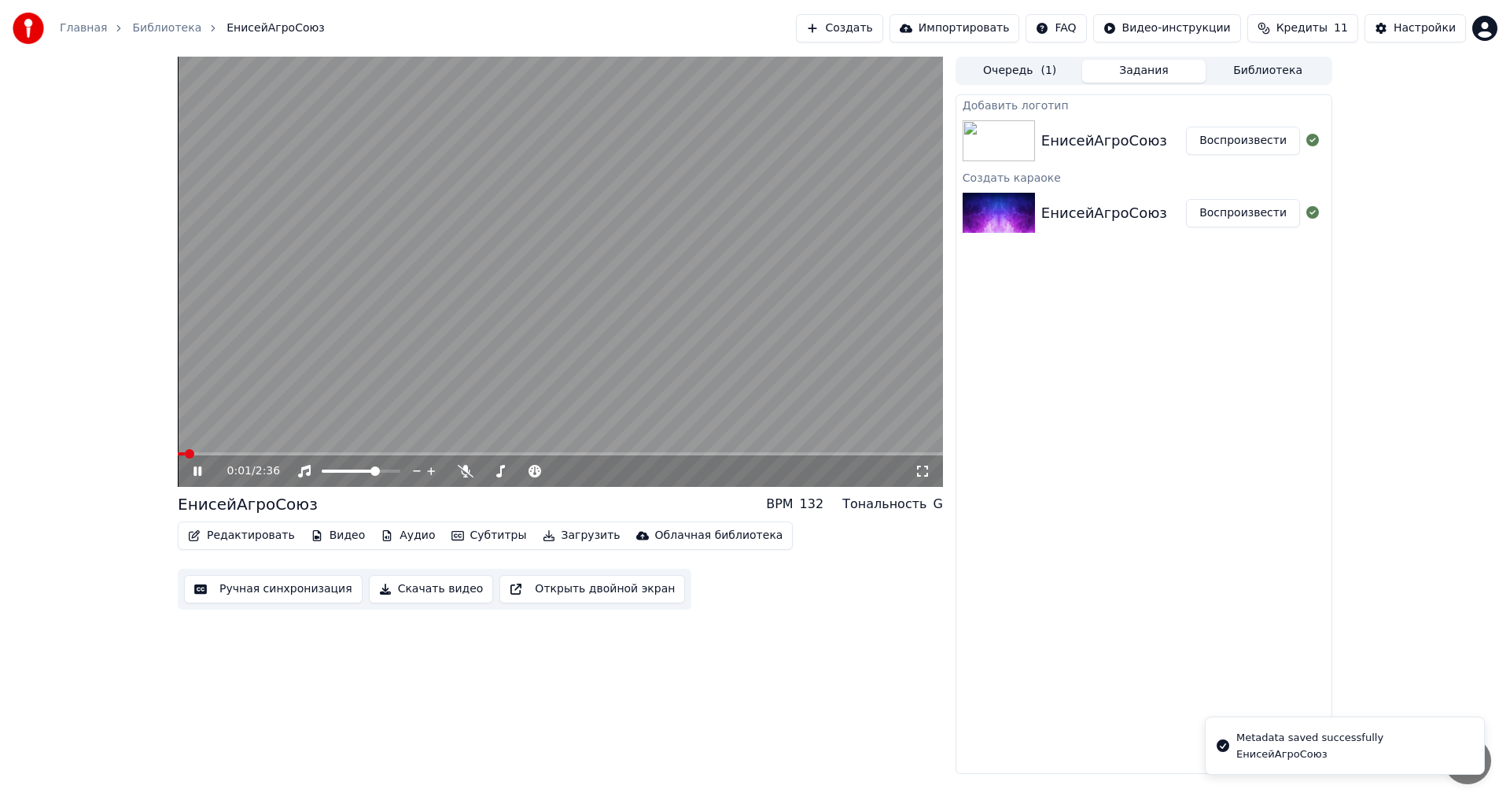
click at [201, 473] on icon at bounding box center [197, 470] width 8 height 9
click at [178, 458] on span at bounding box center [182, 453] width 9 height 9
click at [200, 468] on icon at bounding box center [208, 471] width 37 height 13
click at [200, 469] on icon at bounding box center [197, 470] width 8 height 9
click at [1081, 219] on div "ЕнисейАгроСоюз" at bounding box center [1104, 213] width 126 height 22
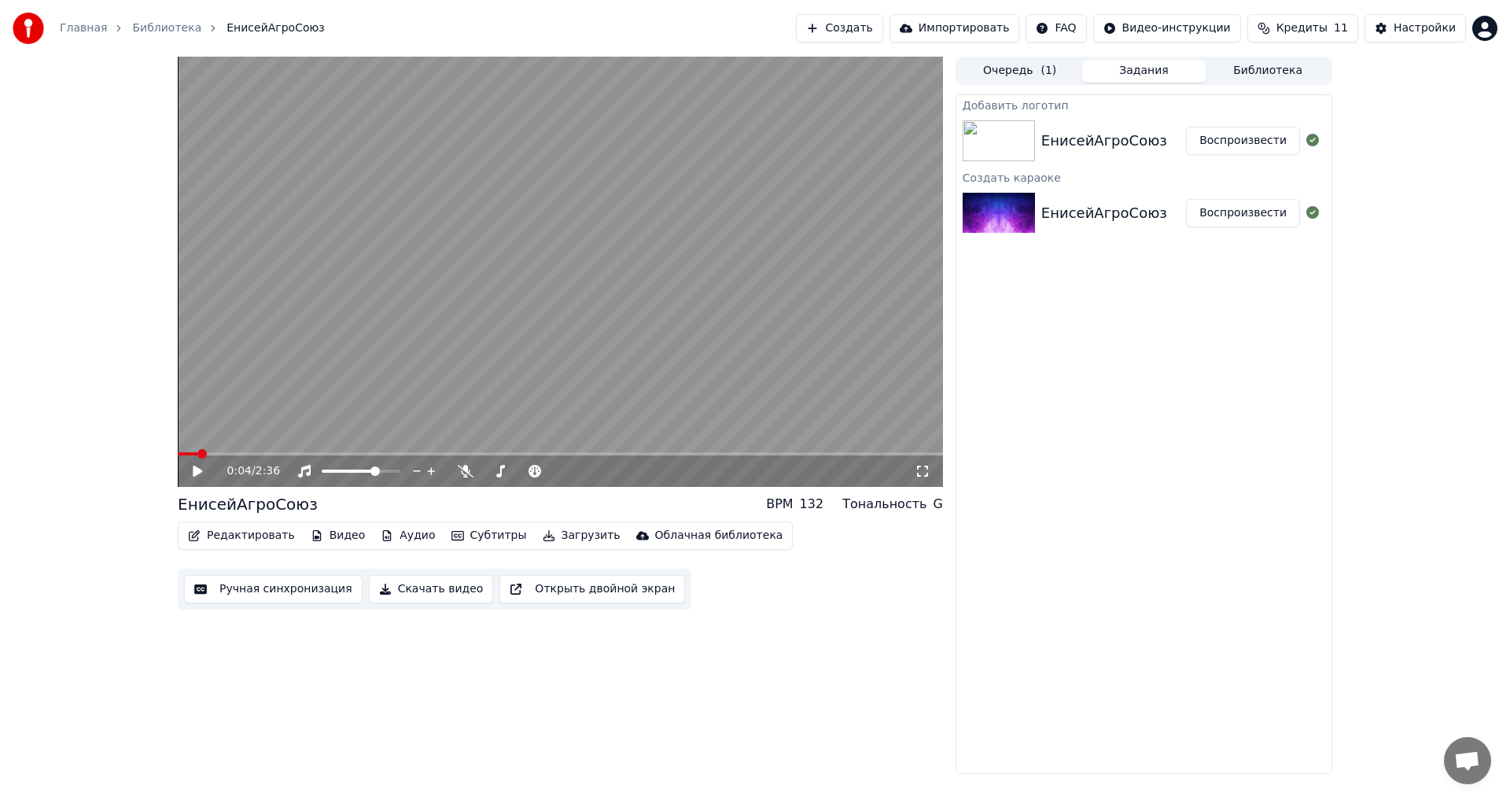
click at [1217, 212] on button "Воспроизвести" at bounding box center [1243, 213] width 114 height 28
click at [1217, 142] on button "Воспроизвести" at bounding box center [1243, 141] width 114 height 28
click at [200, 470] on icon at bounding box center [197, 470] width 8 height 9
click at [251, 538] on button "Редактировать" at bounding box center [242, 536] width 120 height 22
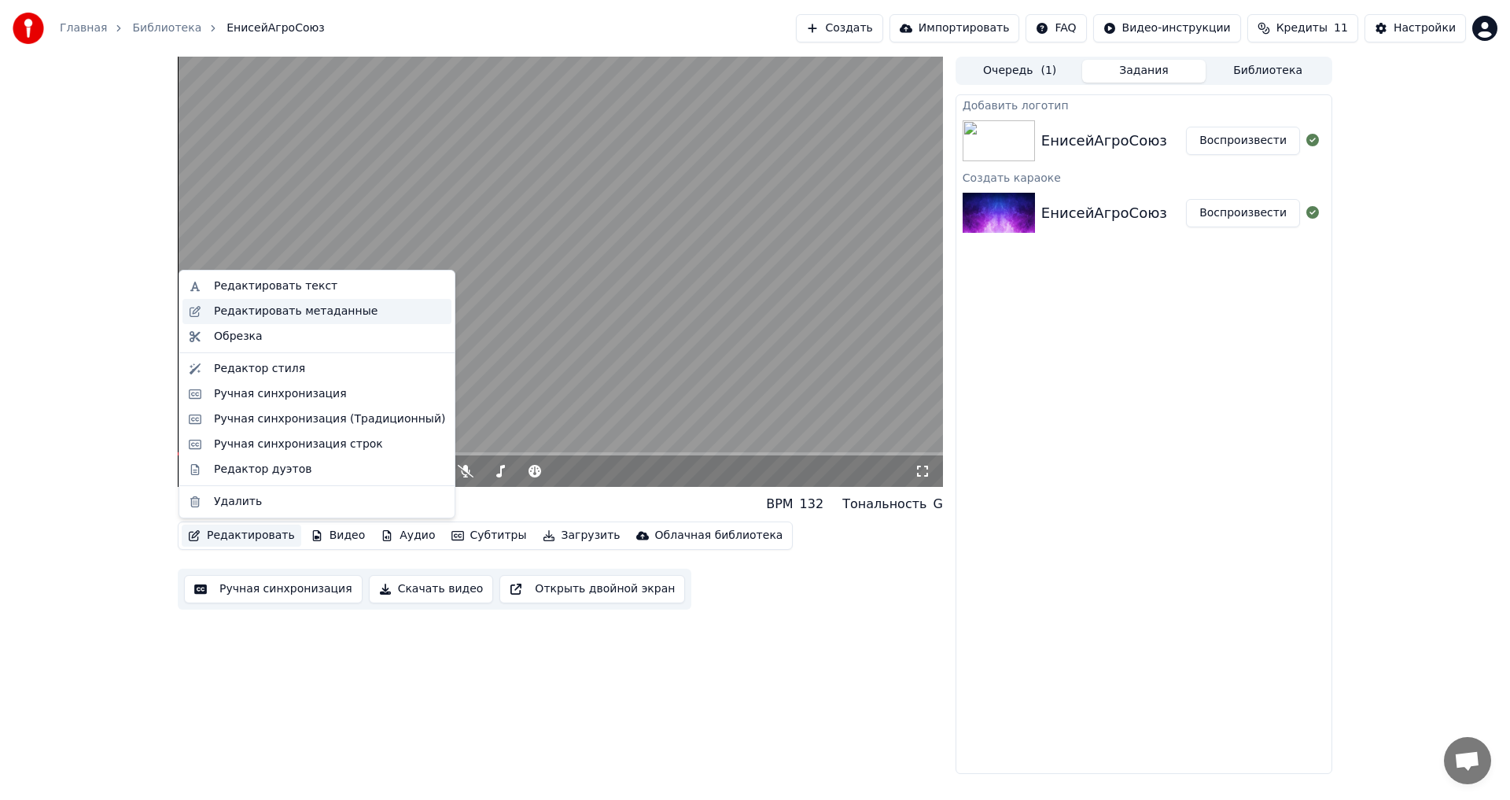
click at [286, 315] on div "Редактировать метаданные" at bounding box center [296, 312] width 164 height 16
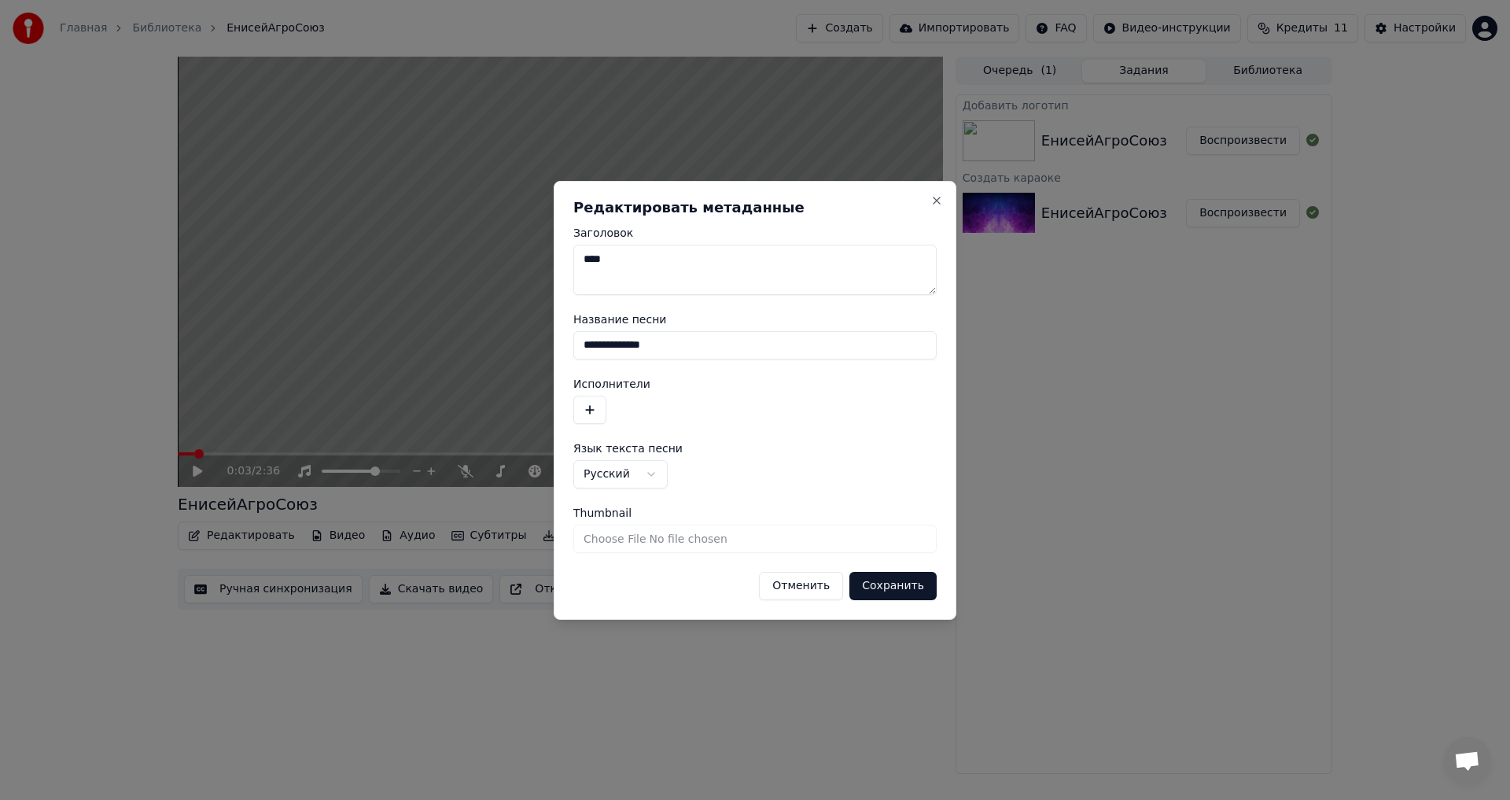
click at [906, 606] on div "**********" at bounding box center [755, 400] width 403 height 439
click at [901, 589] on button "Сохранить" at bounding box center [892, 586] width 87 height 28
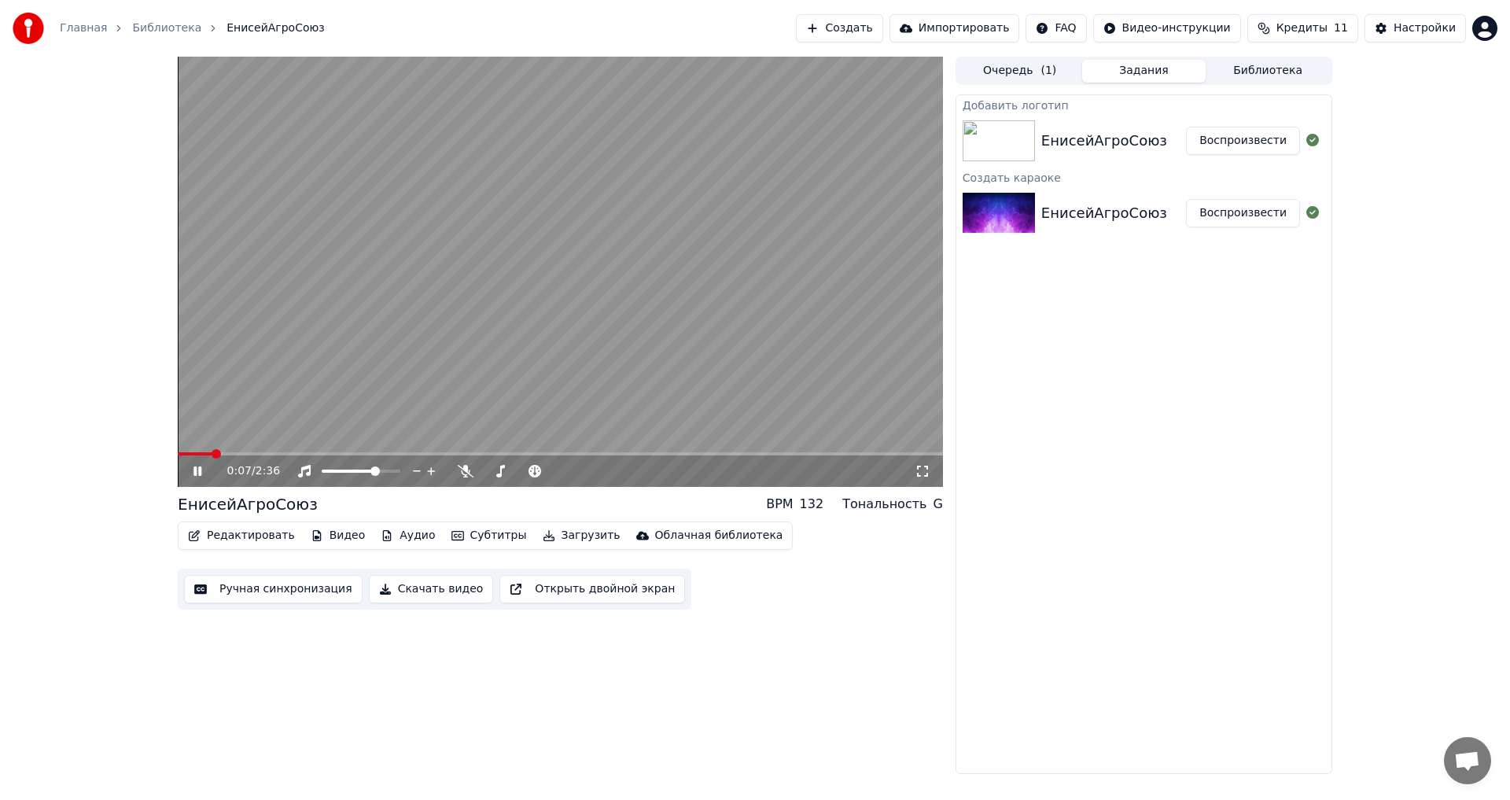
click at [1230, 211] on button "Воспроизвести" at bounding box center [1243, 213] width 114 height 28
click at [1230, 134] on button "Воспроизвести" at bounding box center [1243, 141] width 114 height 28
click at [200, 467] on icon at bounding box center [197, 470] width 8 height 9
click at [274, 537] on button "Редактировать" at bounding box center [242, 536] width 120 height 22
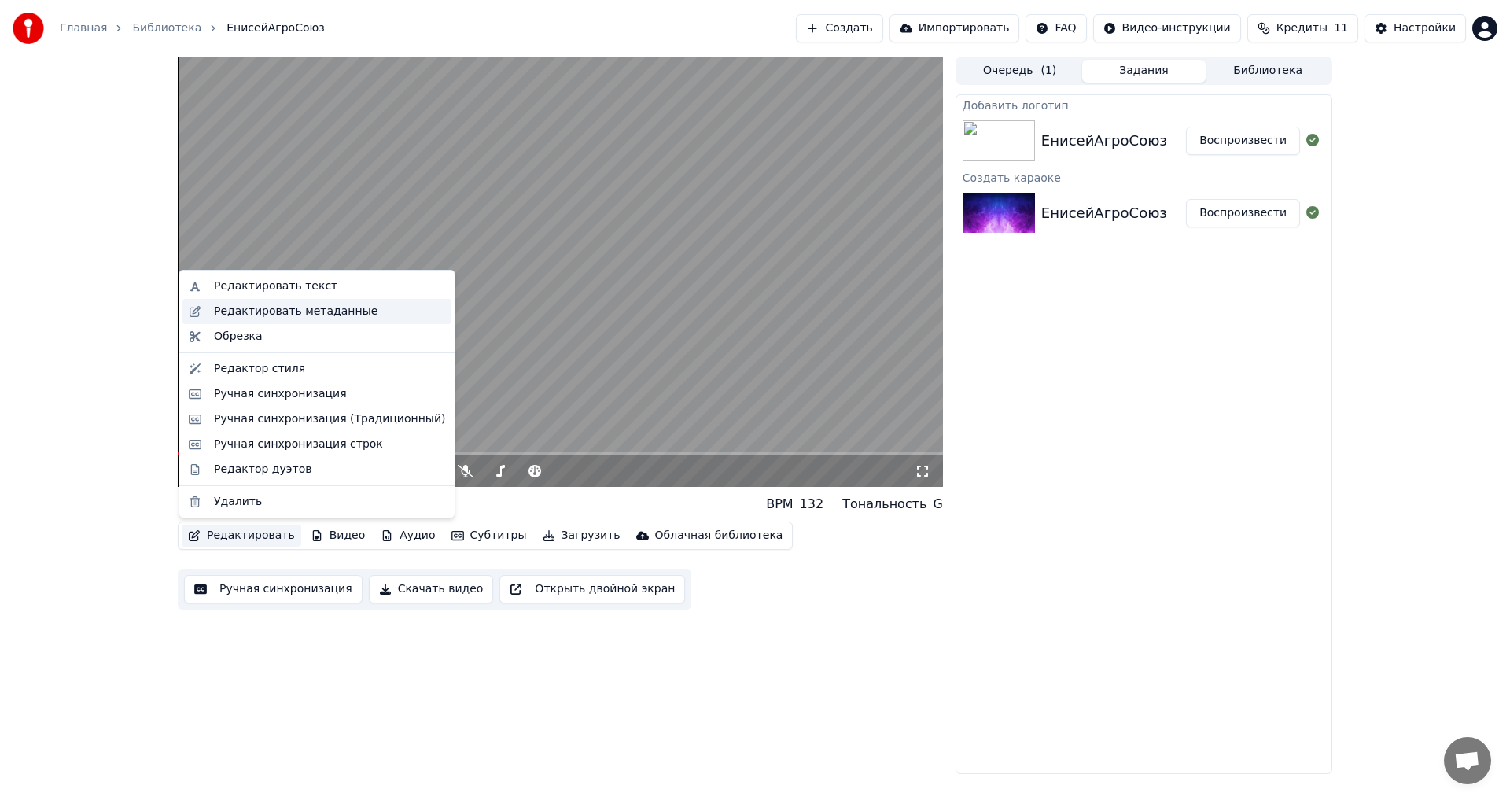
click at [285, 304] on div "Редактировать метаданные" at bounding box center [296, 312] width 164 height 16
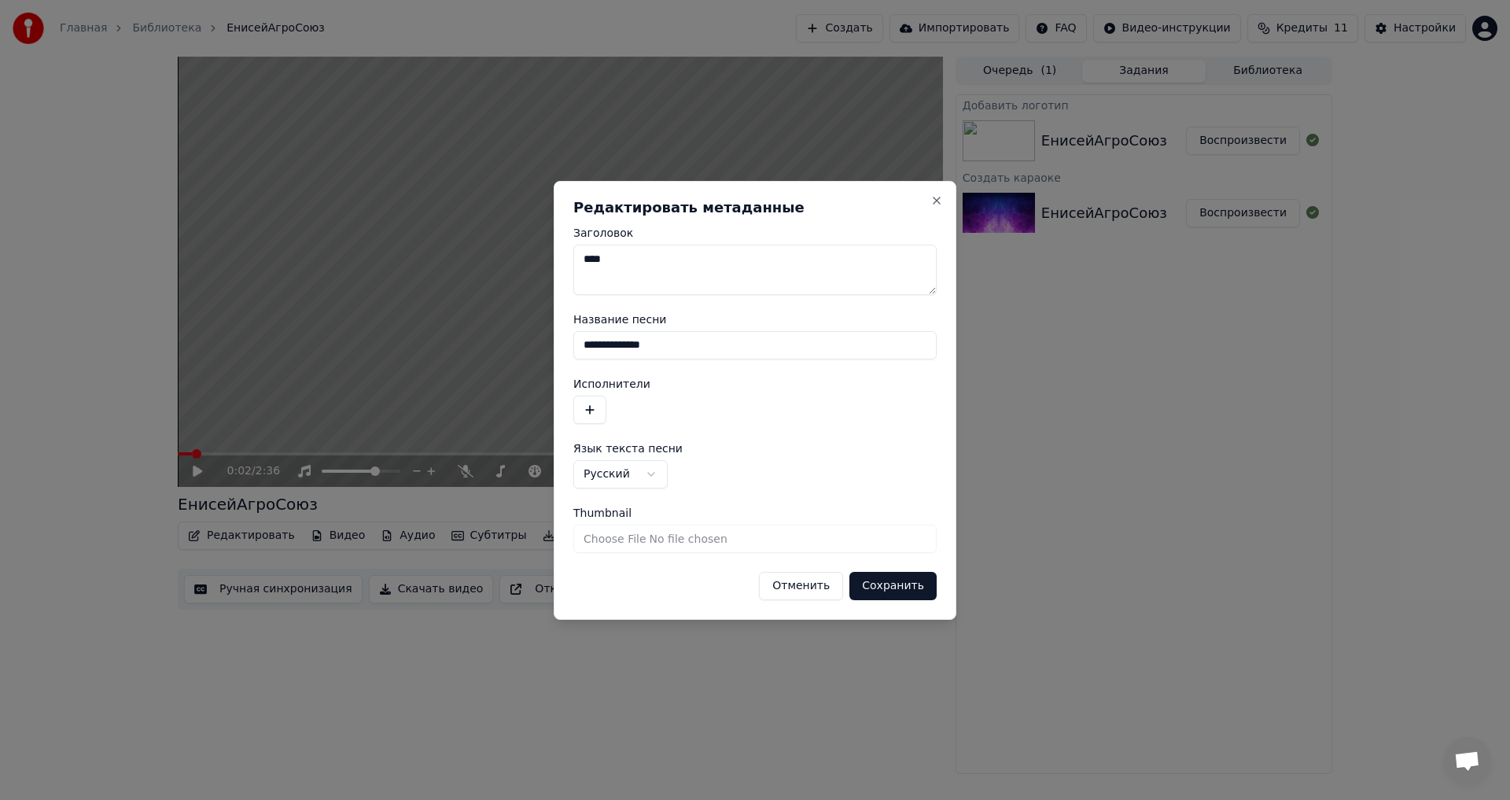
click at [634, 267] on textarea "****" at bounding box center [754, 270] width 363 height 50
click at [885, 585] on button "Сохранить" at bounding box center [892, 586] width 87 height 28
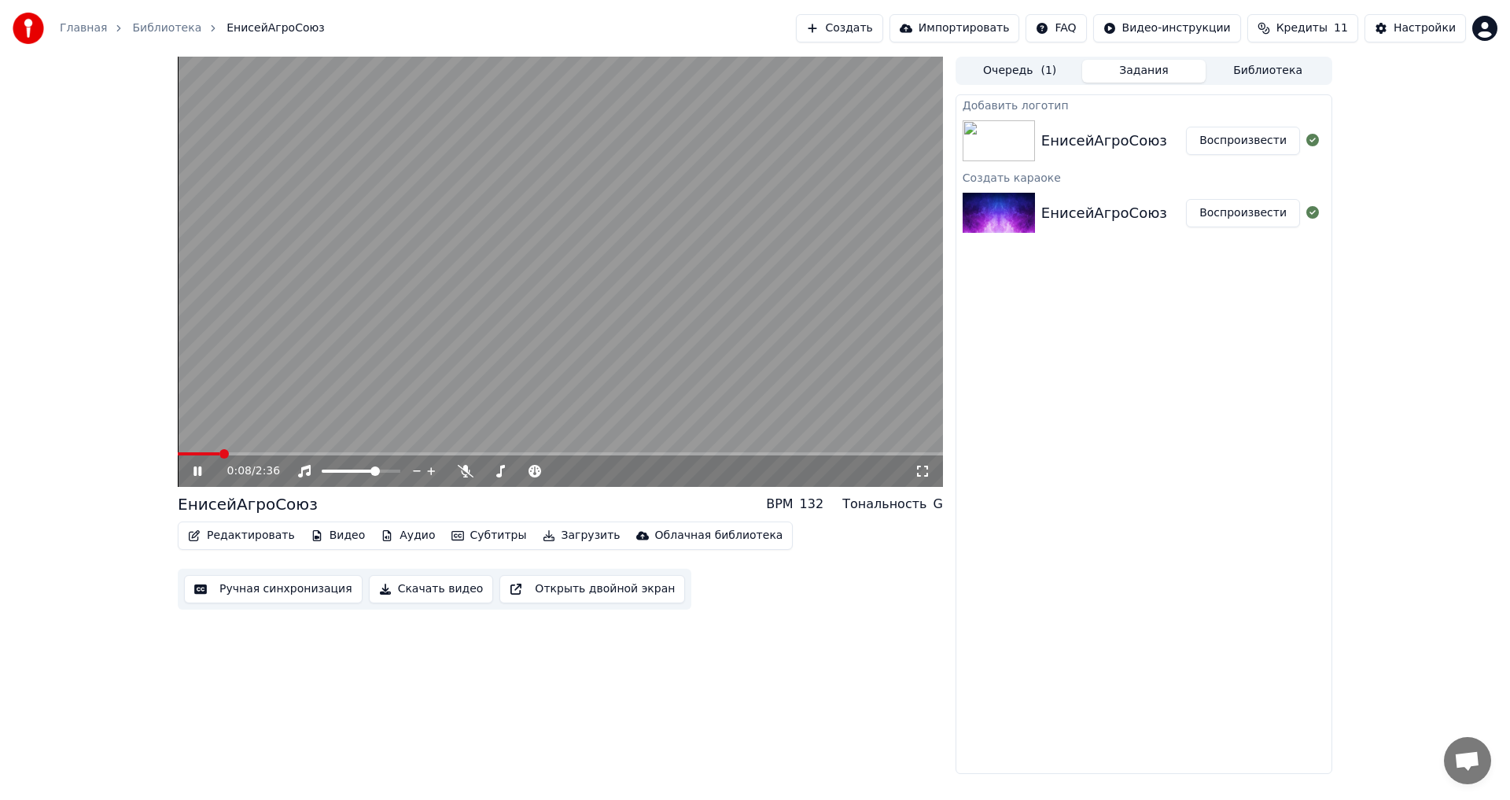
click at [570, 380] on video at bounding box center [560, 272] width 765 height 430
click at [1168, 31] on html "Главная Библиотека ЕнисейАгроСоюз Создать Импортировать FAQ Видео-инструкции Кр…" at bounding box center [755, 400] width 1510 height 800
click at [1290, 25] on html "Главная Библиотека ЕнисейАгроСоюз Создать Импортировать FAQ Видео-инструкции Кр…" at bounding box center [755, 400] width 1510 height 800
click at [1290, 25] on button "Кредиты 11" at bounding box center [1302, 28] width 111 height 28
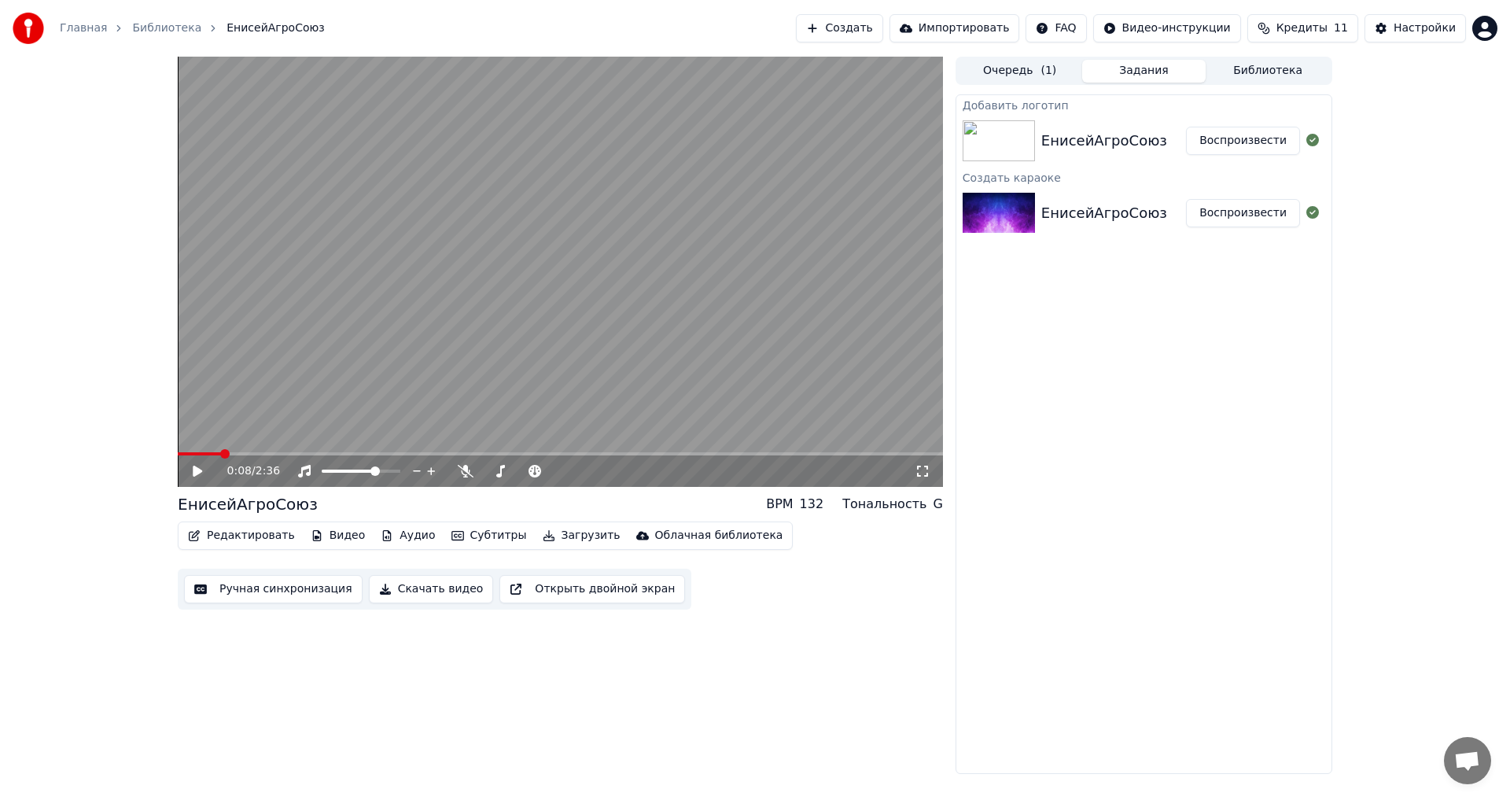
click at [1326, 23] on span "Кредиты" at bounding box center [1301, 28] width 51 height 16
click at [1333, 147] on button "Обновить" at bounding box center [1313, 145] width 95 height 28
click at [1303, 330] on div "Добавить логотип ЕнисейАгроСоюз Воспроизвести Создать караоке ЕнисейАгроСоюз Во…" at bounding box center [1143, 433] width 377 height 679
click at [1231, 218] on button "Воспроизвести" at bounding box center [1243, 213] width 114 height 28
click at [346, 469] on div at bounding box center [375, 471] width 127 height 16
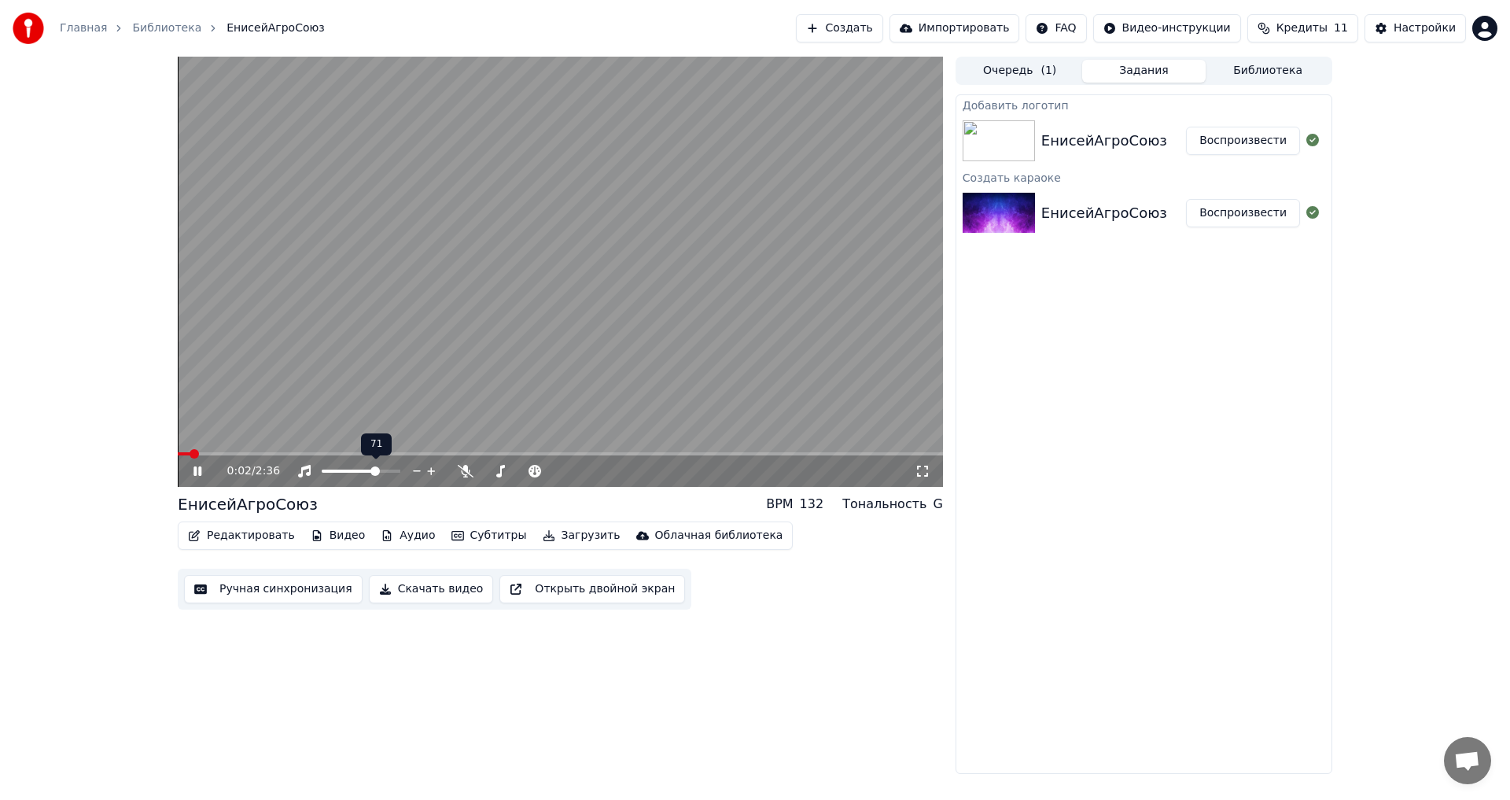
click at [347, 474] on div at bounding box center [375, 471] width 127 height 16
click at [343, 474] on div at bounding box center [375, 471] width 127 height 16
click at [344, 469] on div at bounding box center [375, 471] width 127 height 16
click at [561, 469] on span at bounding box center [556, 470] width 9 height 9
click at [188, 452] on div "0:20 / 2:36" at bounding box center [560, 272] width 765 height 430
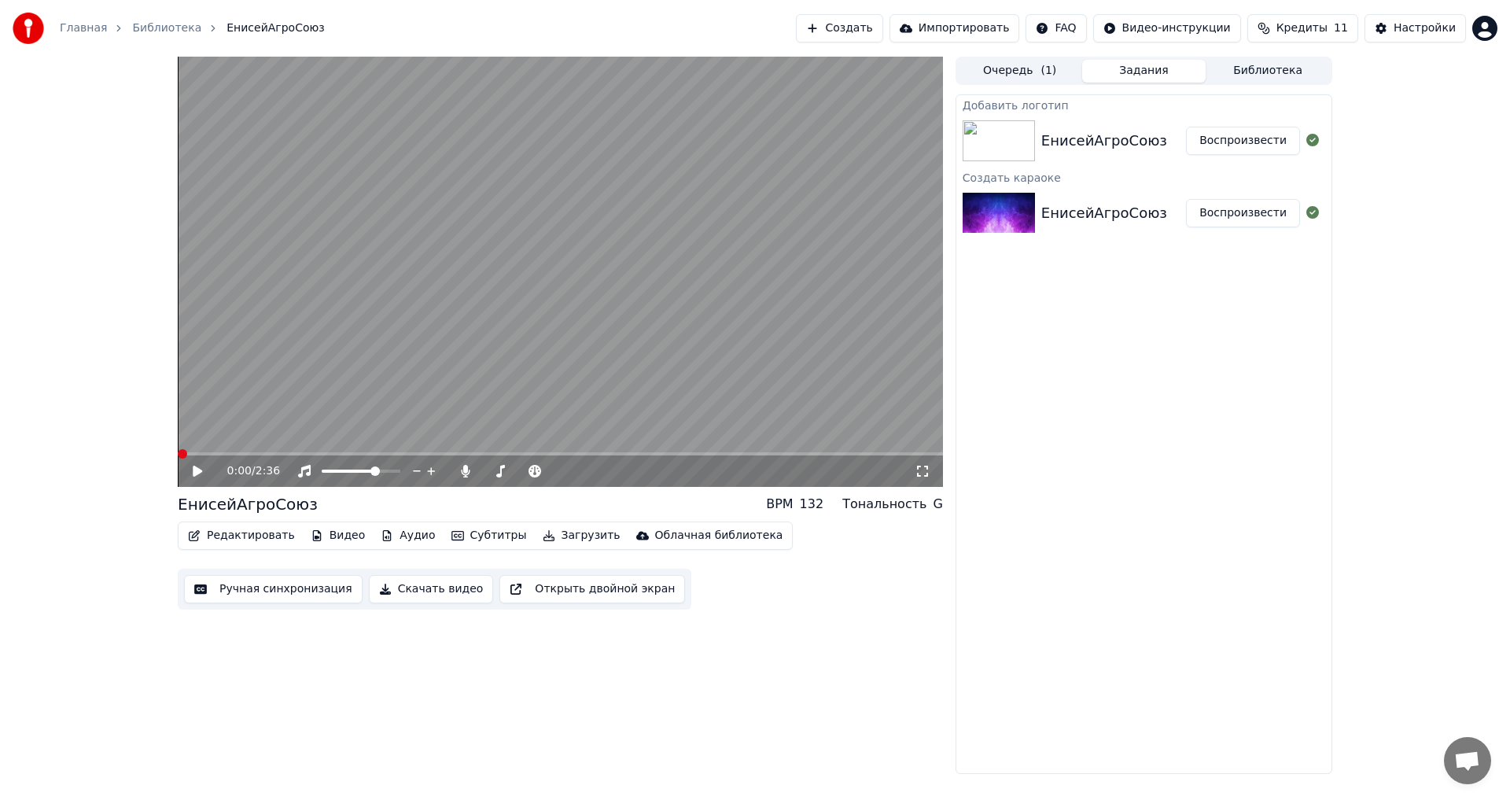
click at [178, 452] on span at bounding box center [178, 453] width 0 height 3
click at [194, 472] on icon at bounding box center [197, 471] width 9 height 11
click at [194, 472] on icon at bounding box center [197, 470] width 8 height 9
click at [260, 541] on button "Редактировать" at bounding box center [242, 536] width 120 height 22
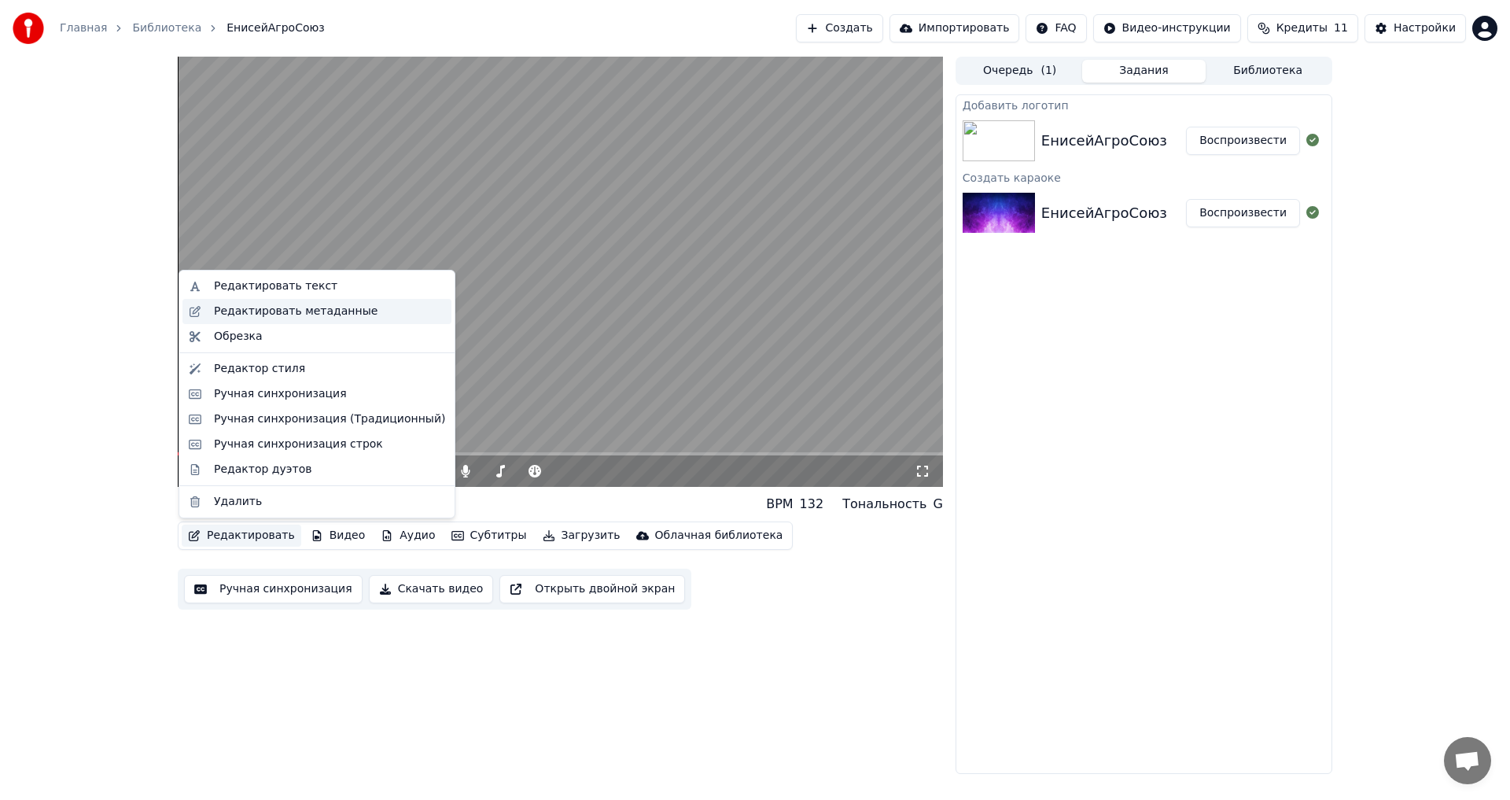
click at [304, 315] on div "Редактировать метаданные" at bounding box center [296, 312] width 164 height 16
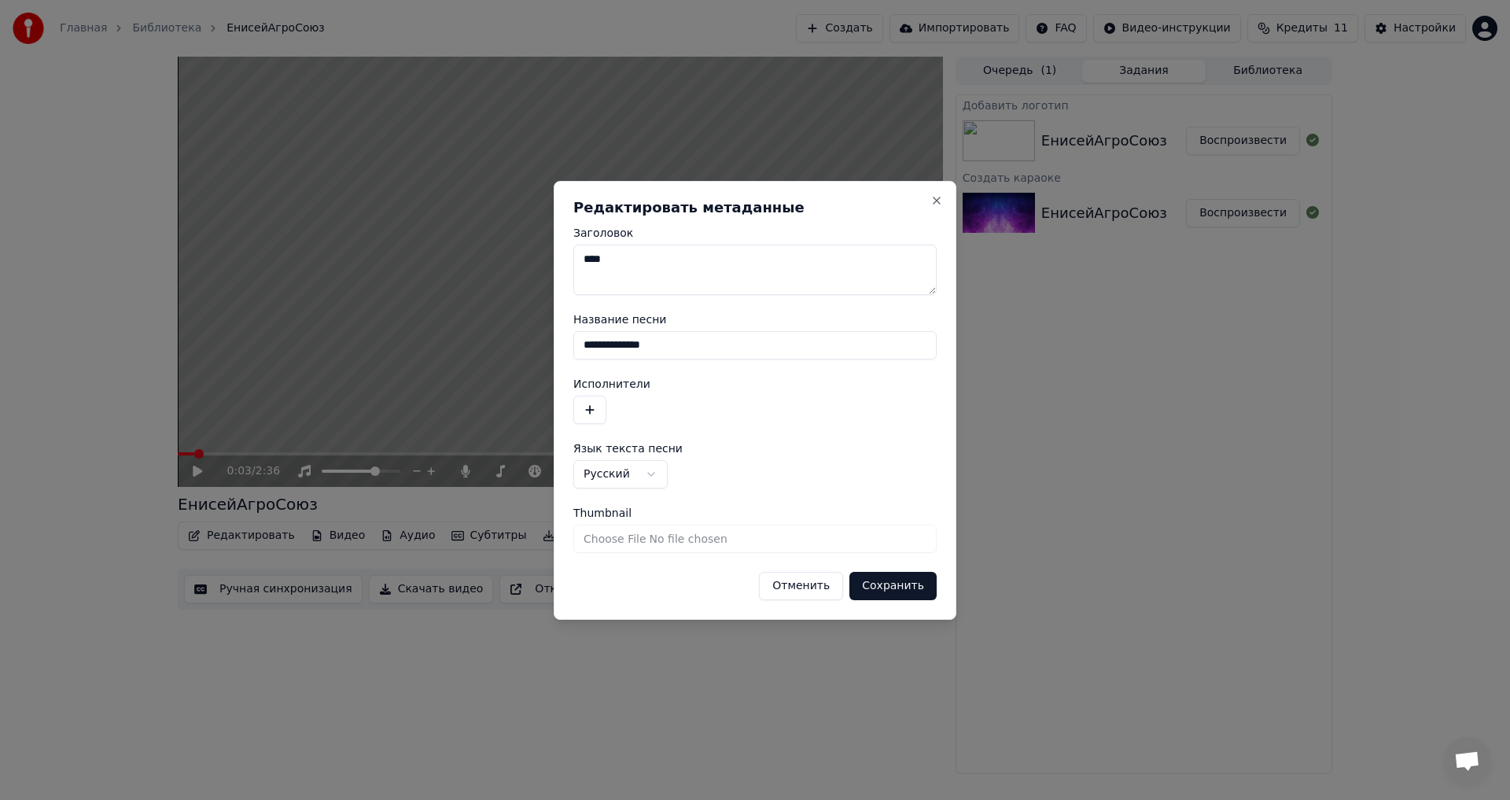
click at [645, 353] on input "**********" at bounding box center [754, 345] width 363 height 28
click at [887, 582] on button "Сохранить" at bounding box center [892, 586] width 87 height 28
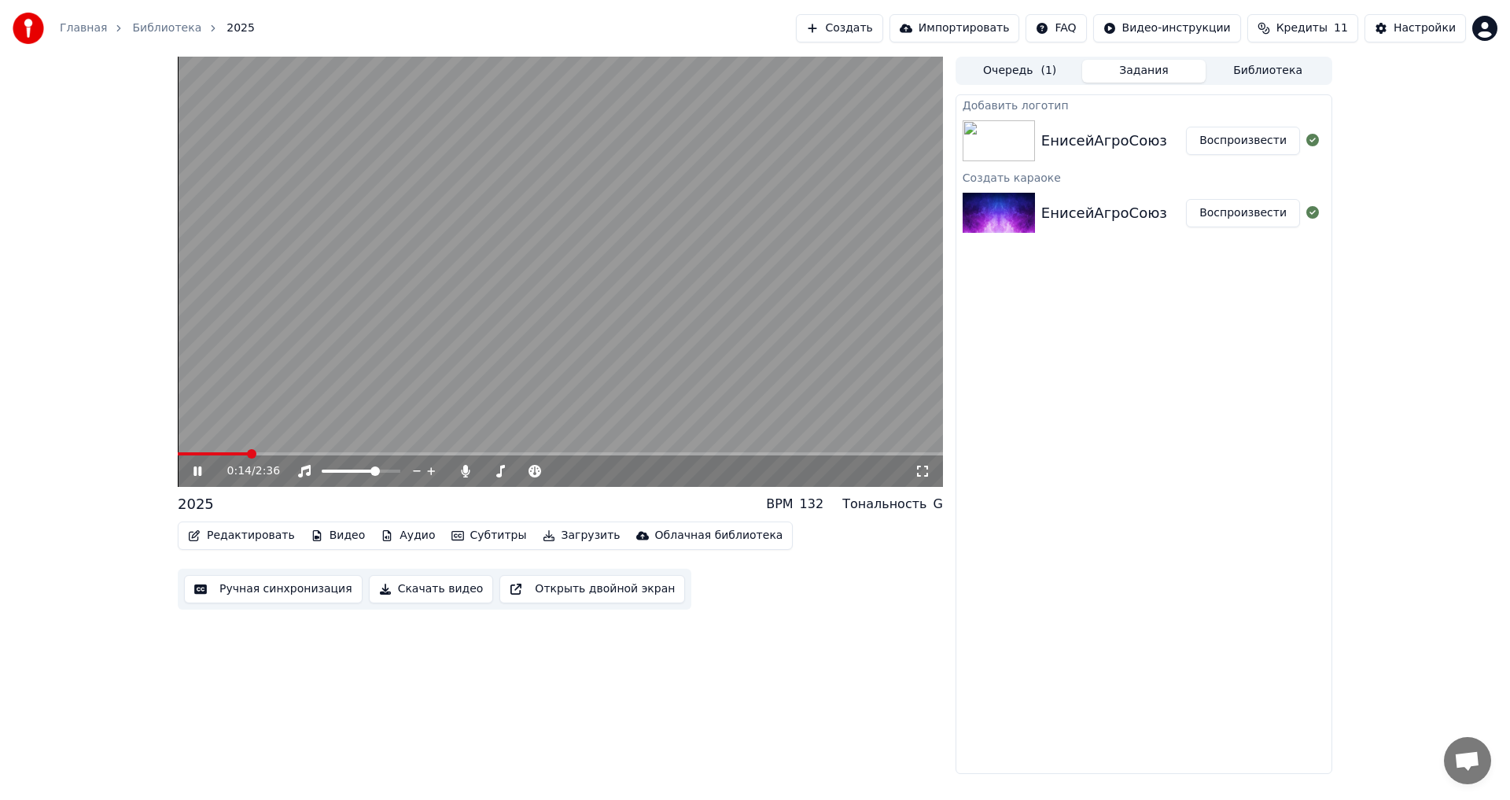
click at [201, 466] on icon at bounding box center [208, 471] width 37 height 13
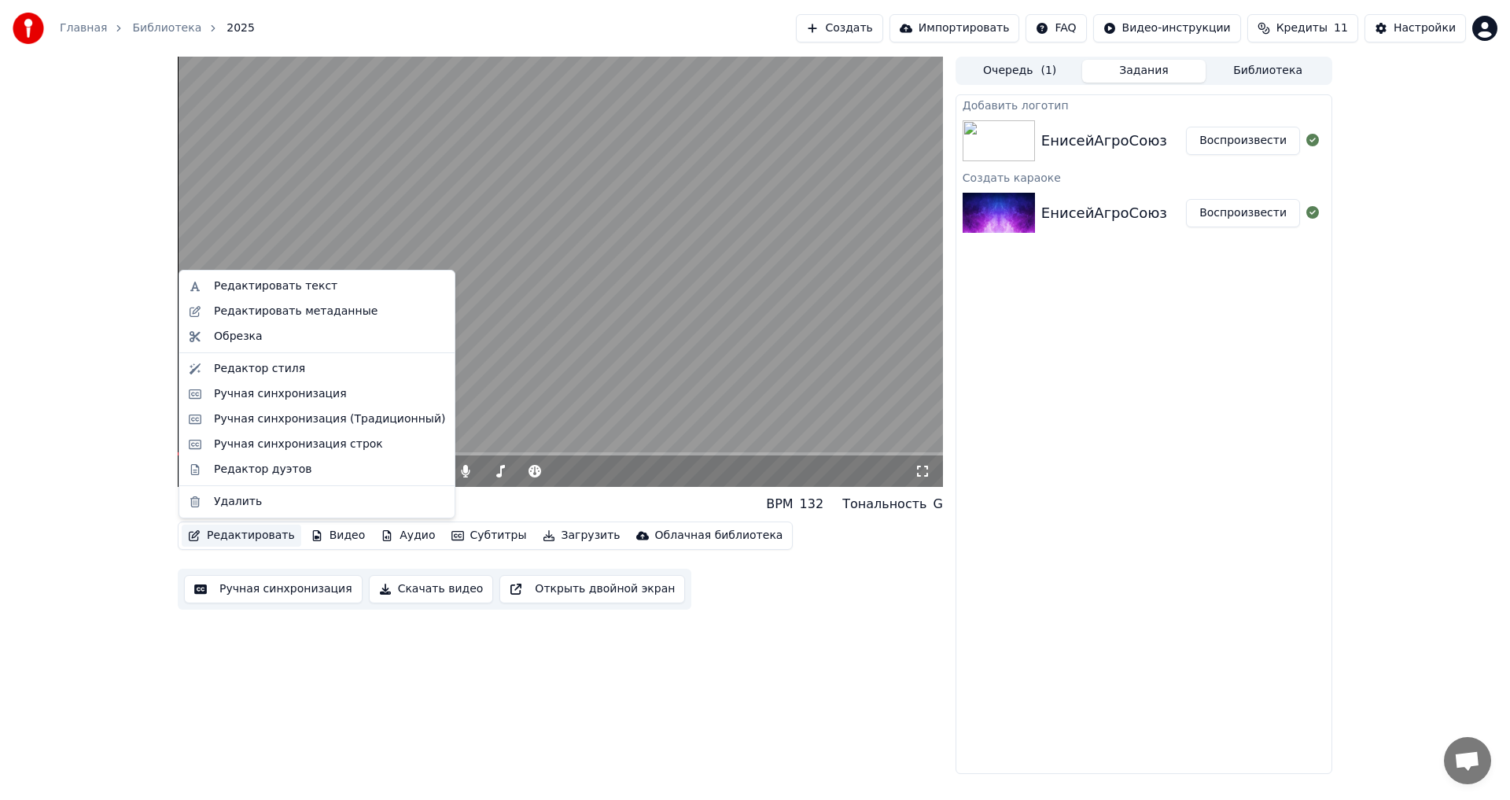
click at [230, 537] on button "Редактировать" at bounding box center [242, 536] width 120 height 22
click at [273, 368] on div "Редактор стиля" at bounding box center [259, 369] width 91 height 16
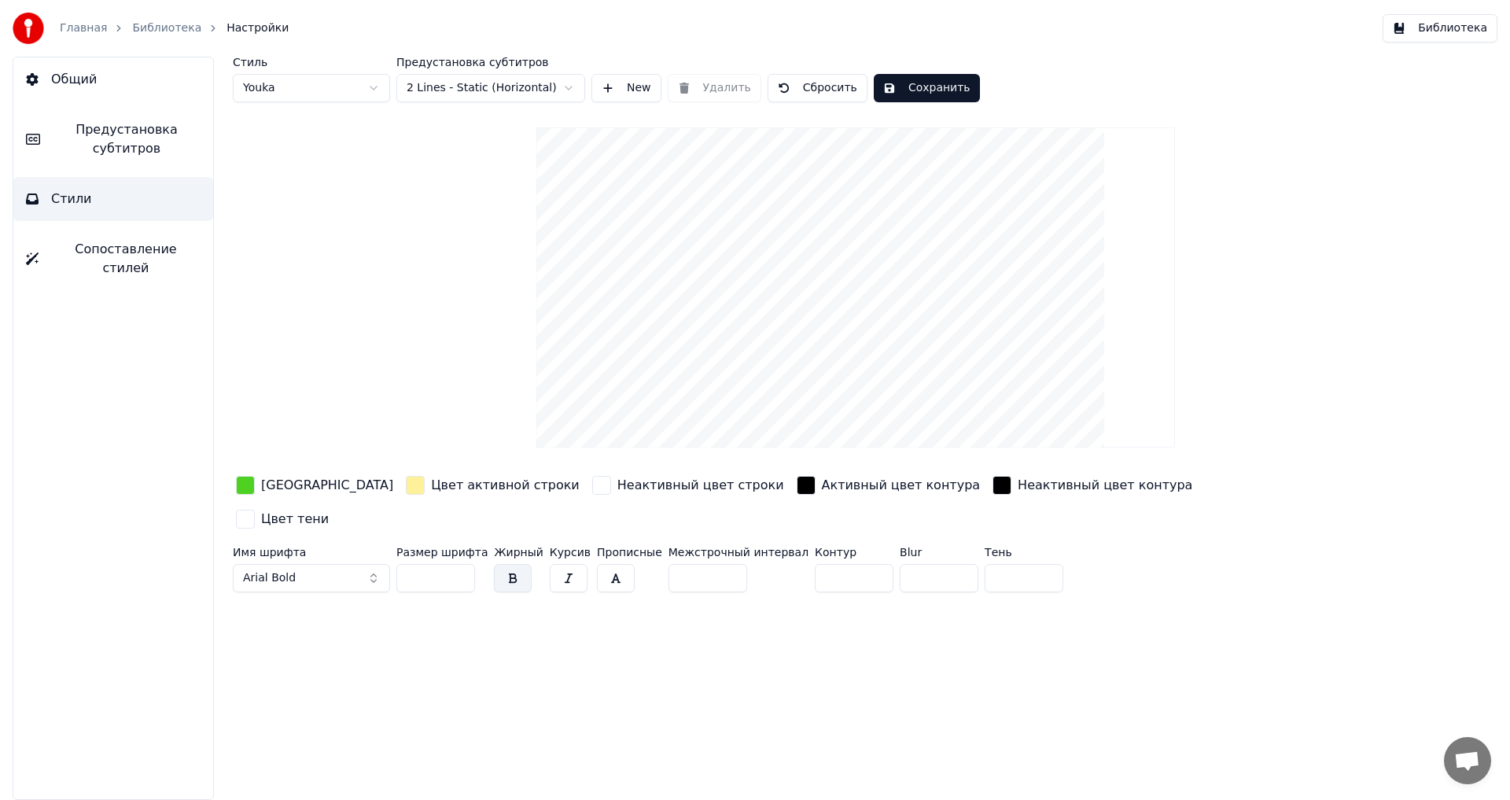
click at [824, 217] on video at bounding box center [855, 287] width 639 height 320
click at [821, 203] on video at bounding box center [855, 287] width 639 height 320
click at [818, 203] on video at bounding box center [855, 287] width 639 height 320
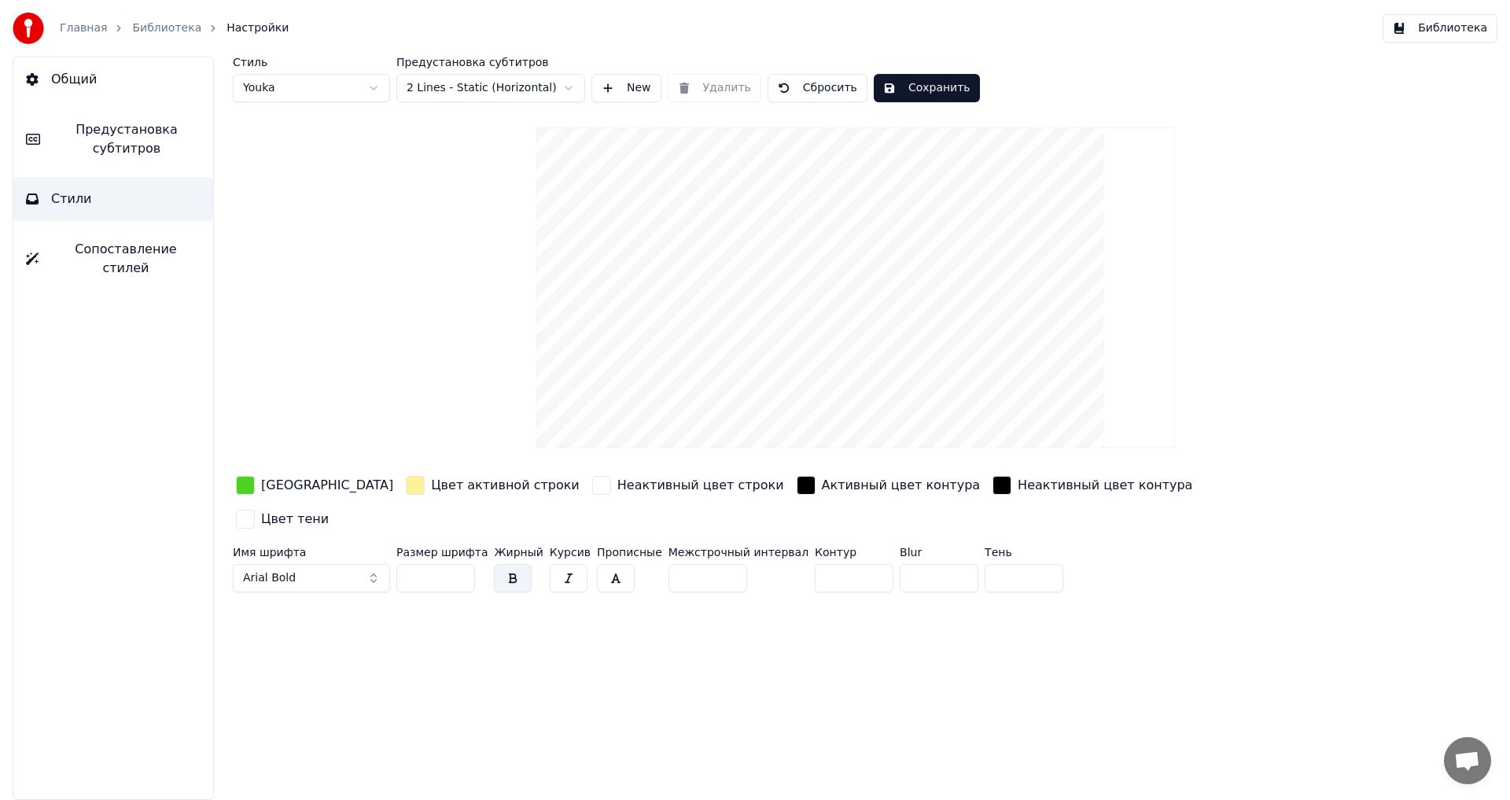
click at [147, 252] on span "Сопоставление стилей" at bounding box center [125, 259] width 149 height 38
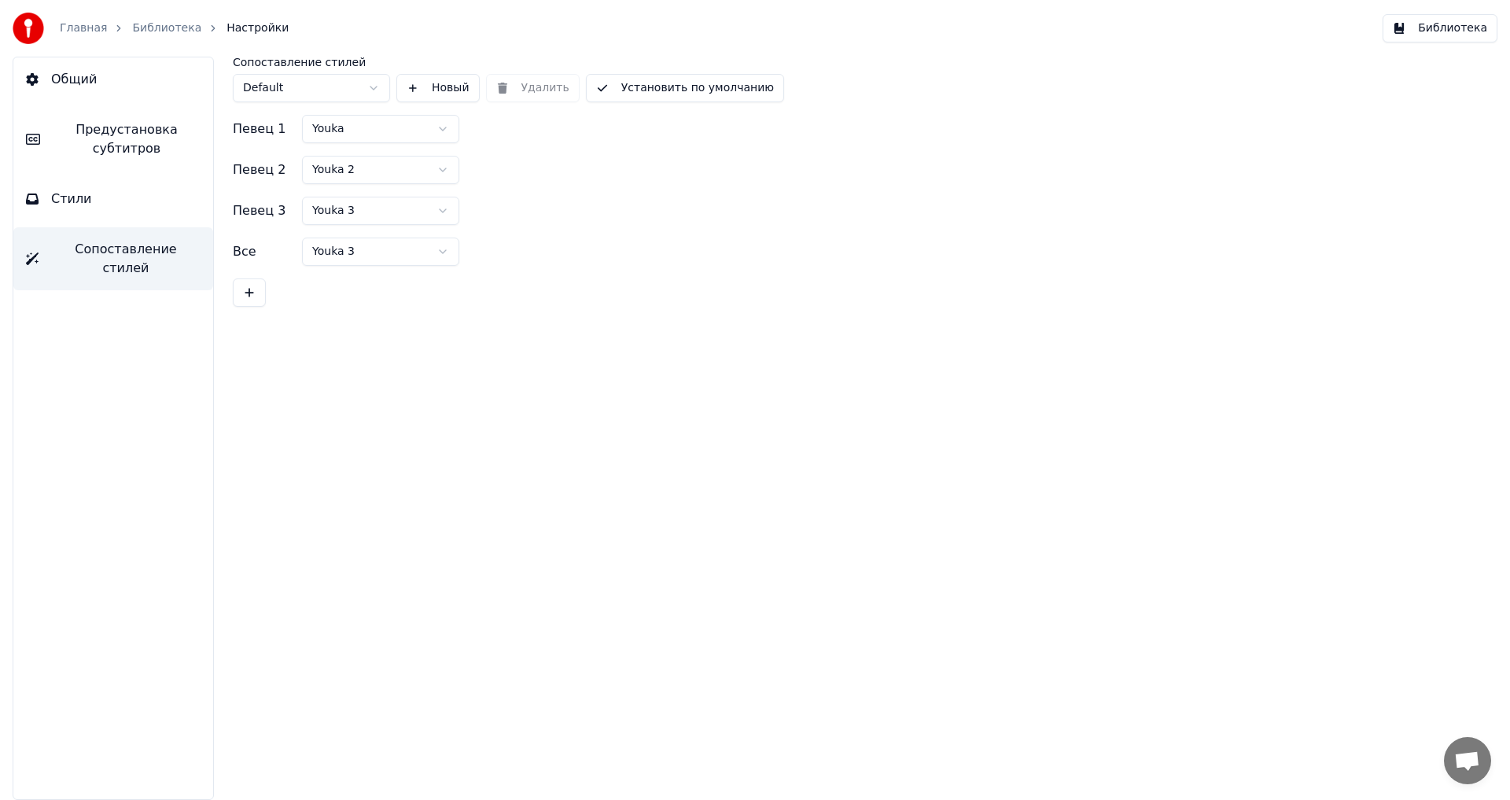
click at [342, 93] on html "Главная Библиотека Настройки Библиотека Общий Предустановка субтитров Стили Соп…" at bounding box center [755, 400] width 1510 height 800
click at [139, 204] on button "Стили" at bounding box center [113, 199] width 200 height 44
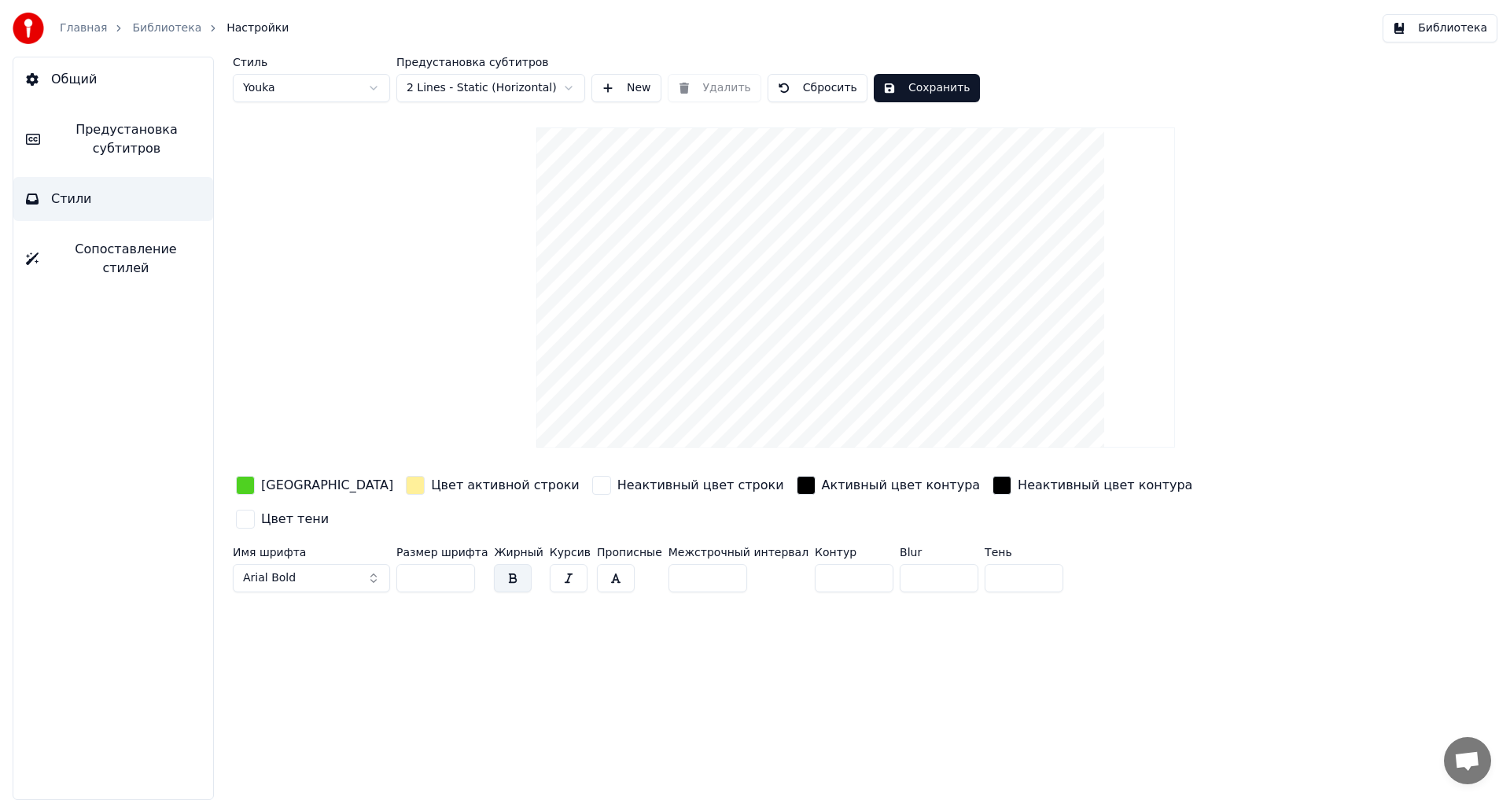
click at [154, 155] on span "Предустановка субтитров" at bounding box center [127, 139] width 148 height 38
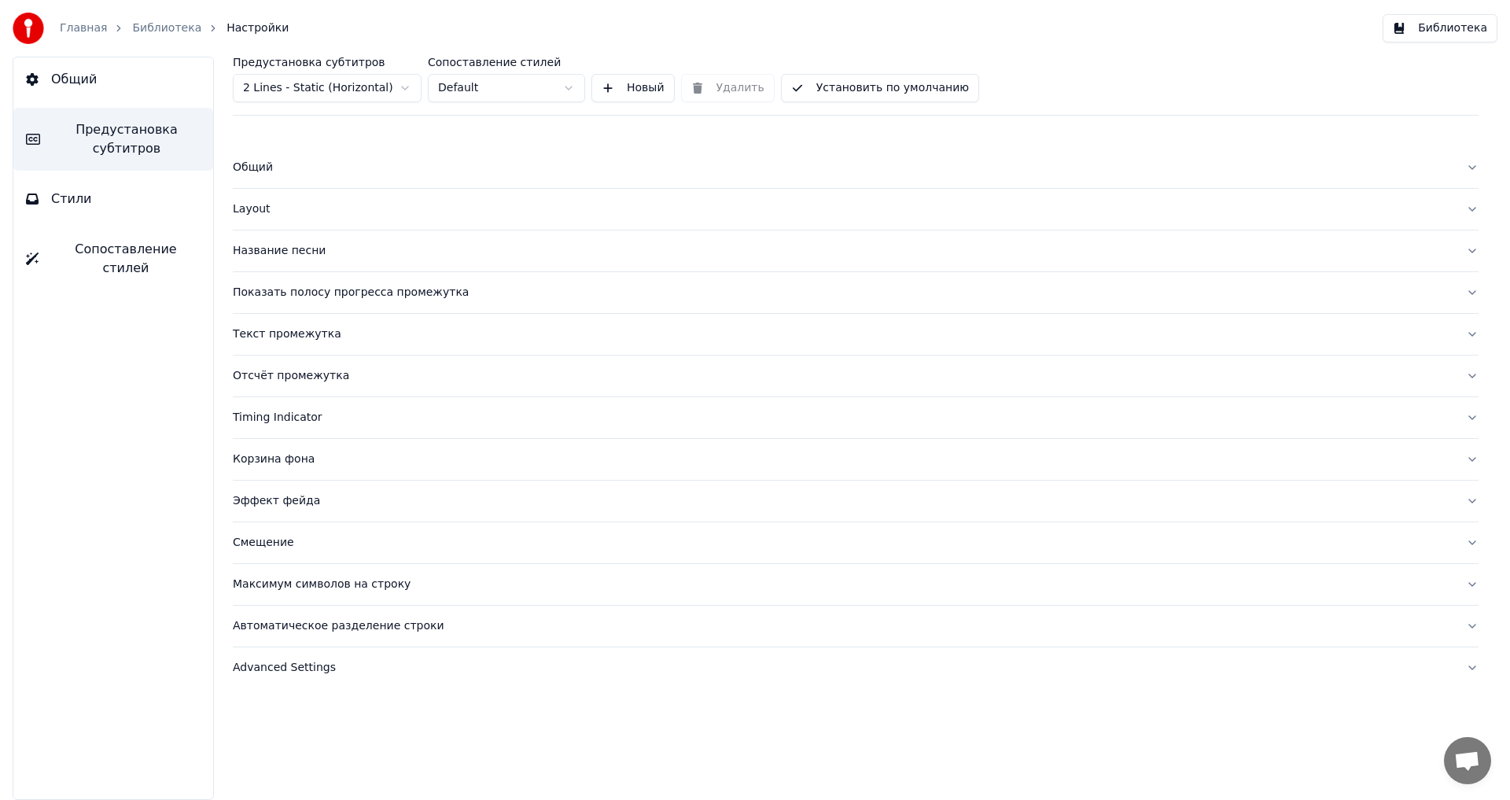
click at [318, 246] on div "Название песни" at bounding box center [843, 251] width 1220 height 16
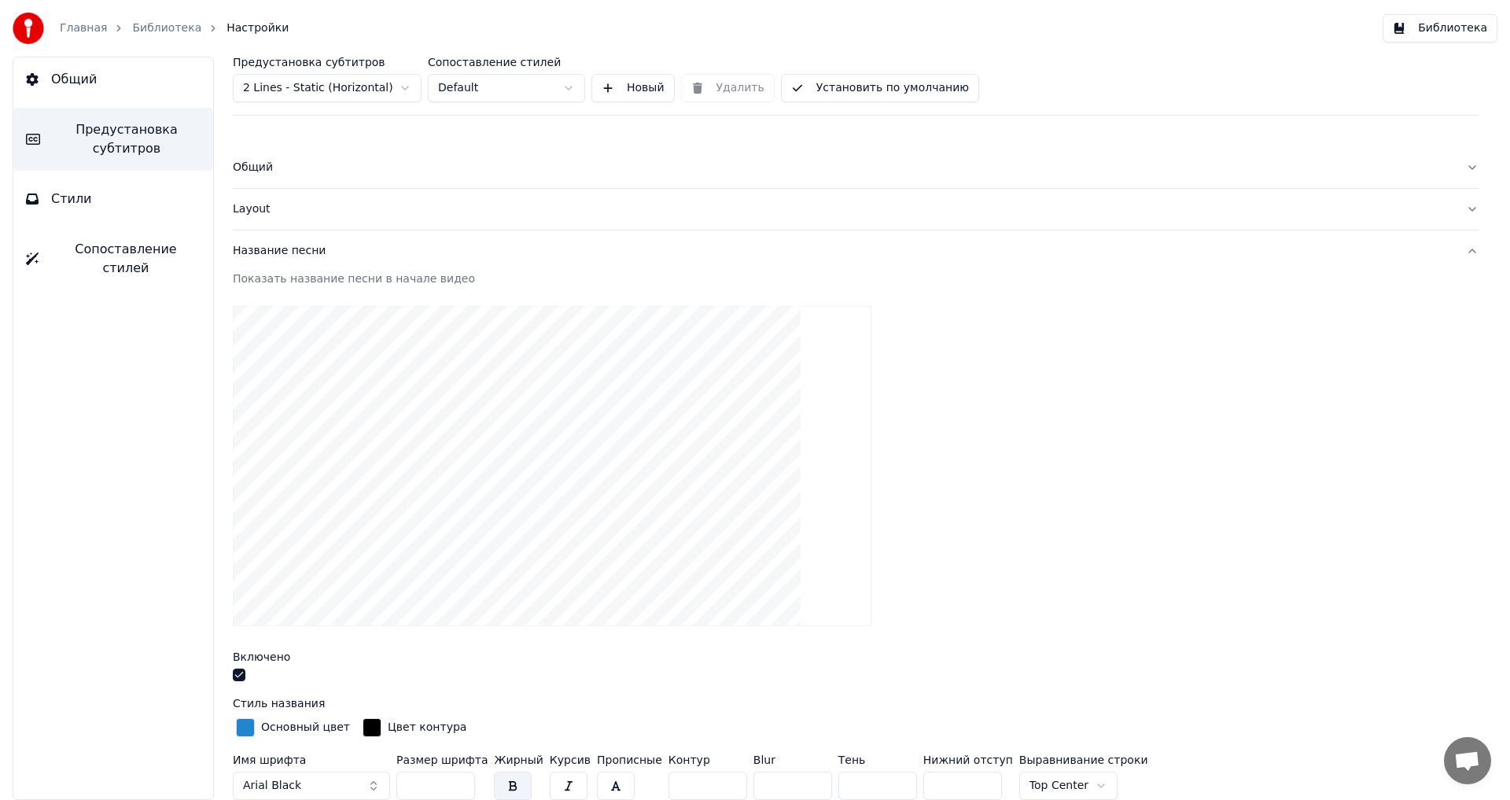
click at [315, 728] on div "Основный цвет" at bounding box center [305, 728] width 89 height 16
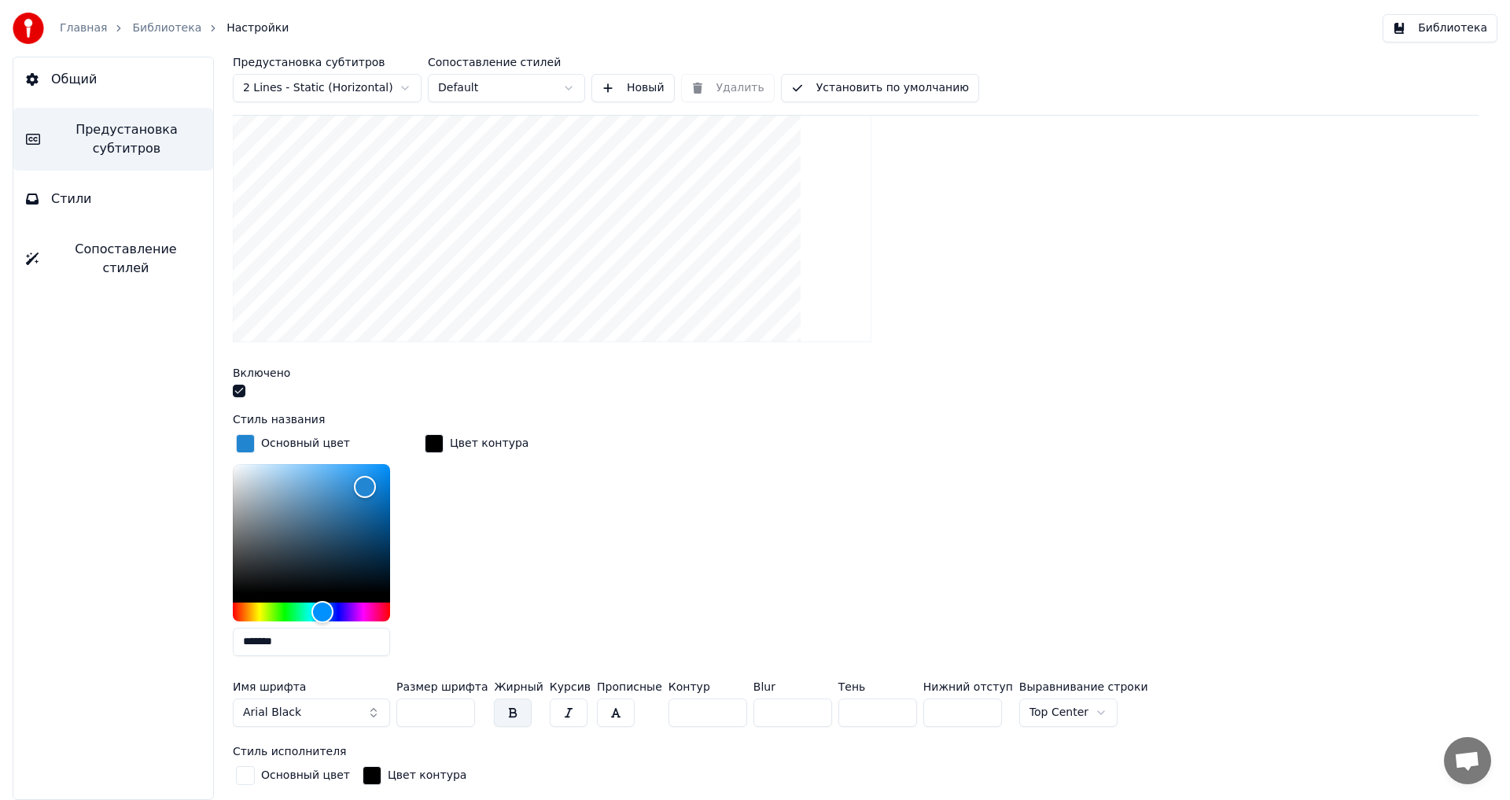
scroll to position [315, 0]
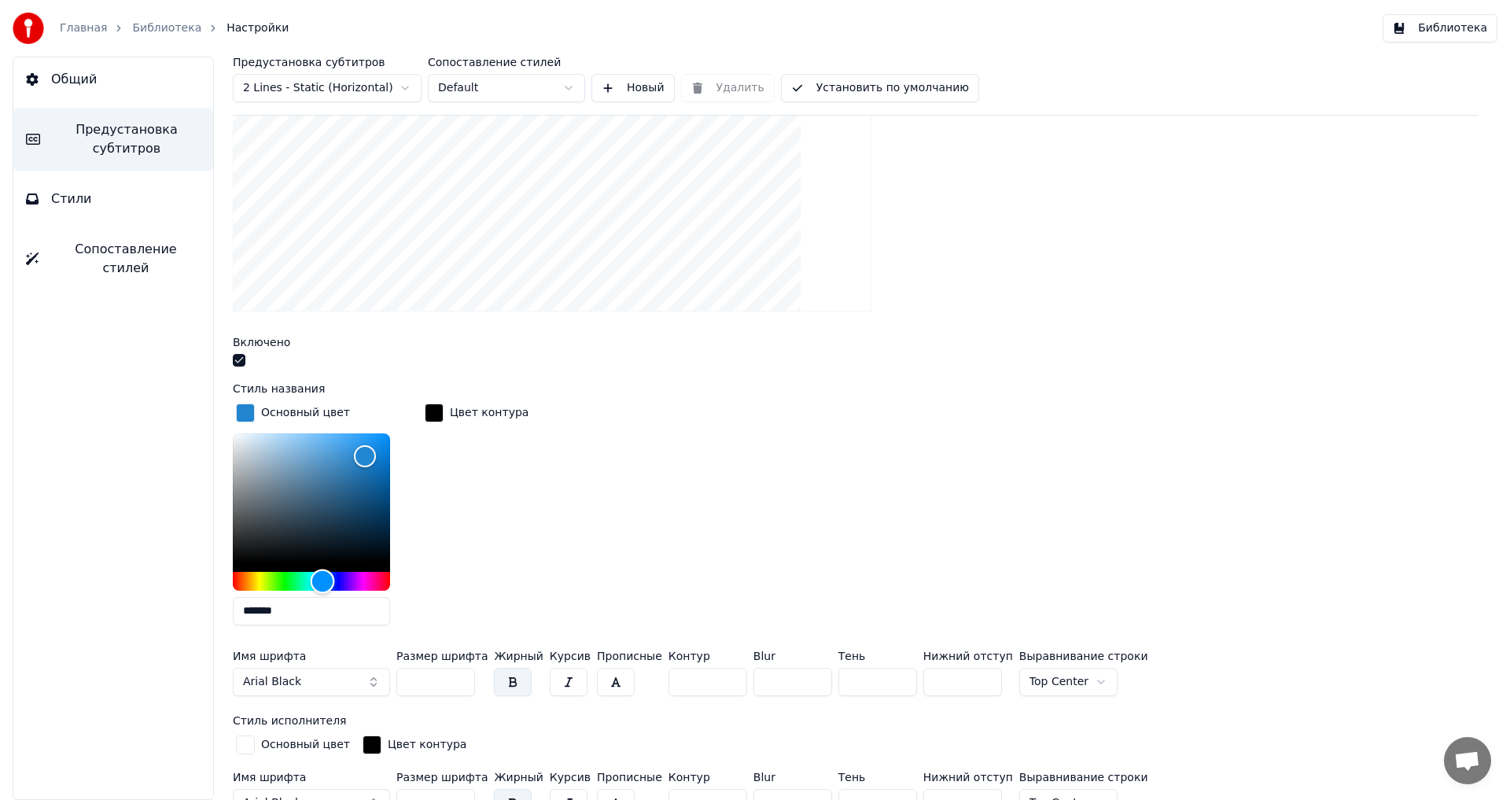
click at [285, 583] on div "Hue" at bounding box center [311, 581] width 157 height 19
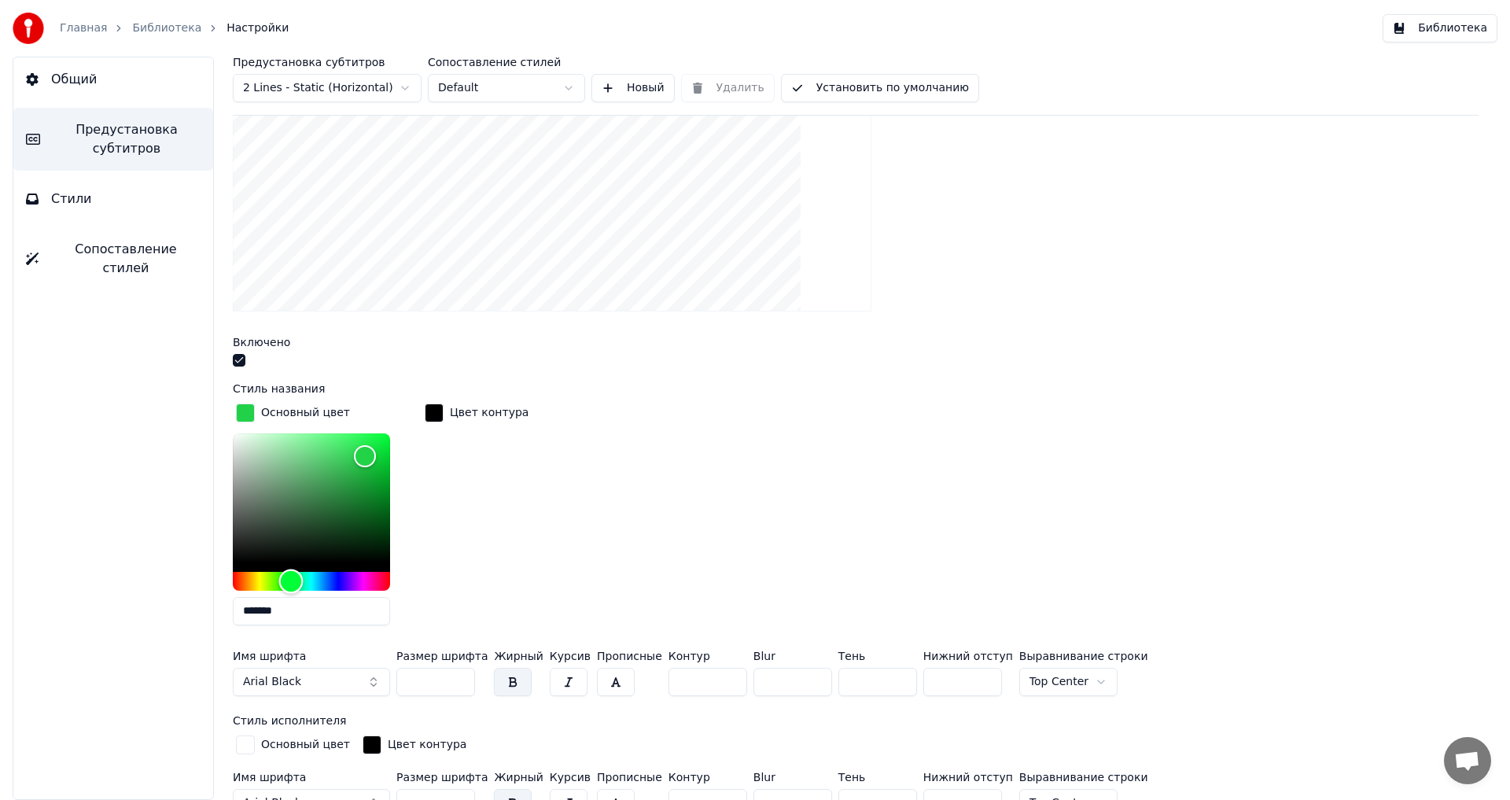
click at [291, 583] on div "Hue" at bounding box center [291, 581] width 24 height 24
click at [363, 455] on div "Color" at bounding box center [363, 456] width 24 height 24
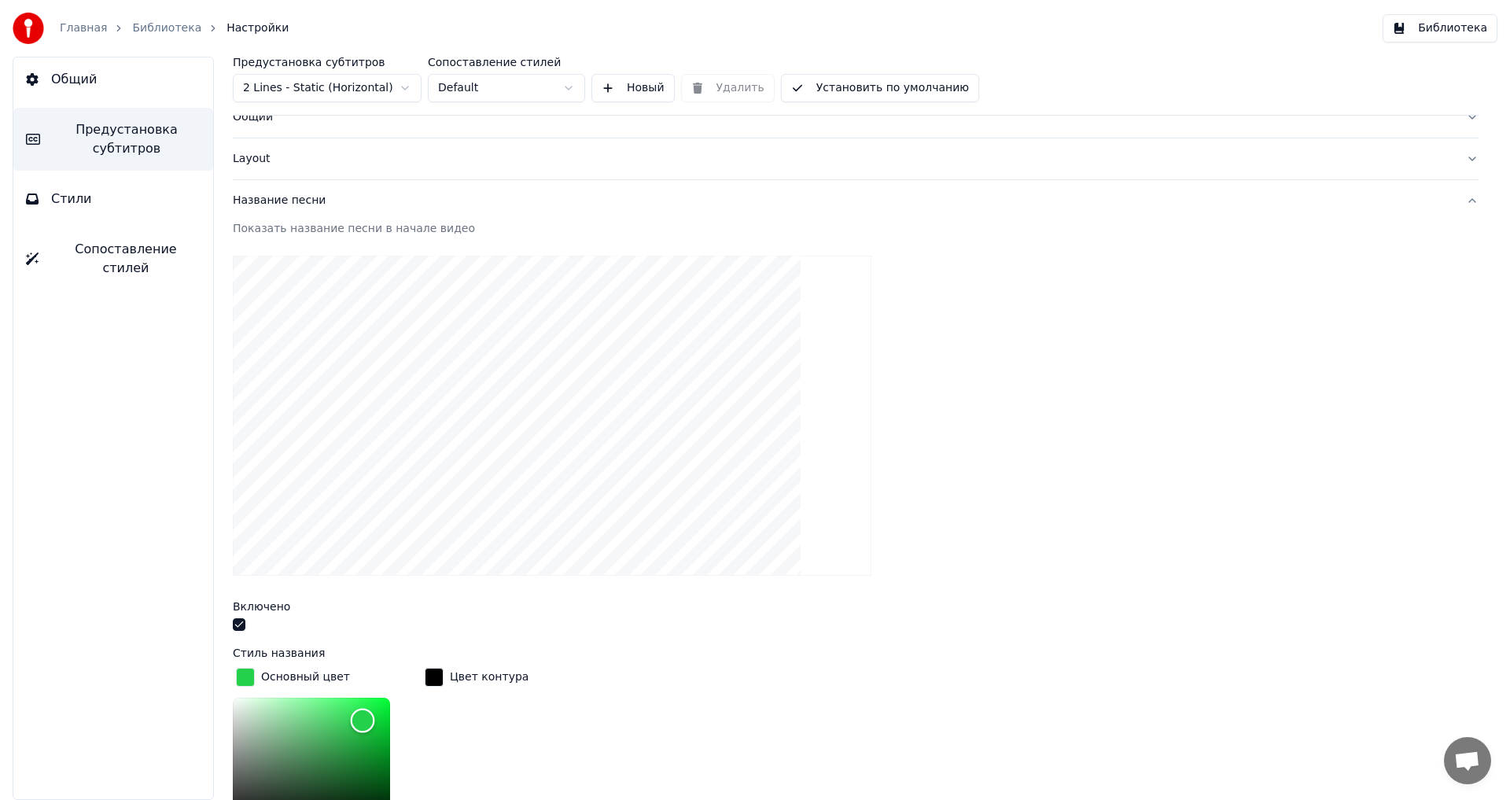
scroll to position [79, 0]
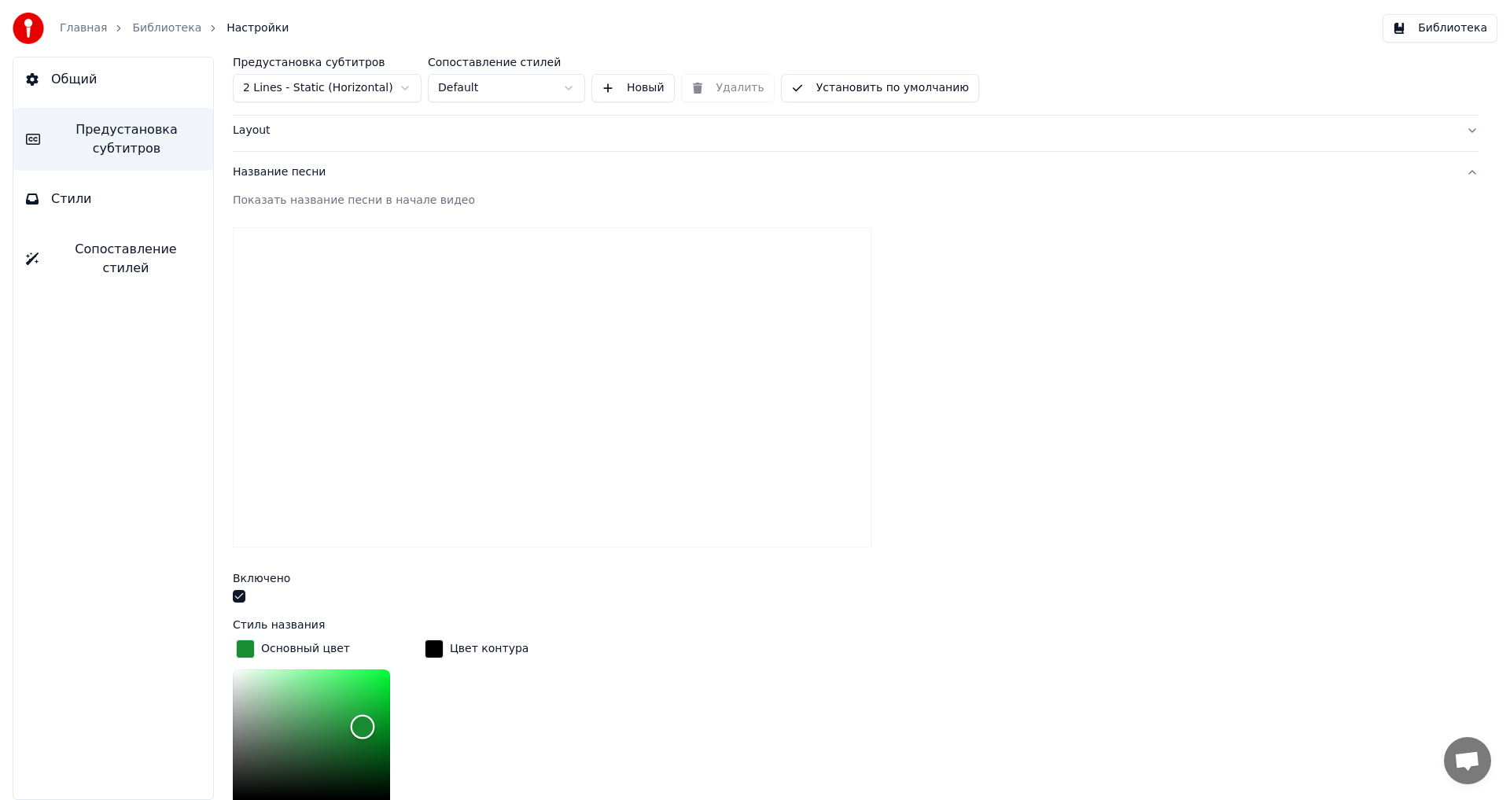
type input "*******"
drag, startPoint x: 355, startPoint y: 694, endPoint x: 363, endPoint y: 722, distance: 29.2
click at [363, 722] on div "Color" at bounding box center [363, 724] width 24 height 24
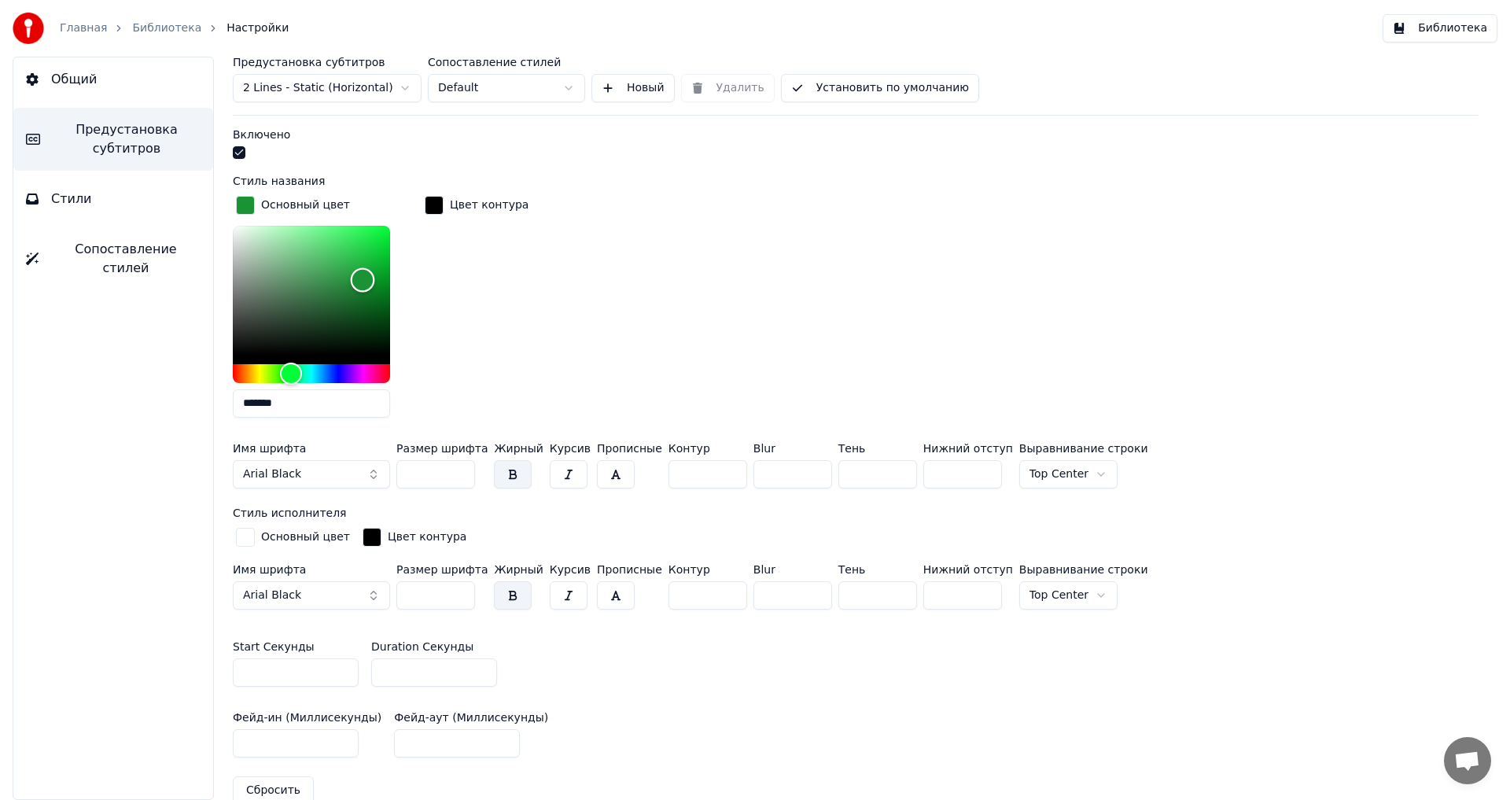
scroll to position [550, 0]
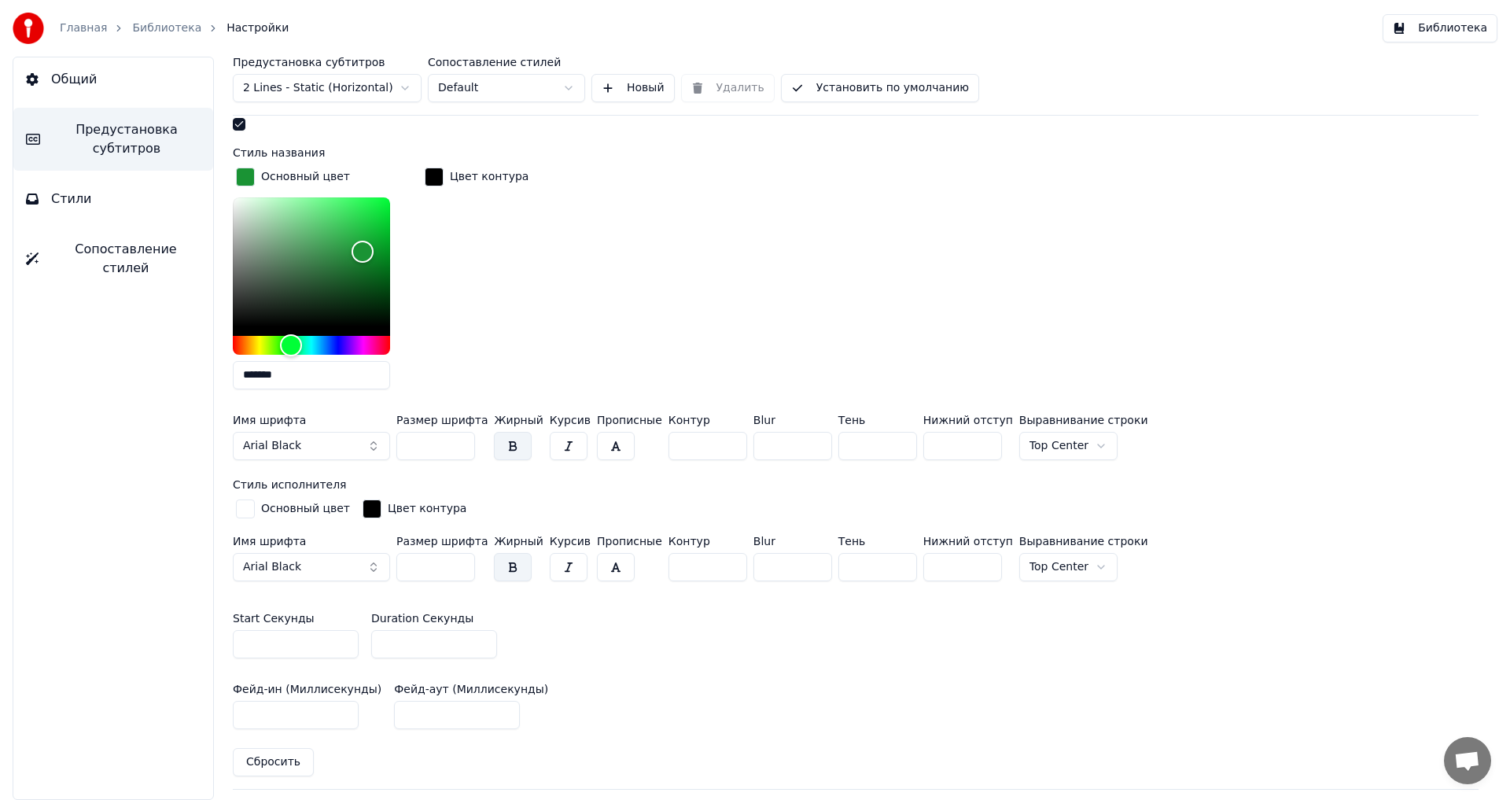
click at [245, 505] on div "button" at bounding box center [245, 508] width 19 height 19
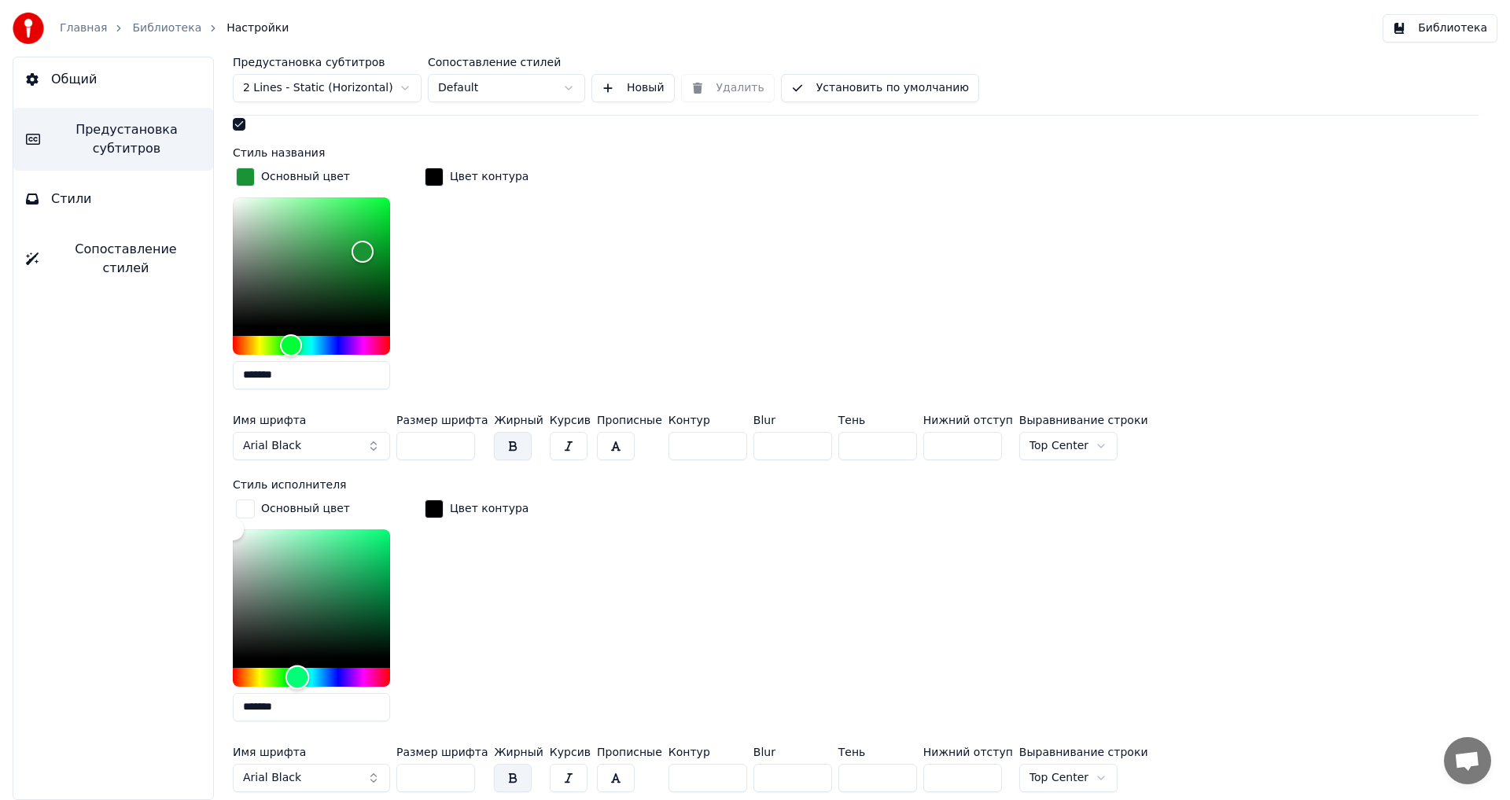
drag, startPoint x: 237, startPoint y: 673, endPoint x: 297, endPoint y: 674, distance: 59.8
click at [297, 674] on div "Hue" at bounding box center [297, 676] width 24 height 24
type input "*******"
drag, startPoint x: 238, startPoint y: 528, endPoint x: 349, endPoint y: 600, distance: 132.4
click at [349, 600] on div "Color" at bounding box center [349, 603] width 24 height 24
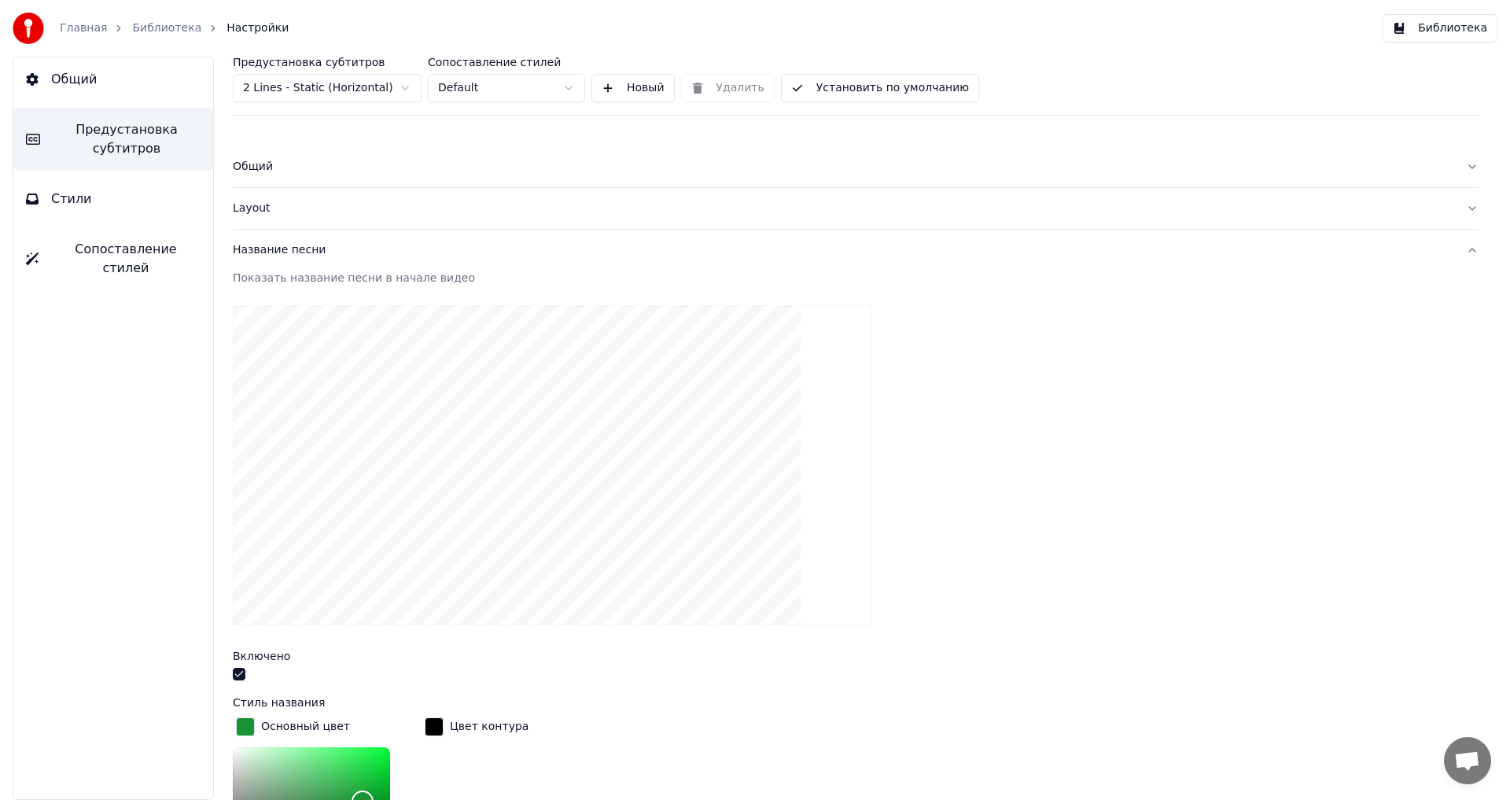
scroll to position [0, 0]
click at [834, 93] on button "Установить по умолчанию" at bounding box center [880, 88] width 198 height 28
click at [179, 28] on link "Библиотека" at bounding box center [166, 28] width 69 height 16
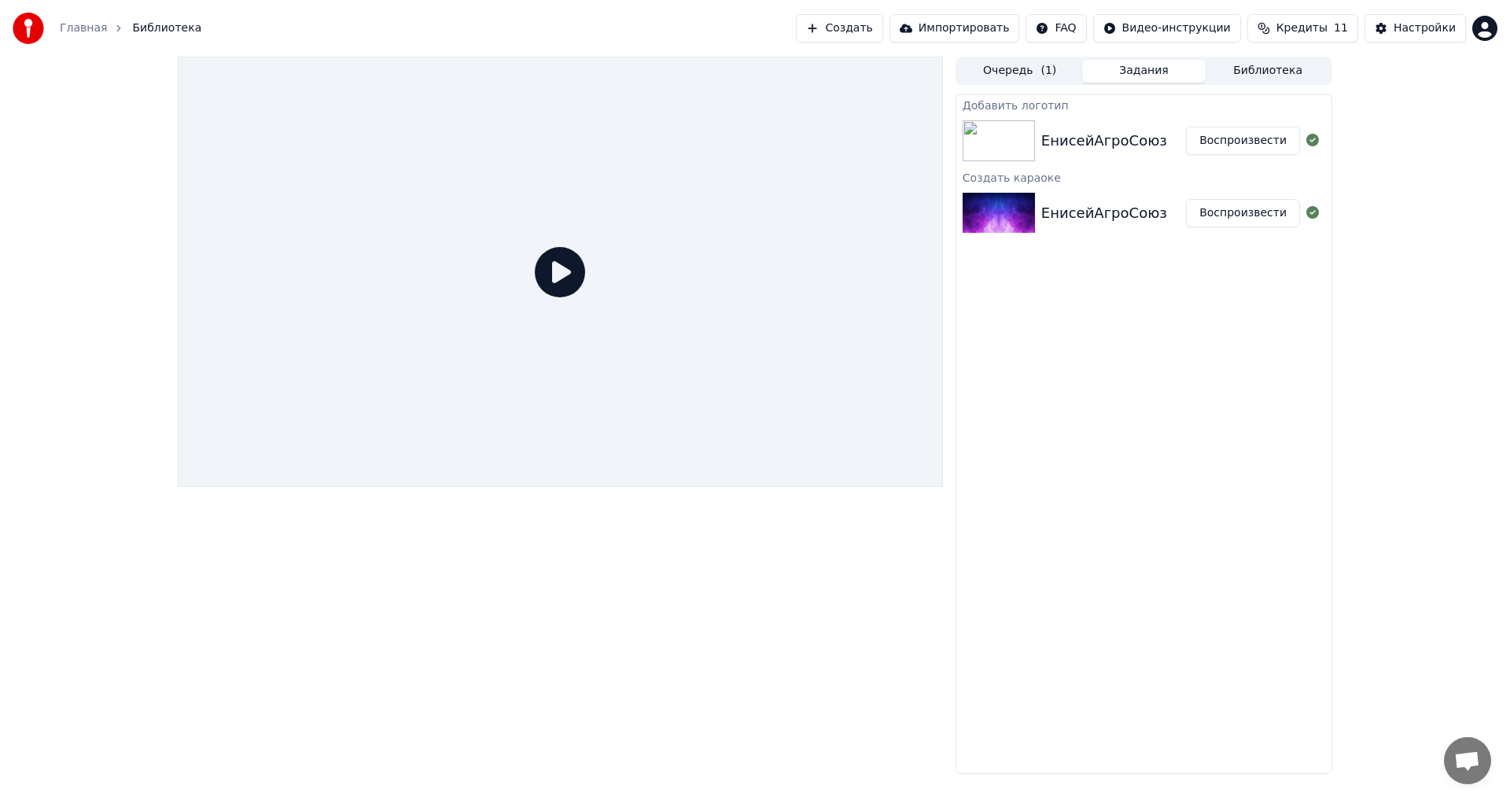
click at [1131, 134] on div "ЕнисейАгроСоюз" at bounding box center [1104, 141] width 126 height 22
click at [535, 263] on icon at bounding box center [560, 272] width 50 height 50
click at [565, 264] on icon at bounding box center [560, 272] width 50 height 50
drag, startPoint x: 1228, startPoint y: 144, endPoint x: 1202, endPoint y: 163, distance: 32.7
click at [1228, 144] on button "Воспроизвести" at bounding box center [1243, 141] width 114 height 28
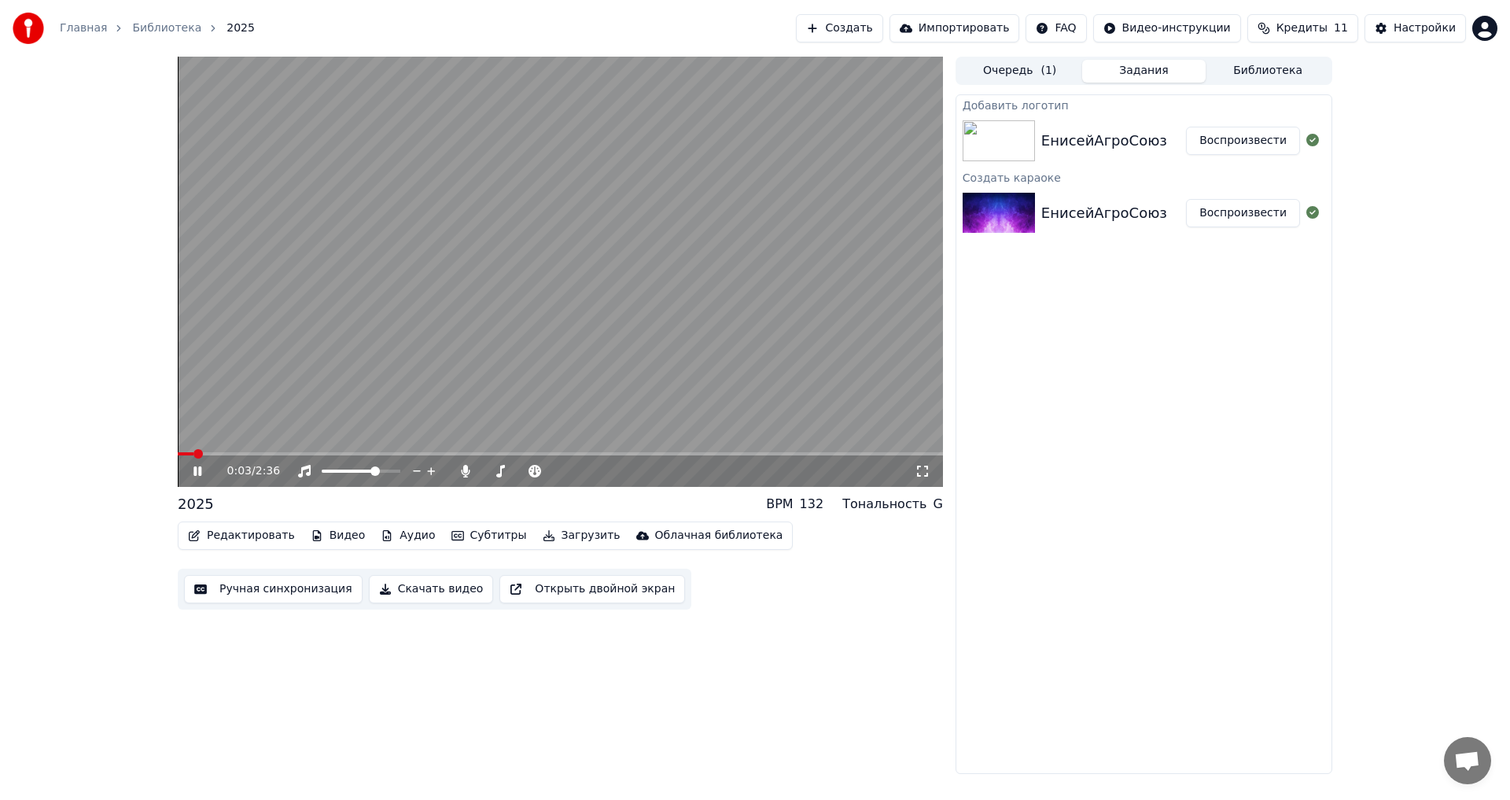
click at [197, 473] on icon at bounding box center [197, 470] width 8 height 9
click at [226, 535] on button "Редактировать" at bounding box center [242, 536] width 120 height 22
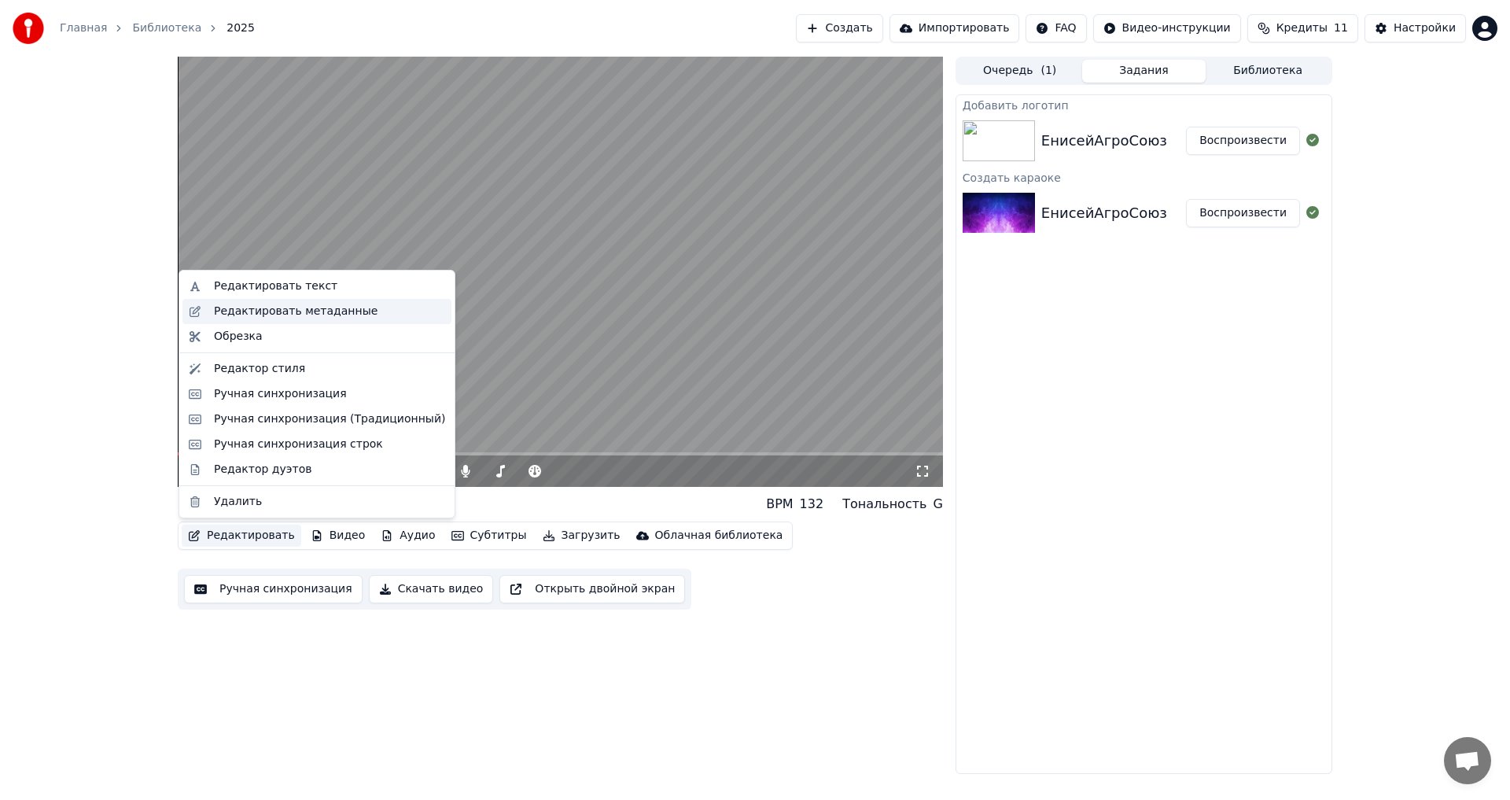
click at [276, 311] on div "Редактировать метаданные" at bounding box center [296, 312] width 164 height 16
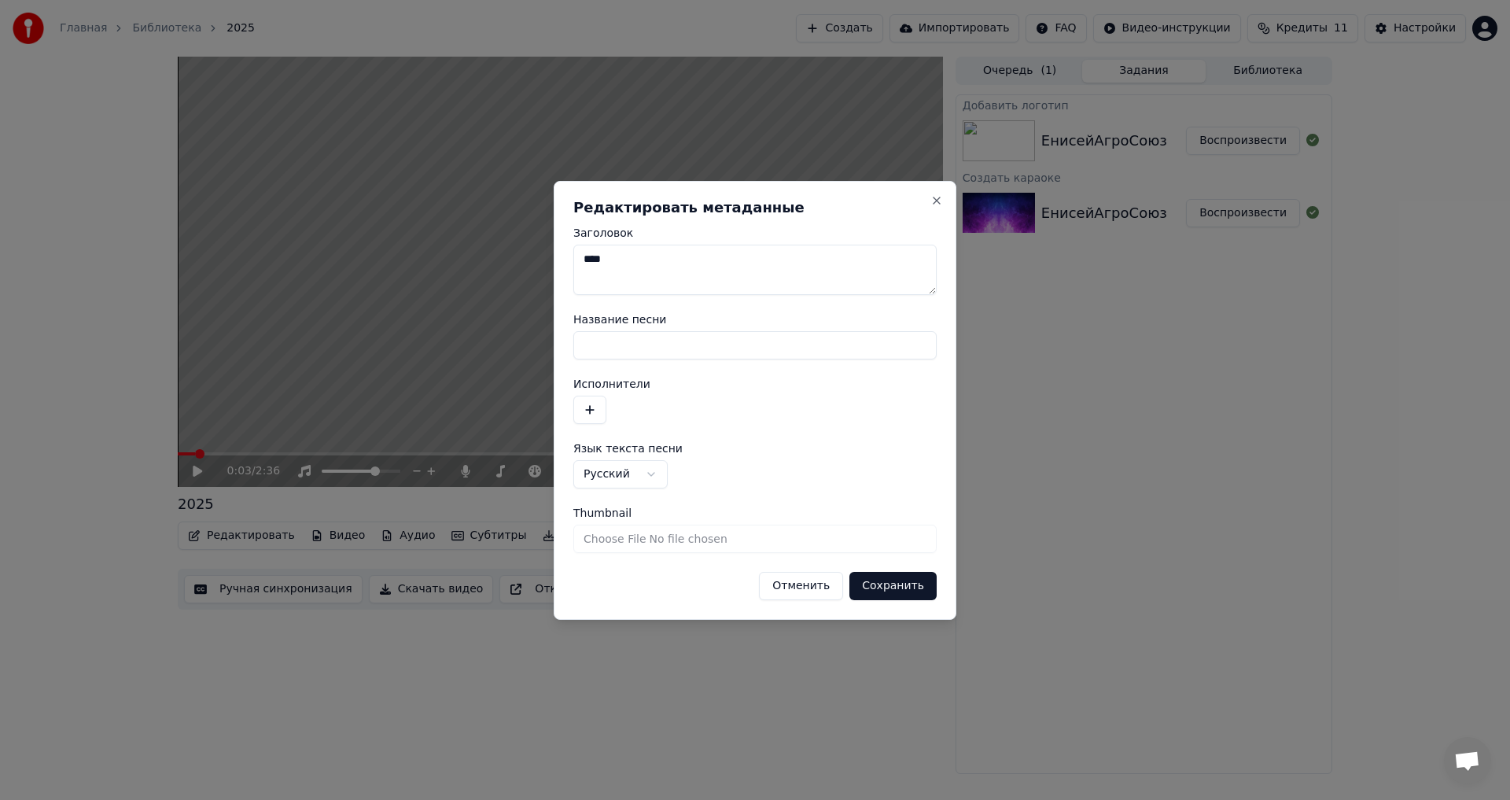
click at [632, 274] on textarea "****" at bounding box center [754, 270] width 363 height 50
type textarea "**********"
click at [639, 343] on input "Название песни" at bounding box center [754, 345] width 363 height 28
type input "*"
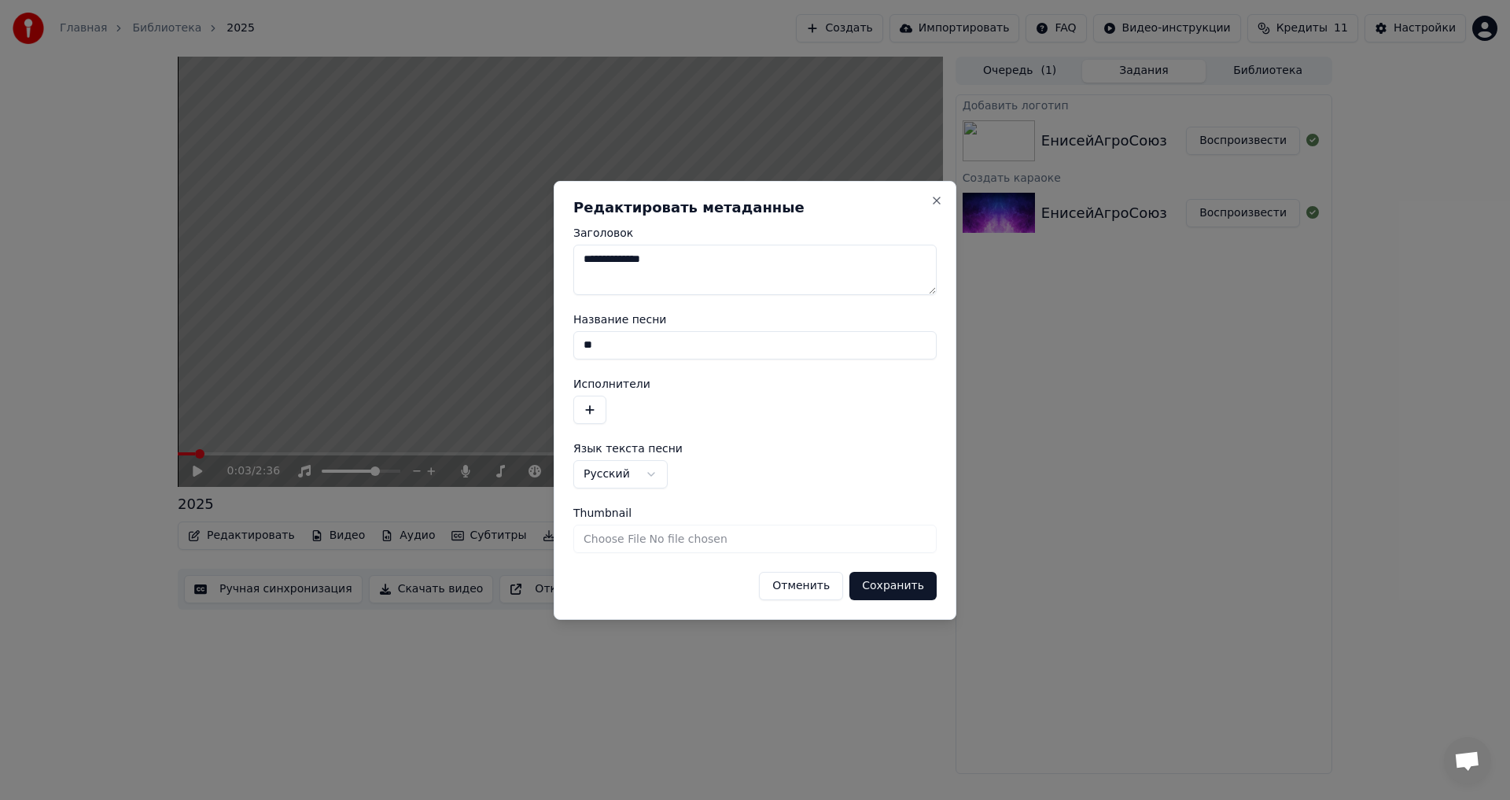
type input "*"
type input "**********"
click at [882, 584] on button "Сохранить" at bounding box center [892, 586] width 87 height 28
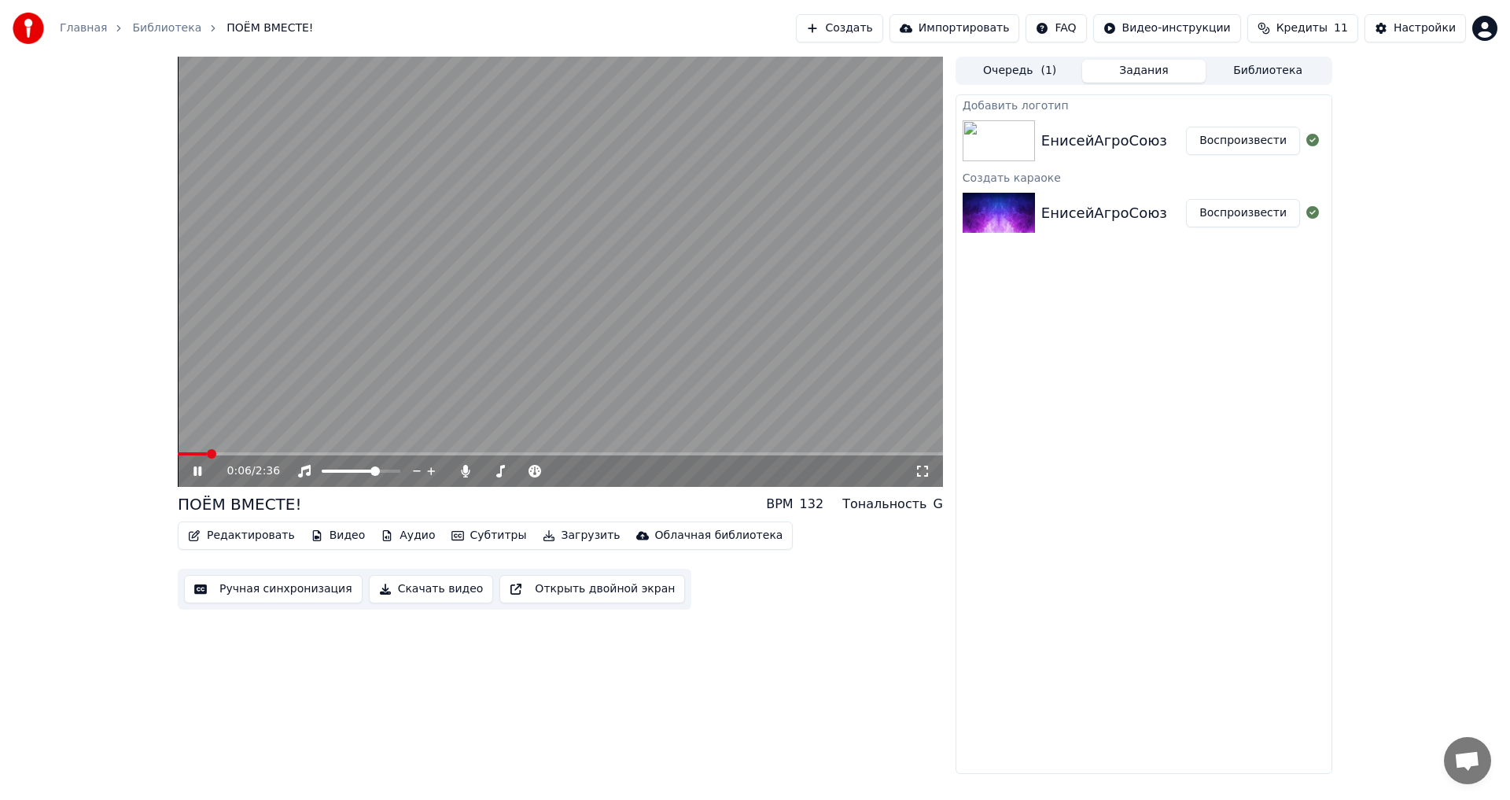
click at [178, 454] on span at bounding box center [192, 453] width 29 height 3
click at [198, 466] on icon at bounding box center [208, 471] width 37 height 13
click at [202, 454] on span at bounding box center [206, 453] width 9 height 9
click at [213, 528] on button "Редактировать" at bounding box center [242, 536] width 120 height 22
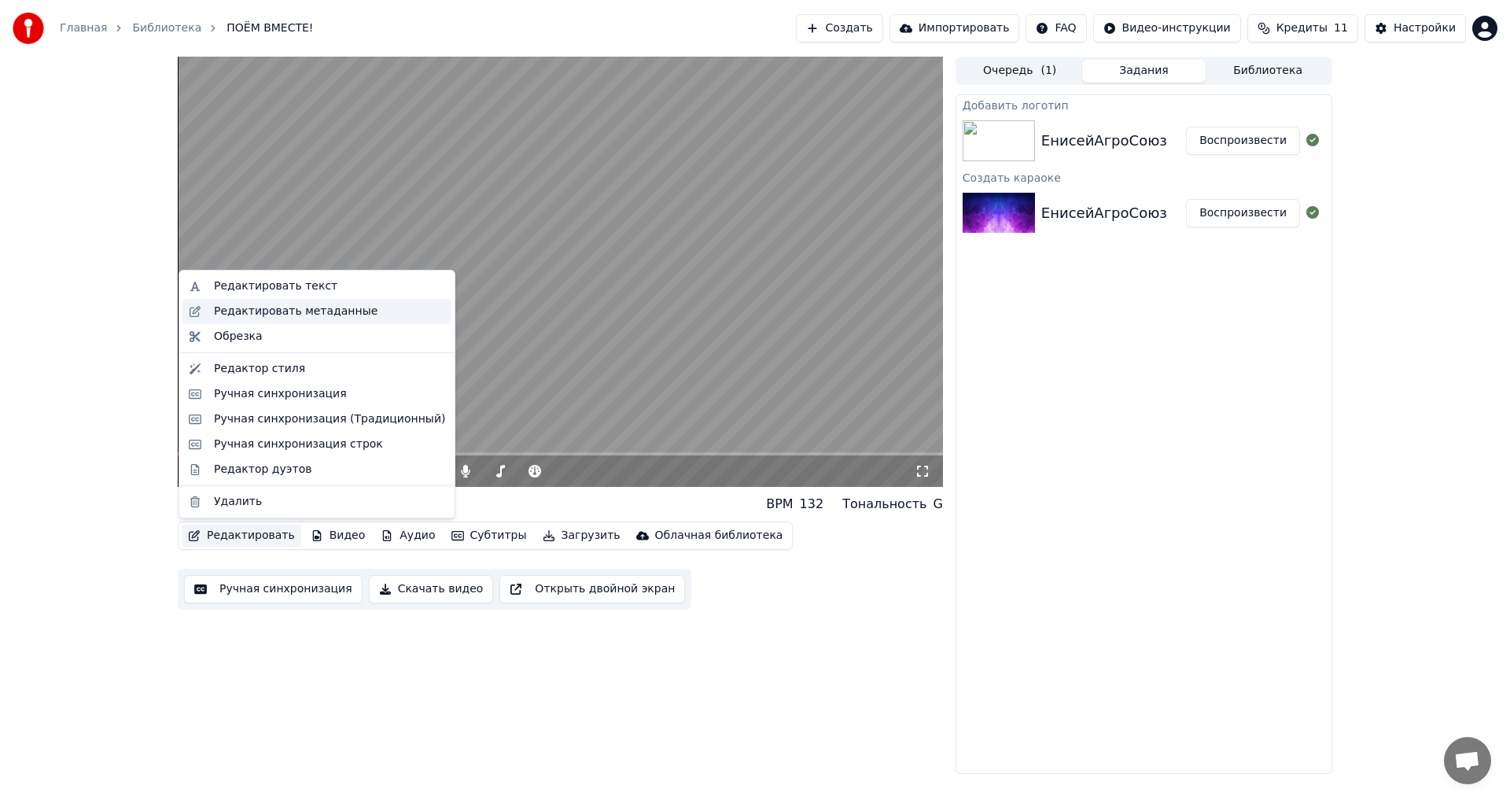
click at [260, 321] on div "Редактировать метаданные" at bounding box center [316, 311] width 269 height 25
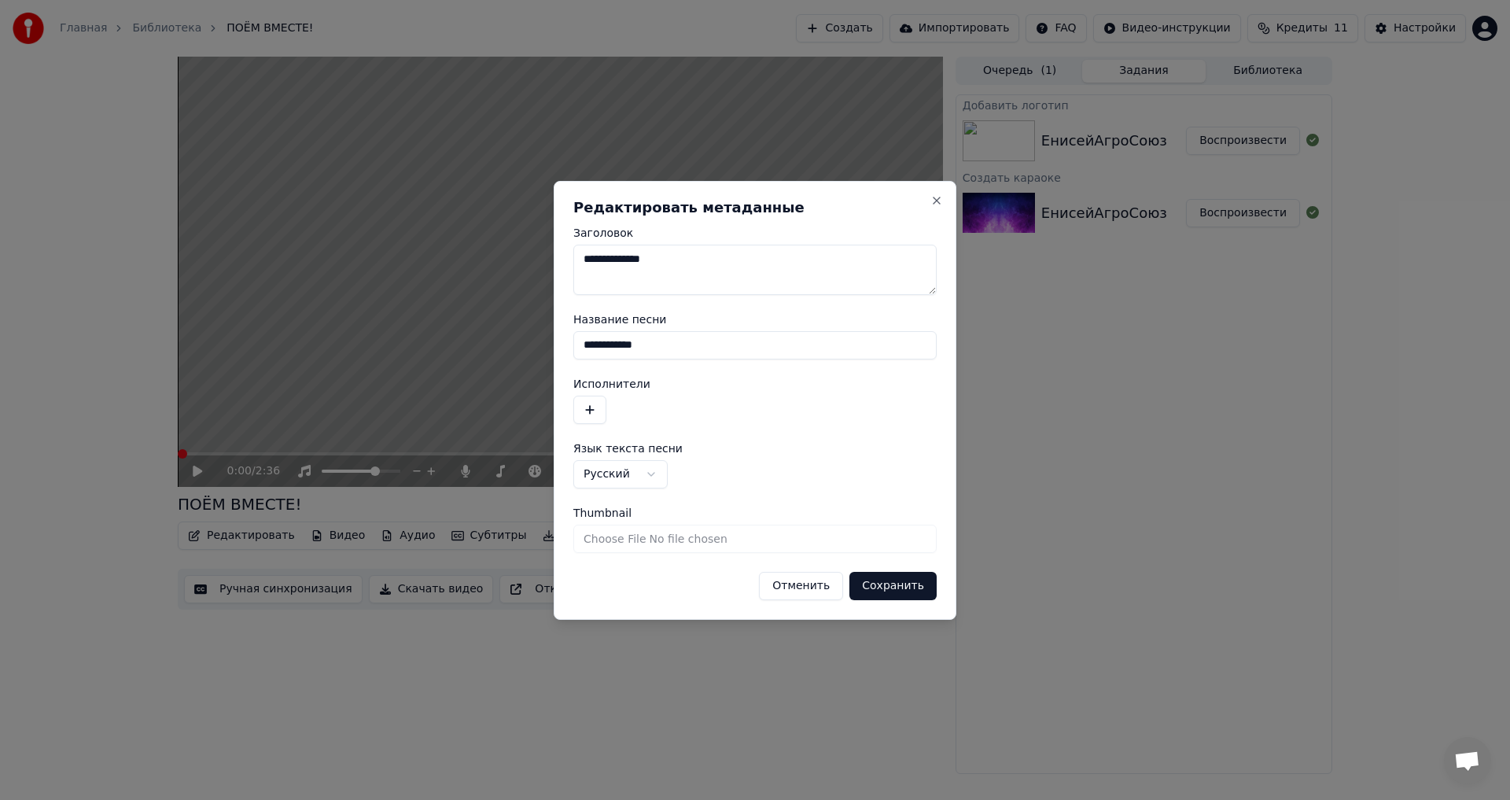
click at [615, 340] on input "**********" at bounding box center [754, 345] width 363 height 28
click at [881, 585] on button "Сохранить" at bounding box center [892, 586] width 87 height 28
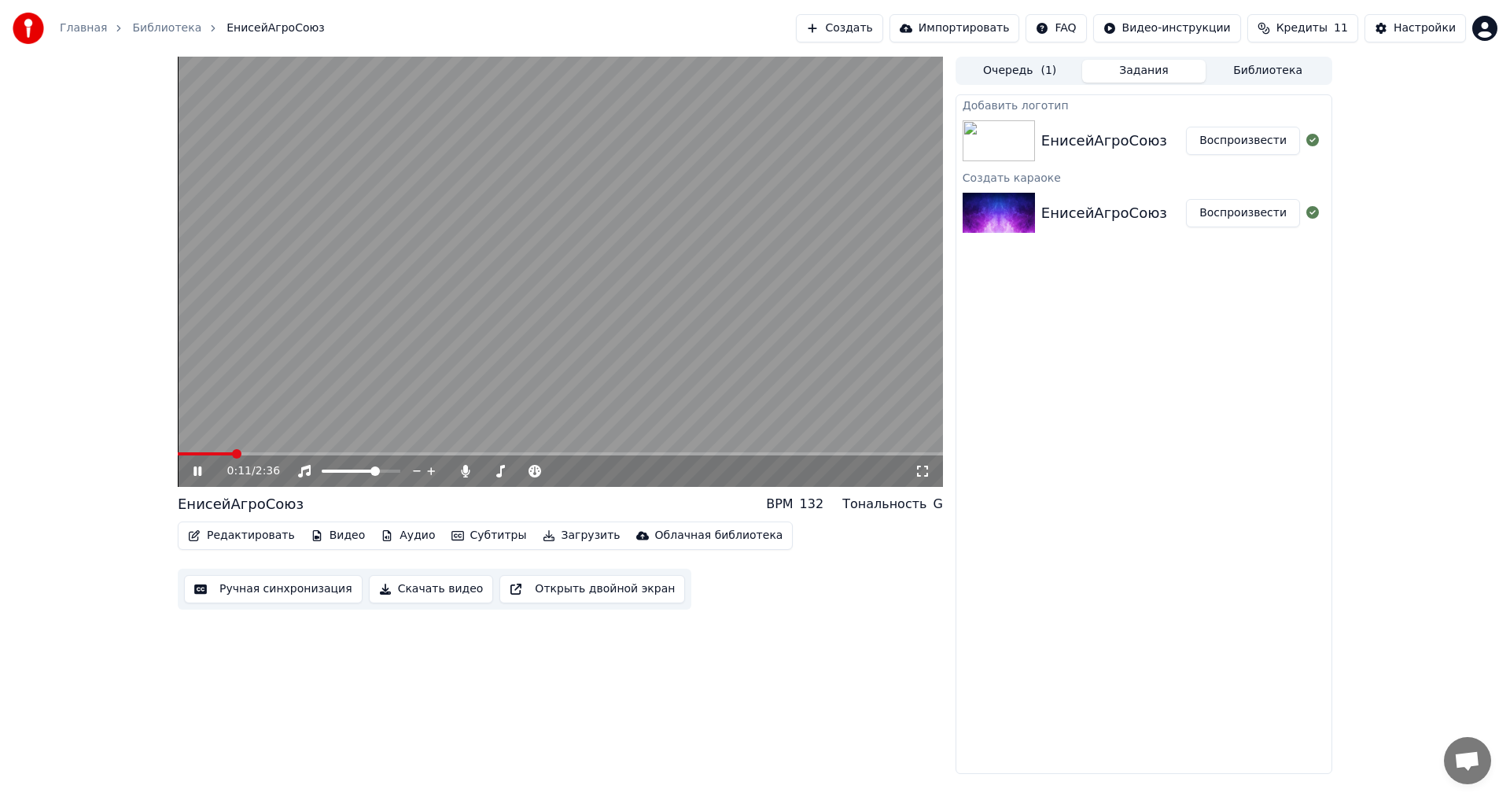
click at [644, 344] on video at bounding box center [560, 272] width 765 height 430
click at [536, 535] on button "Загрузить" at bounding box center [581, 536] width 90 height 22
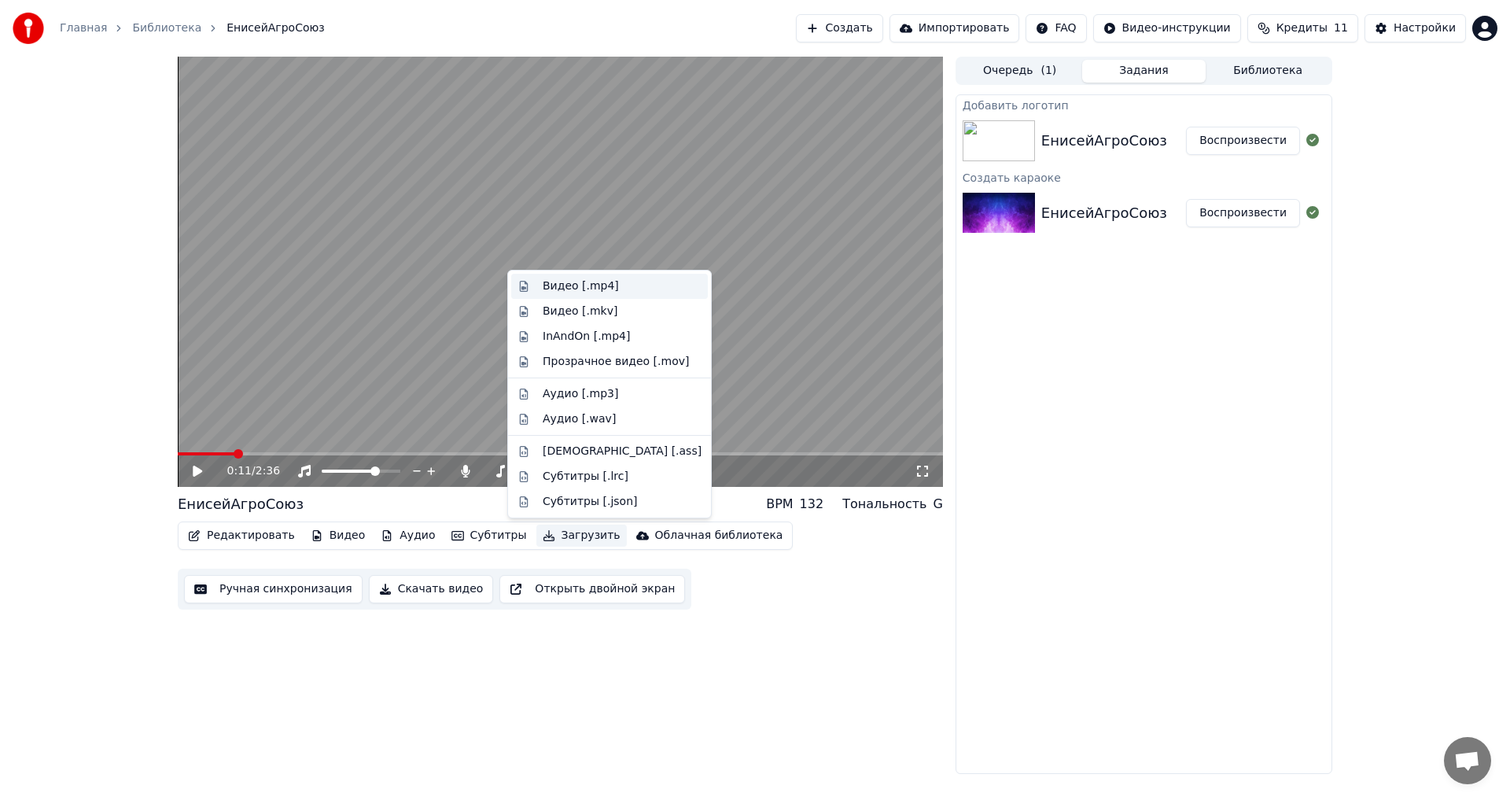
click at [582, 282] on div "Видео [.mp4]" at bounding box center [581, 286] width 76 height 16
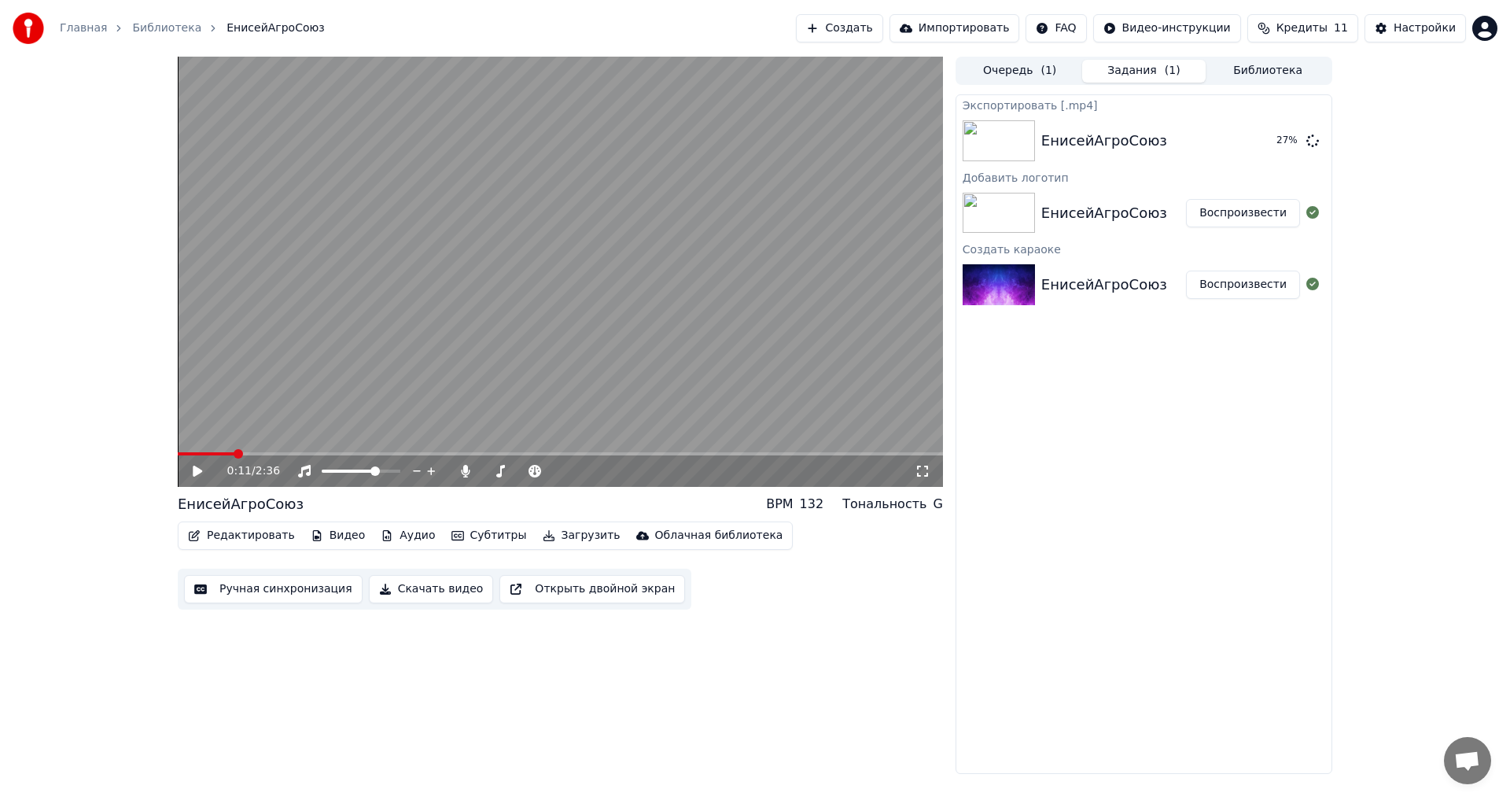
click at [1070, 584] on div "Экспортировать [.mp4] ЕнисейАгроСоюз 27 % Добавить логотип ЕнисейАгроСоюз Воспр…" at bounding box center [1143, 433] width 377 height 679
click at [1253, 143] on button "Показать" at bounding box center [1259, 141] width 81 height 28
